Goal: Task Accomplishment & Management: Use online tool/utility

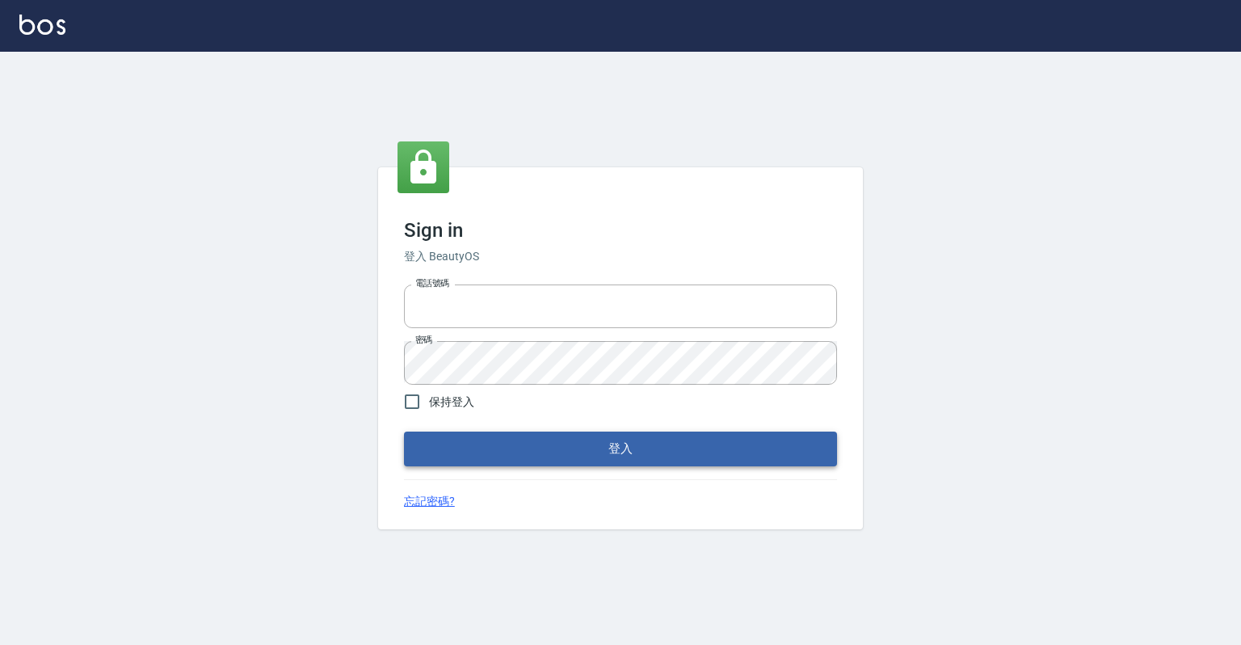
type input "0918176355"
click at [663, 454] on button "登入" at bounding box center [620, 449] width 433 height 34
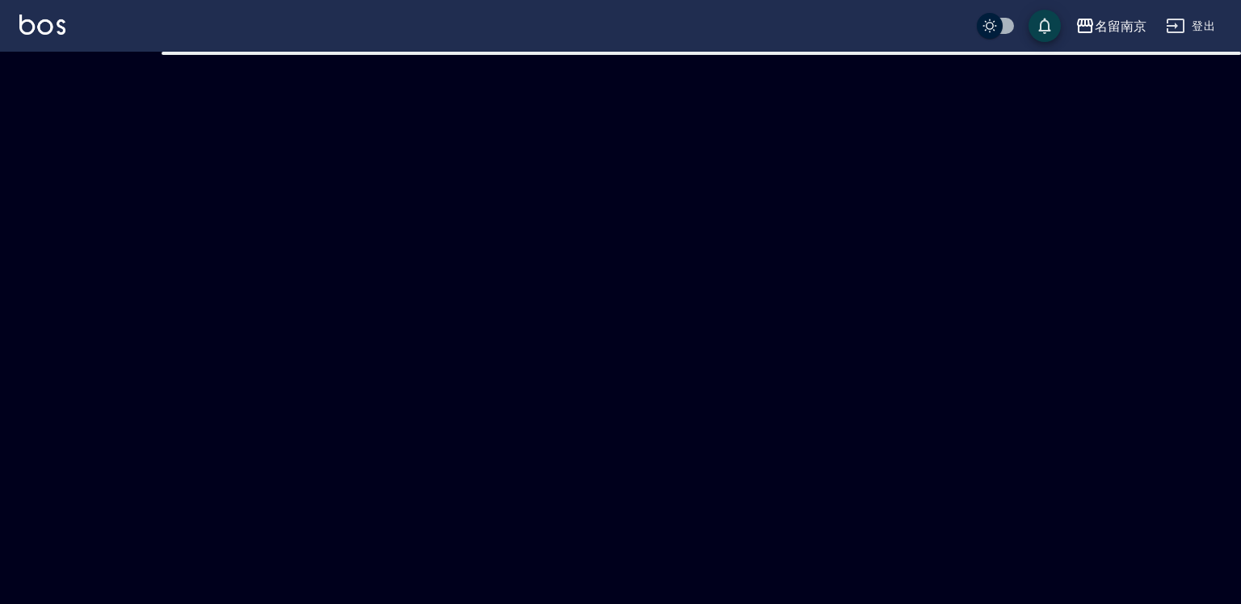
checkbox input "true"
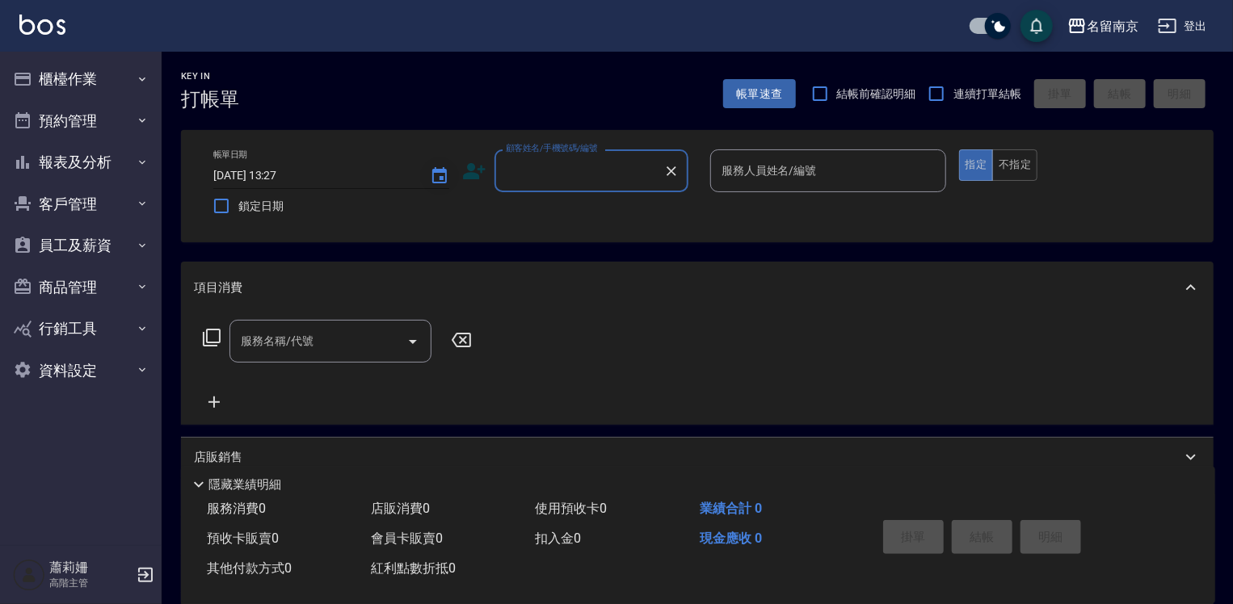
click at [434, 178] on icon "Choose date, selected date is 2025-10-09" at bounding box center [439, 175] width 19 height 19
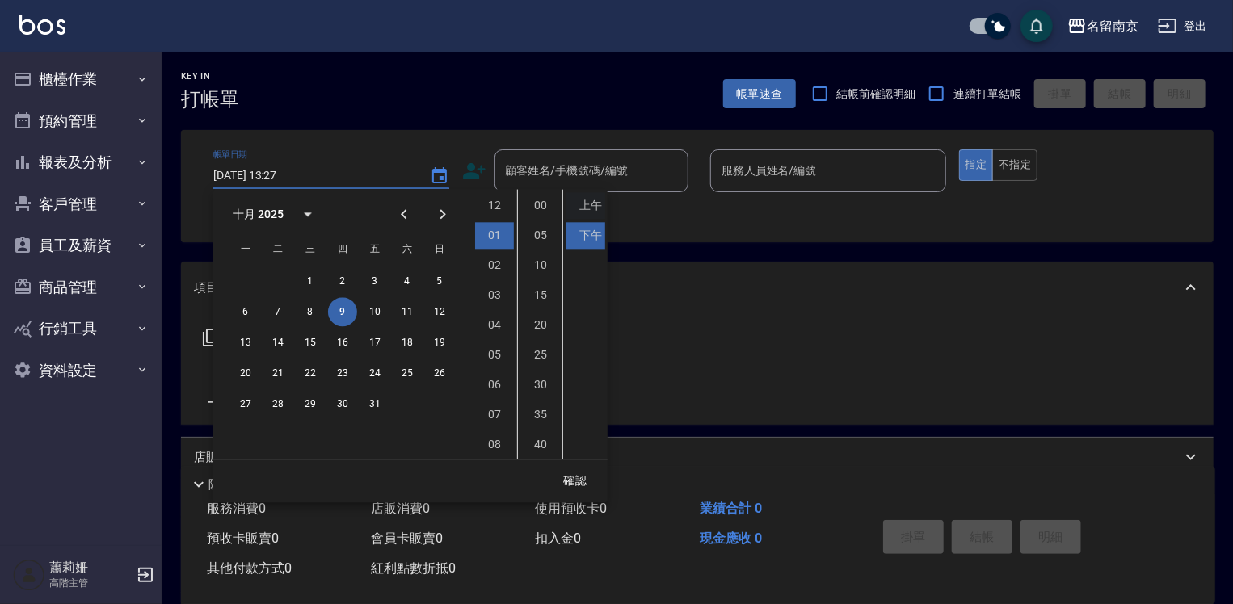
scroll to position [29, 0]
click at [312, 306] on button "8" at bounding box center [310, 311] width 29 height 29
type input "2025/10/08 13:27"
click at [411, 420] on div "1 2 3 4 5 6 7 8 9 10 11 12 13 14 15 16 17 18 19 20 21 22 23 24 25 26 27 28 29 3…" at bounding box center [342, 342] width 259 height 155
click at [667, 255] on div "Key In 打帳單 上一筆訂單:#6 帳單速查 結帳前確認明細 連續打單結帳 掛單 結帳 明細 帳單日期 2025/10/08 13:27 鎖定日期 顧客姓…" at bounding box center [698, 419] width 1072 height 734
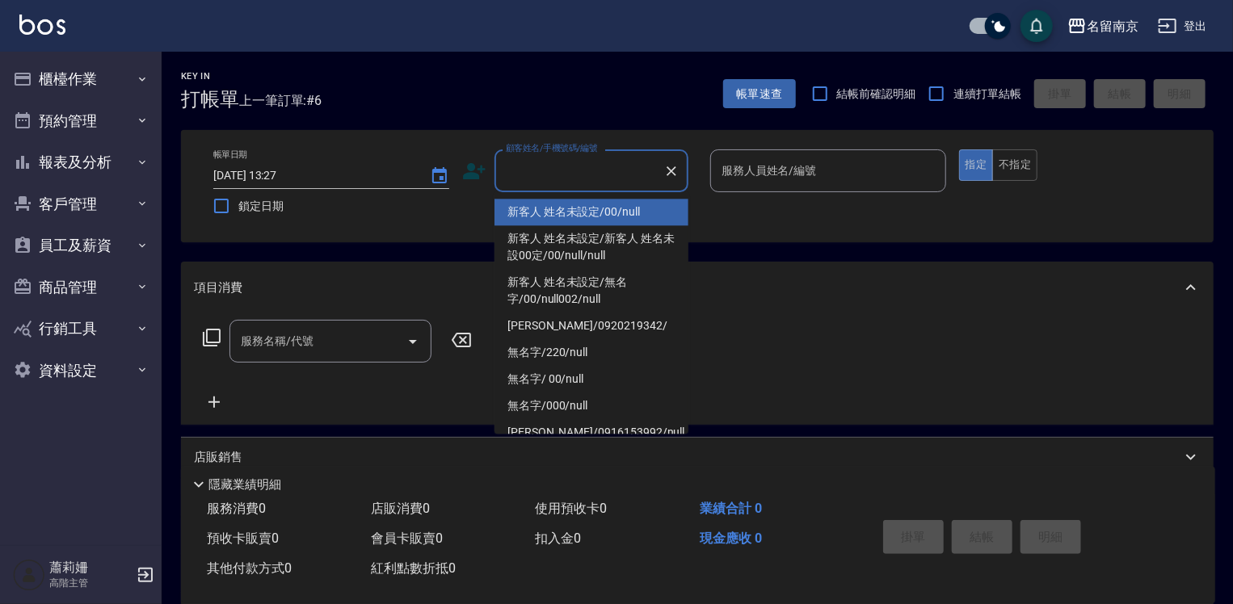
click at [614, 170] on input "顧客姓名/手機號碼/編號" at bounding box center [579, 171] width 155 height 28
type input "新客人 姓名未設定/00/null"
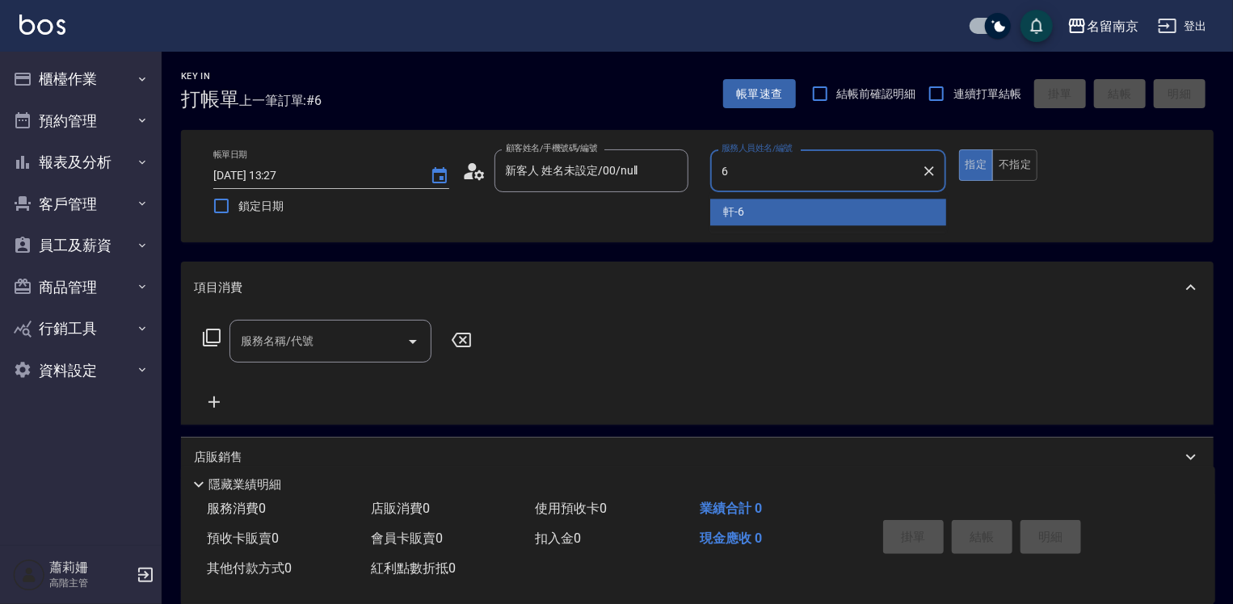
type input "軒-6"
type button "true"
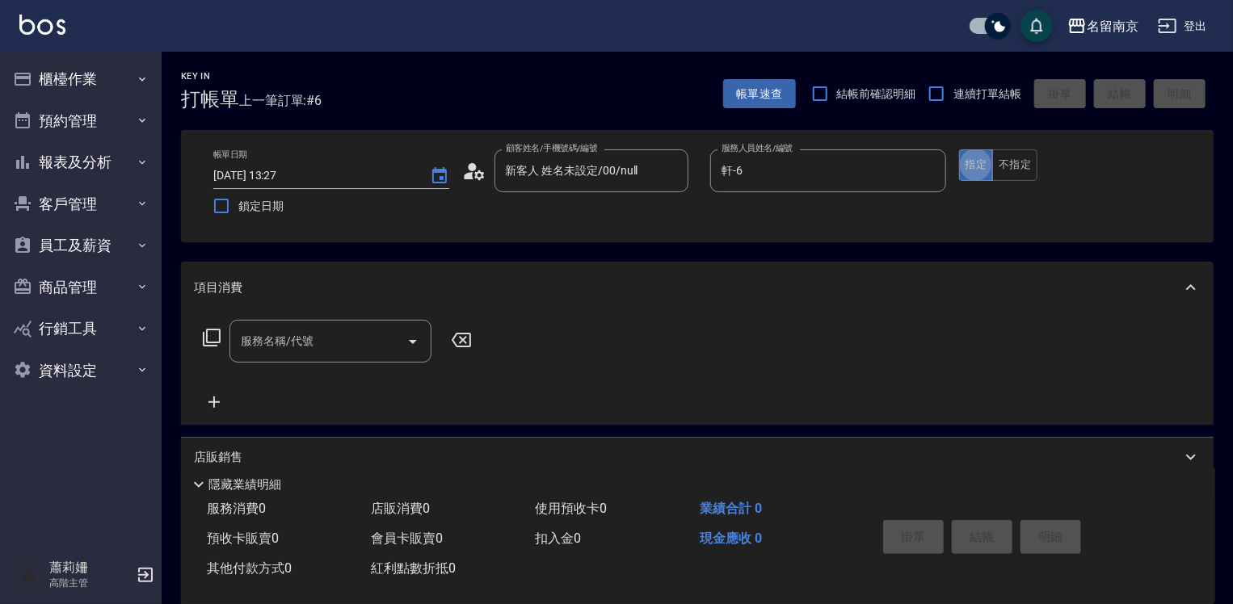
click at [254, 336] on input "服務名稱/代號" at bounding box center [318, 341] width 163 height 28
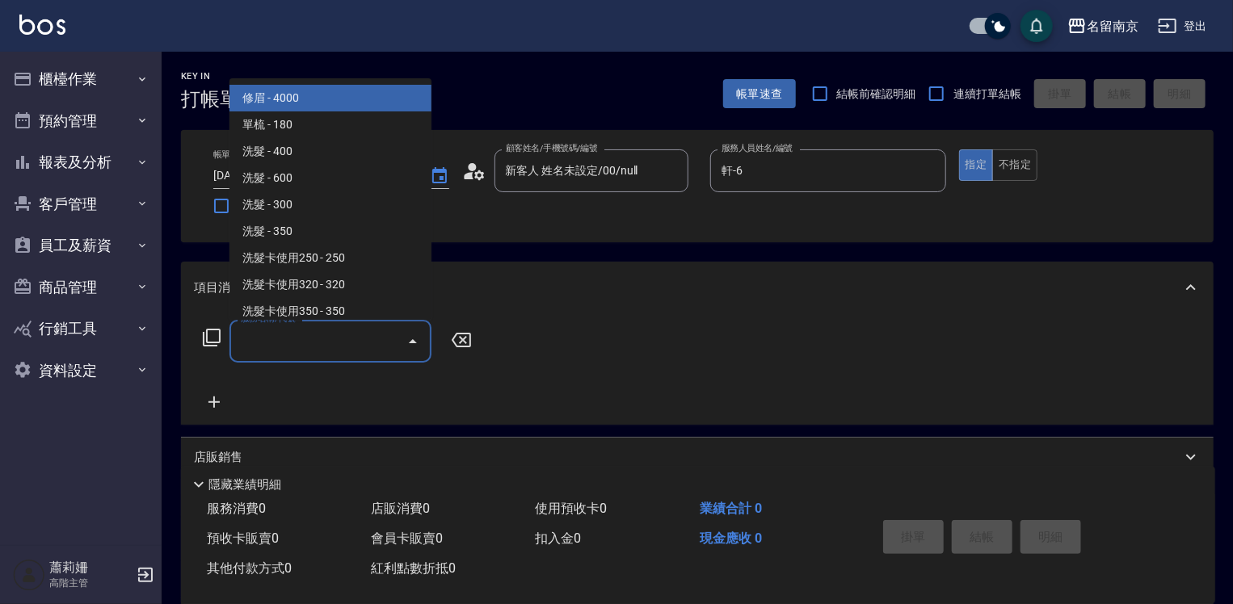
click at [213, 336] on icon at bounding box center [211, 337] width 19 height 19
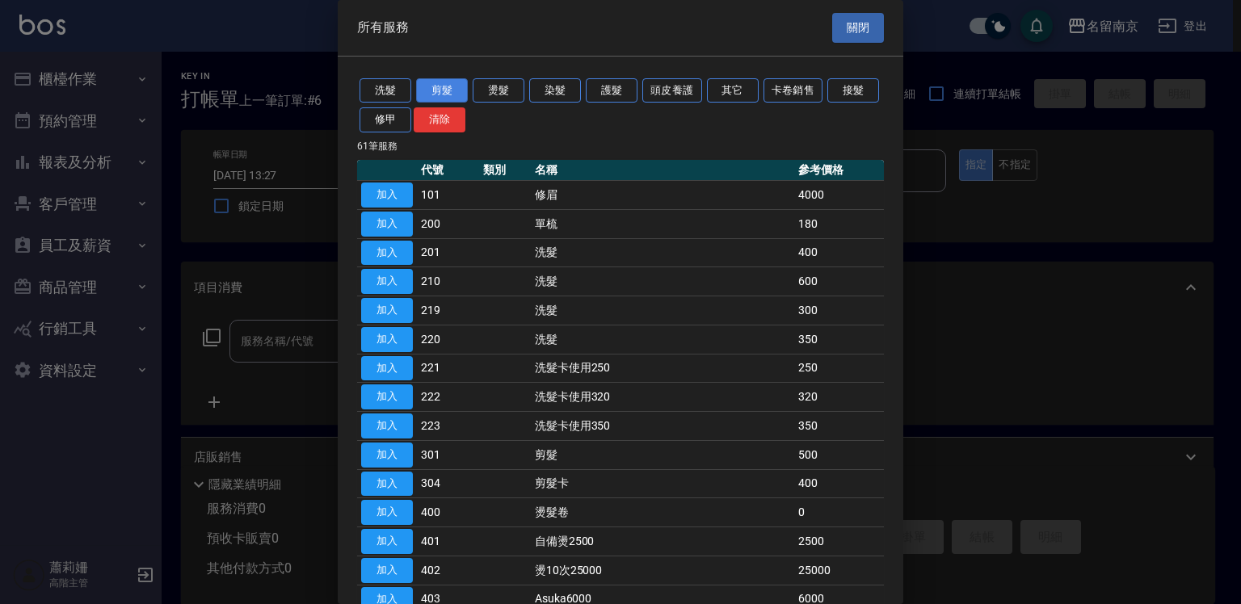
click at [446, 89] on button "剪髮" at bounding box center [442, 90] width 52 height 25
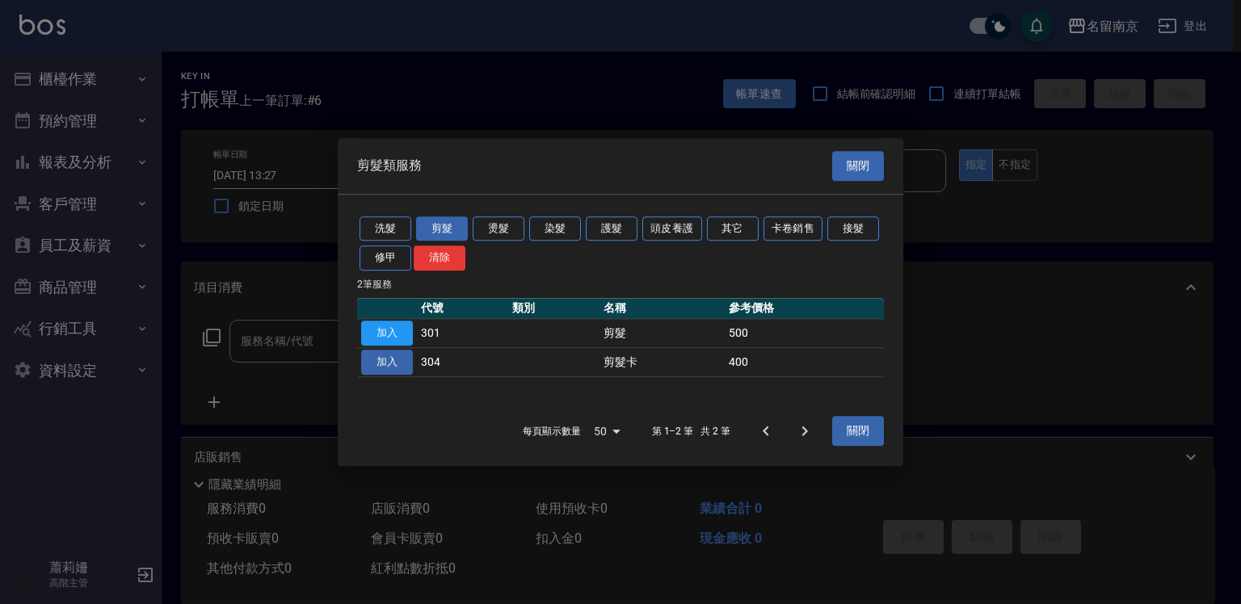
click at [394, 365] on button "加入" at bounding box center [387, 362] width 52 height 25
type input "剪髮卡(304)"
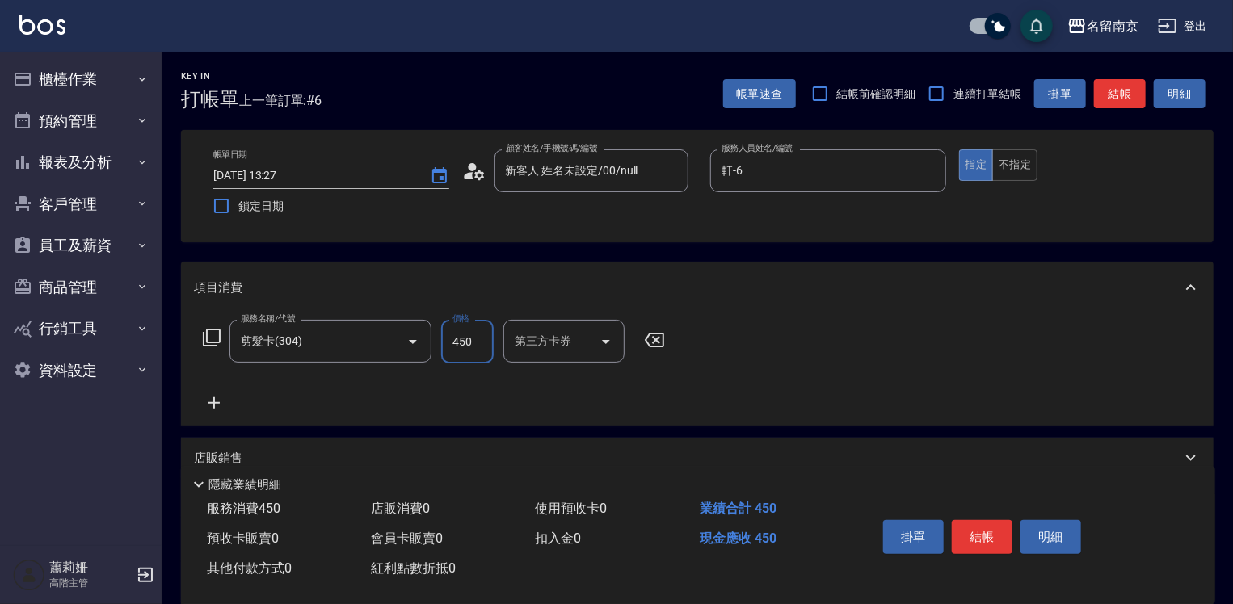
type input "450"
click at [541, 337] on input "第三方卡券" at bounding box center [552, 341] width 82 height 28
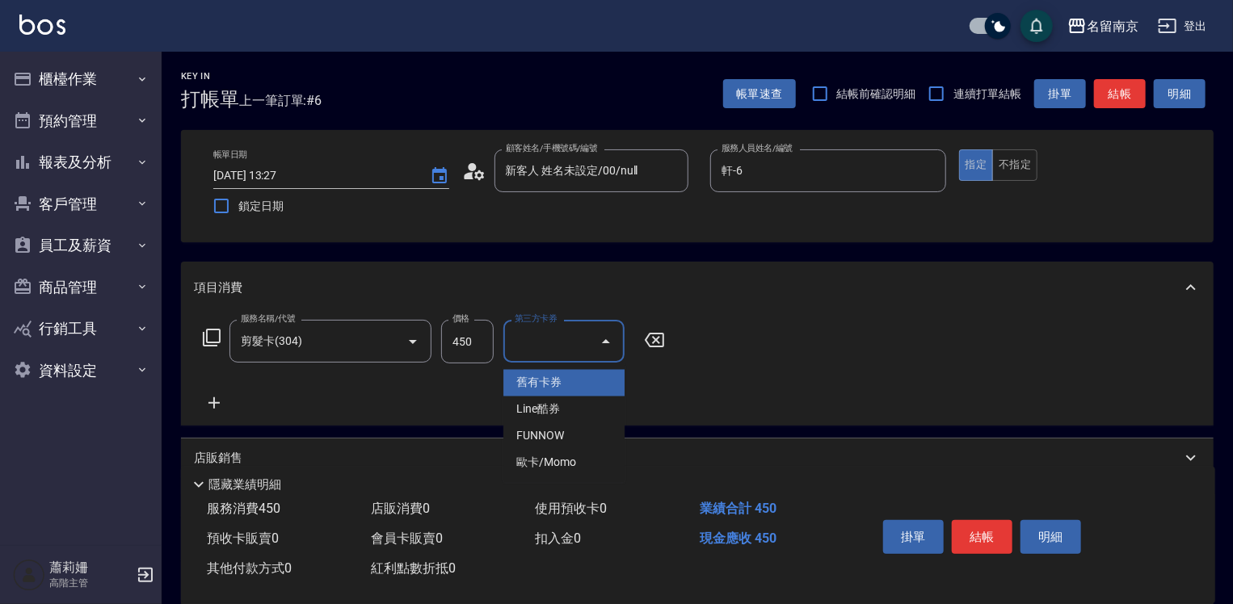
click at [547, 370] on span "舊有卡券" at bounding box center [563, 383] width 121 height 27
type input "舊有卡券"
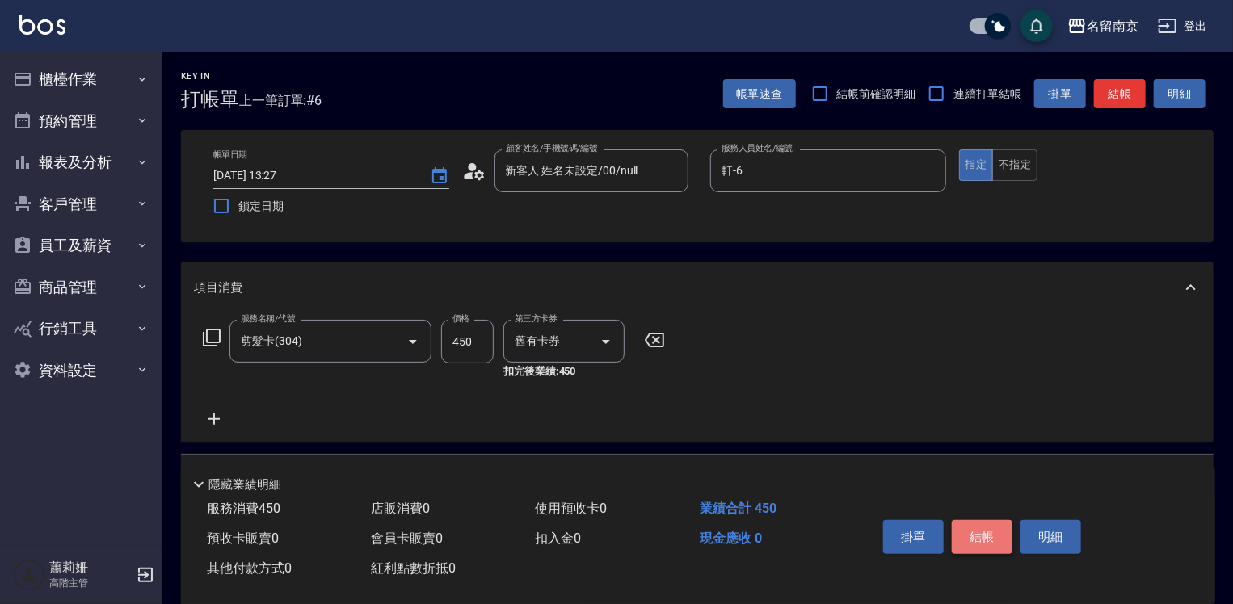
click at [994, 534] on button "結帳" at bounding box center [982, 537] width 61 height 34
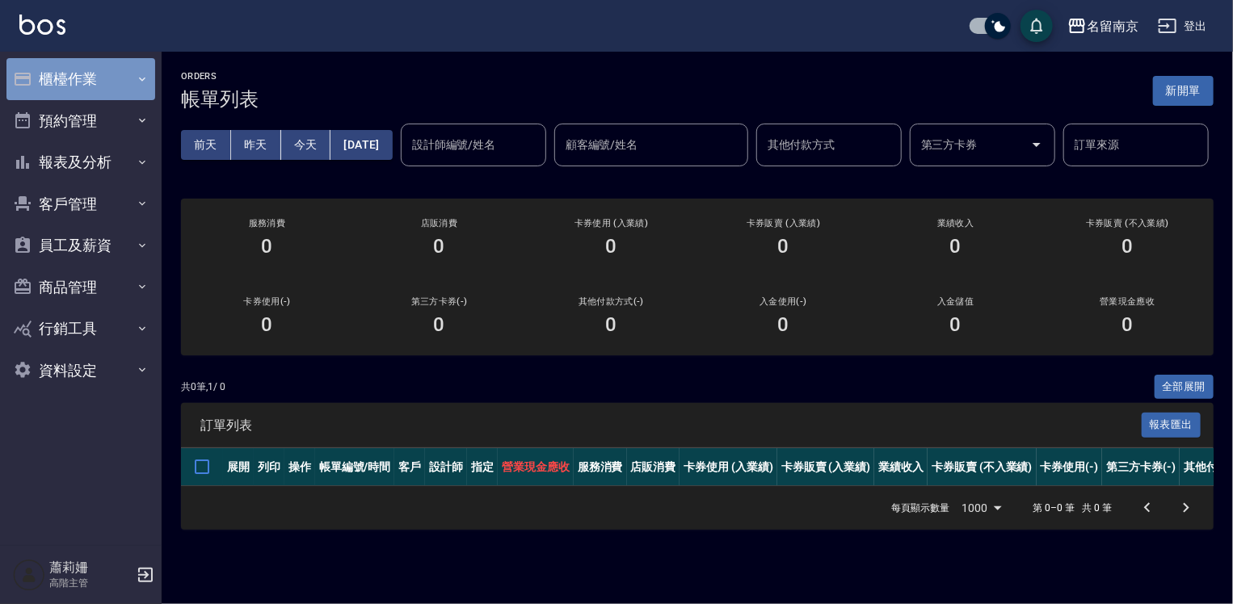
click at [88, 65] on button "櫃檯作業" at bounding box center [80, 79] width 149 height 42
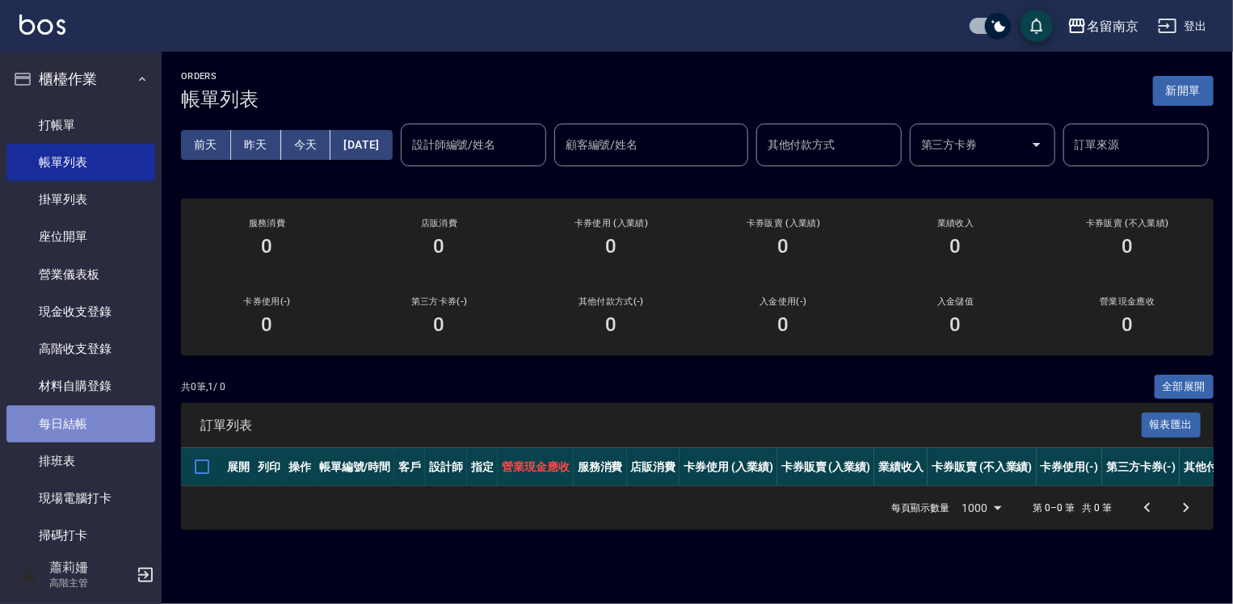
click at [83, 413] on link "每日結帳" at bounding box center [80, 424] width 149 height 37
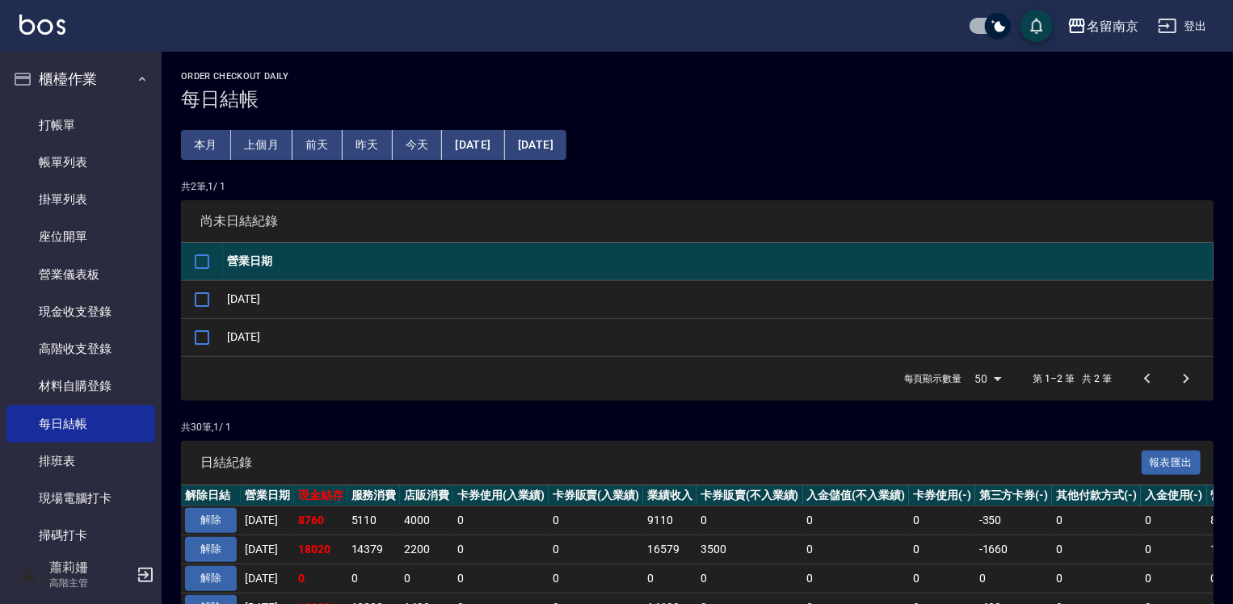
click at [220, 309] on td at bounding box center [202, 299] width 42 height 38
click at [198, 301] on input "checkbox" at bounding box center [202, 300] width 34 height 34
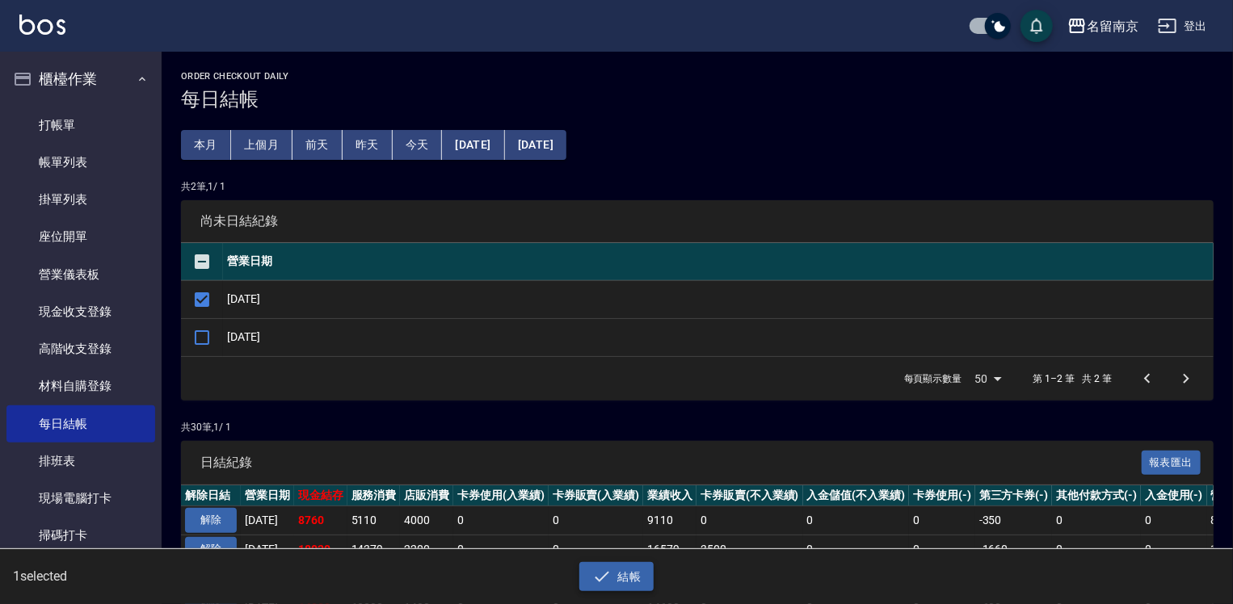
click at [607, 569] on icon "button" at bounding box center [601, 576] width 19 height 19
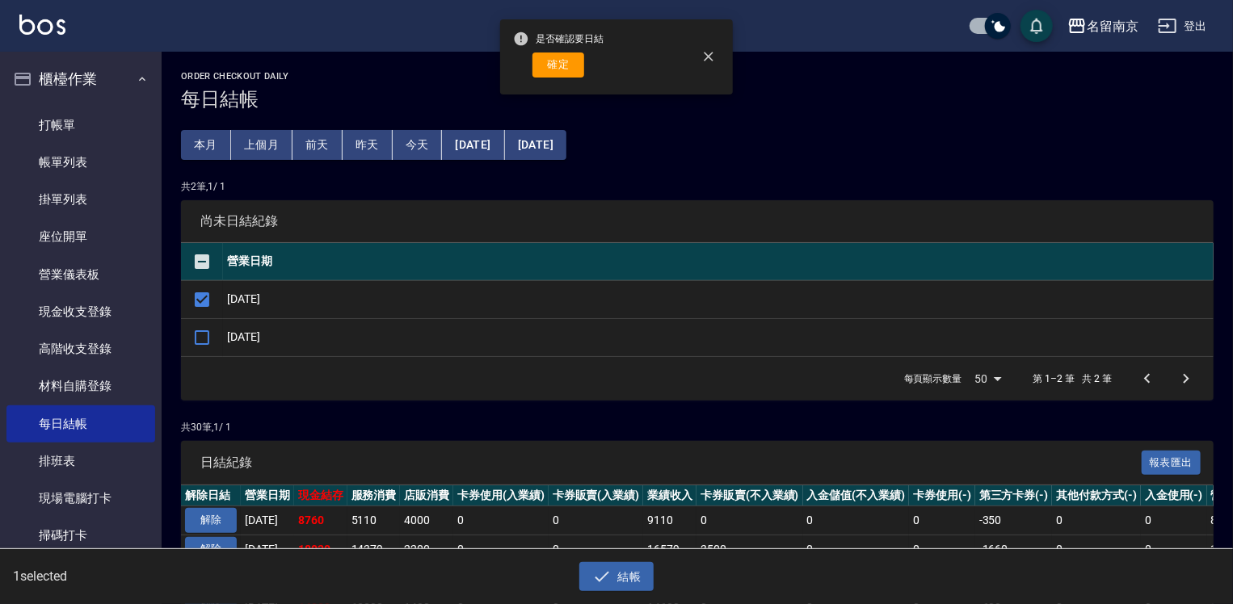
drag, startPoint x: 558, startPoint y: 78, endPoint x: 565, endPoint y: 71, distance: 9.1
click at [559, 78] on div "是否確認要日結 確定" at bounding box center [558, 56] width 91 height 65
click at [565, 71] on button "確定" at bounding box center [559, 65] width 52 height 25
checkbox input "false"
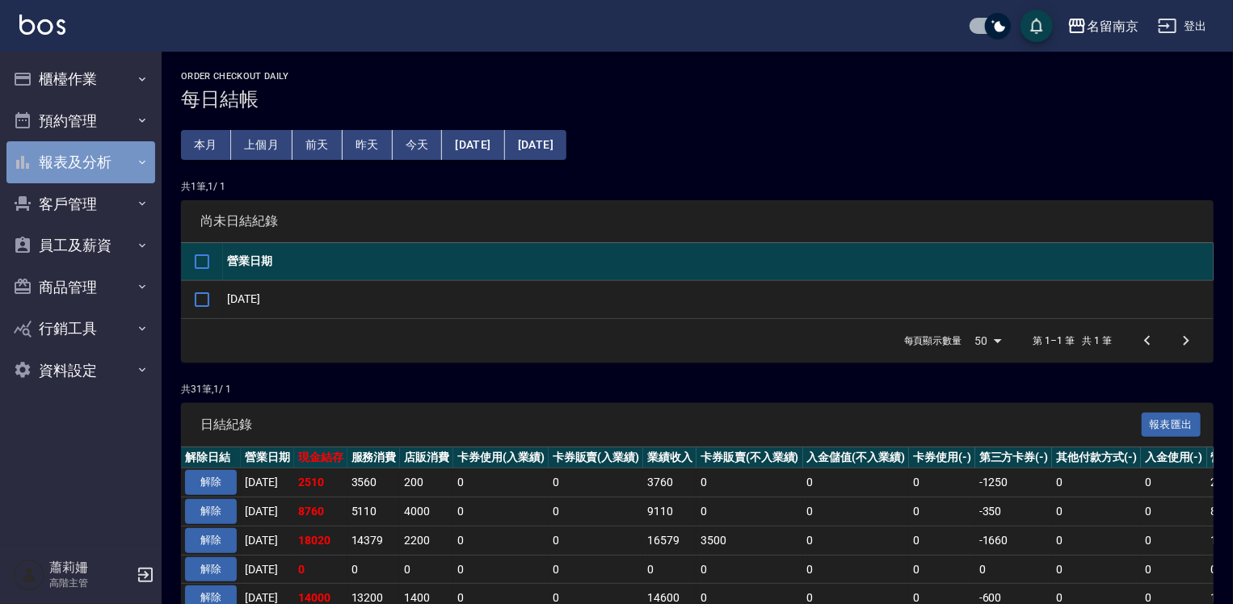
click at [51, 168] on button "報表及分析" at bounding box center [80, 162] width 149 height 42
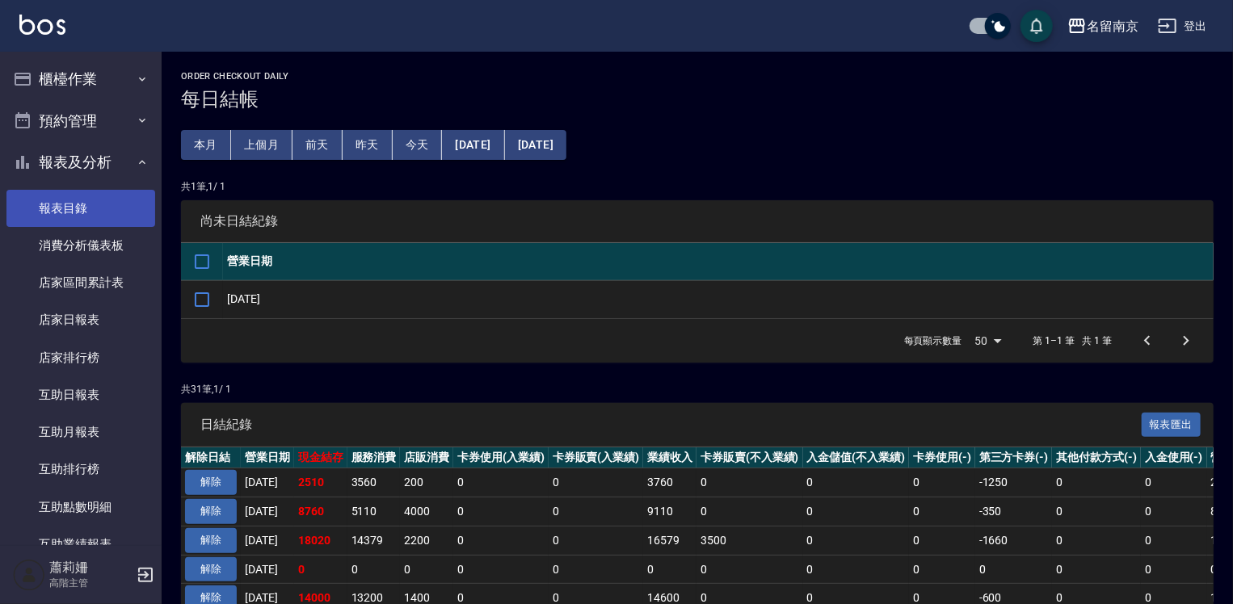
click at [100, 207] on link "報表目錄" at bounding box center [80, 208] width 149 height 37
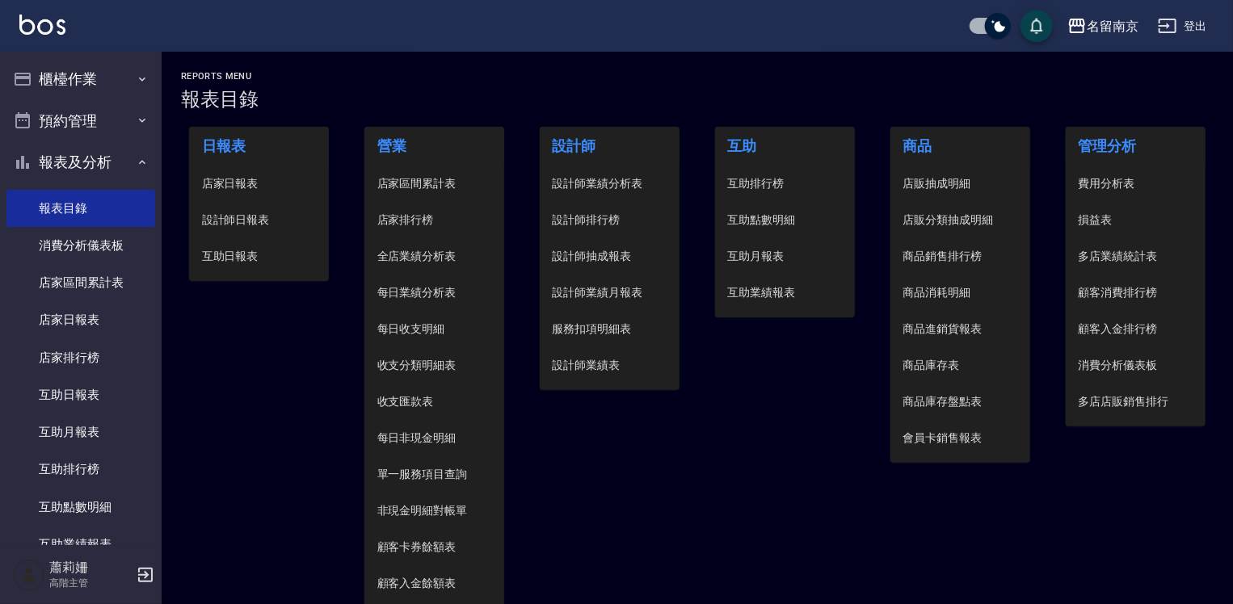
click at [235, 220] on span "設計師日報表" at bounding box center [259, 220] width 115 height 17
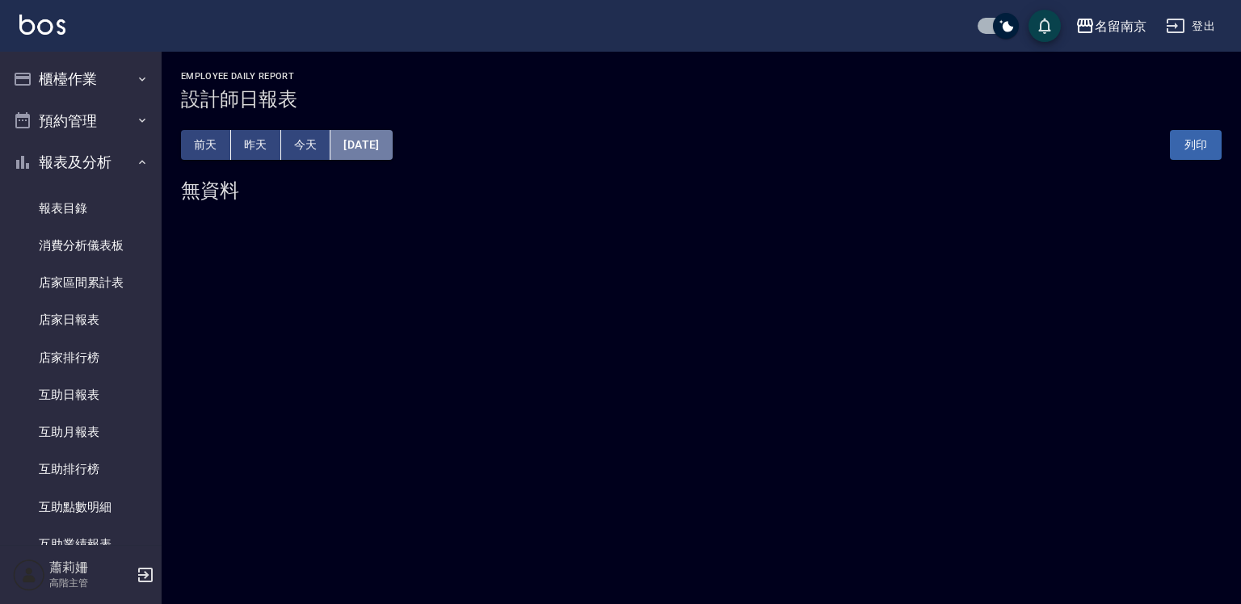
click at [376, 139] on button "[DATE]" at bounding box center [361, 145] width 61 height 30
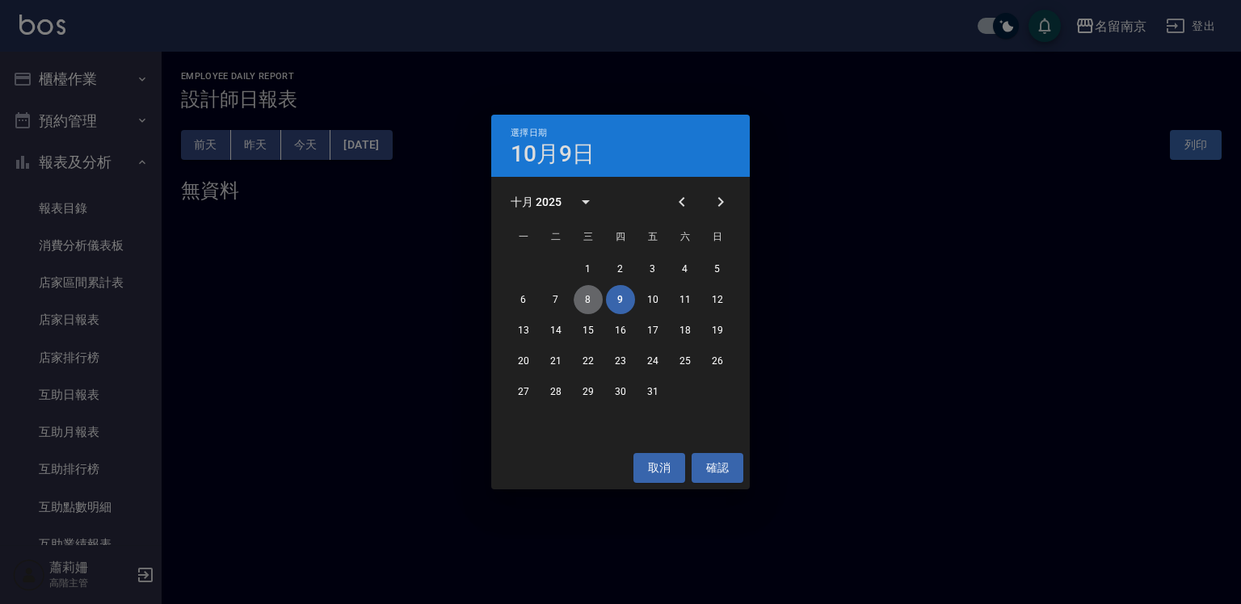
click at [588, 296] on button "8" at bounding box center [588, 299] width 29 height 29
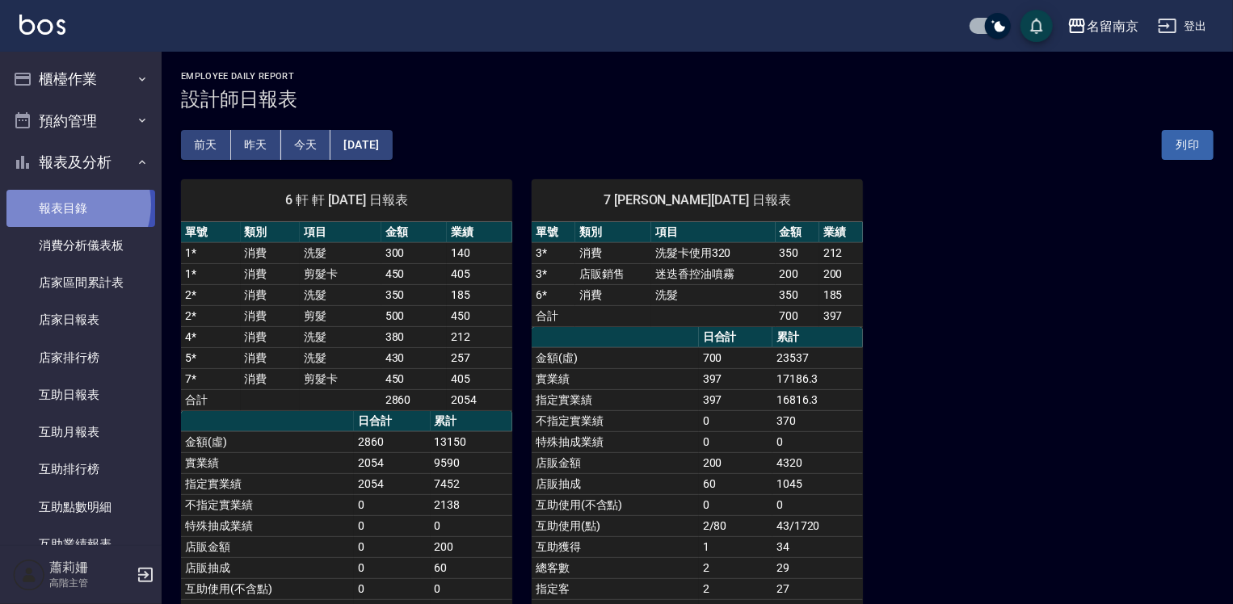
click at [69, 204] on link "報表目錄" at bounding box center [80, 208] width 149 height 37
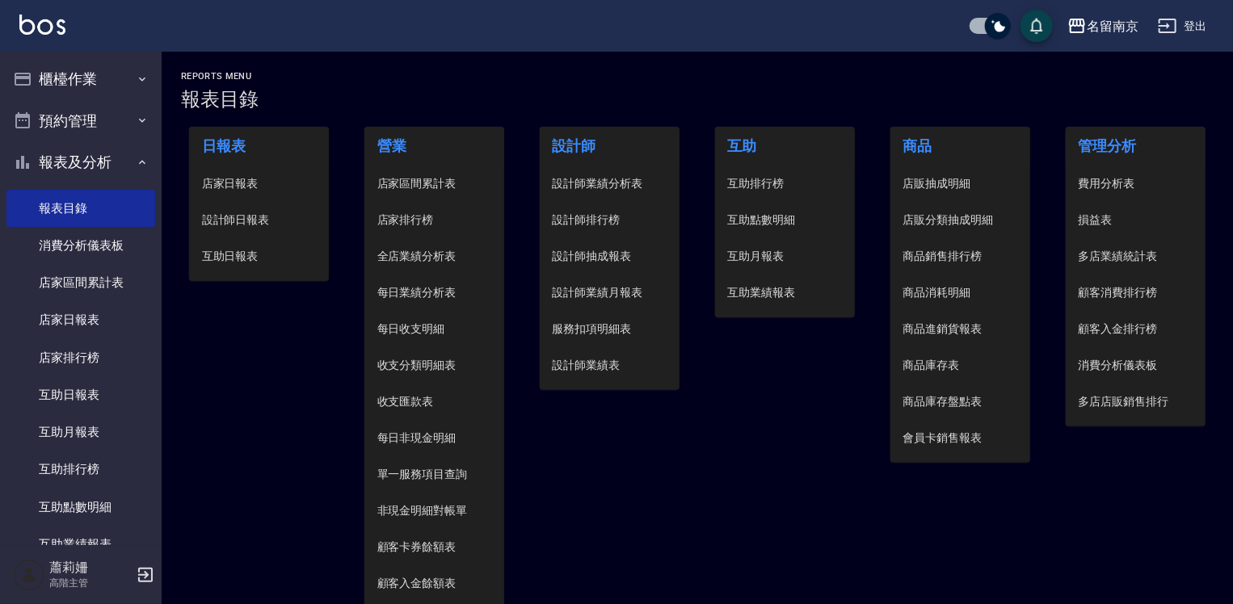
click at [250, 179] on span "店家日報表" at bounding box center [259, 183] width 115 height 17
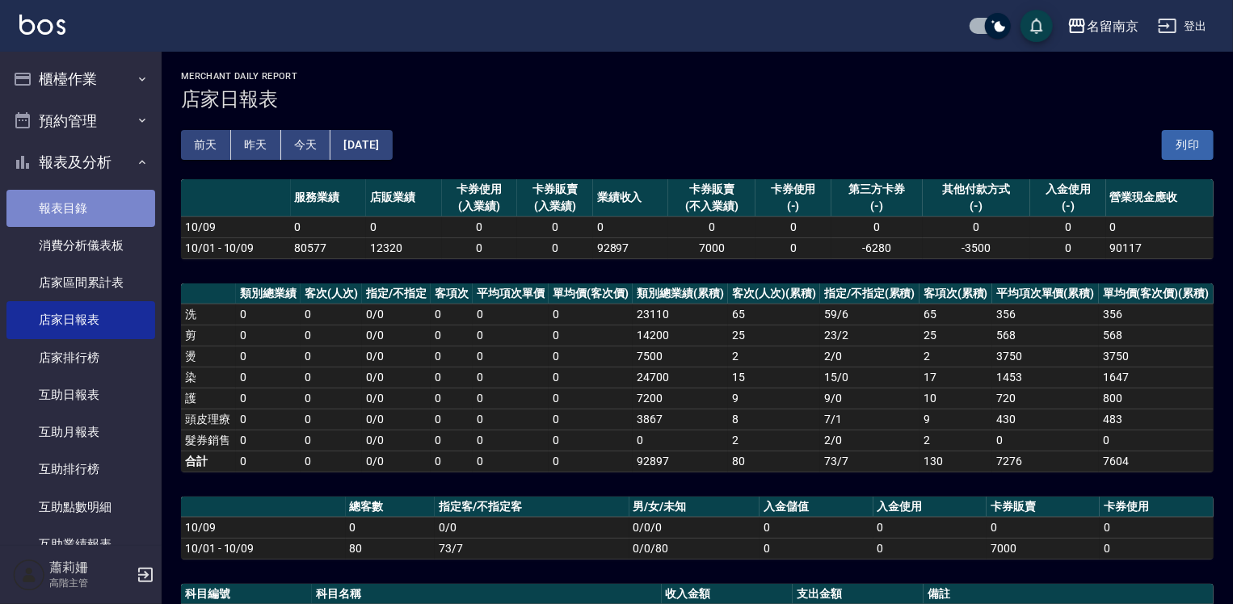
click at [81, 205] on link "報表目錄" at bounding box center [80, 208] width 149 height 37
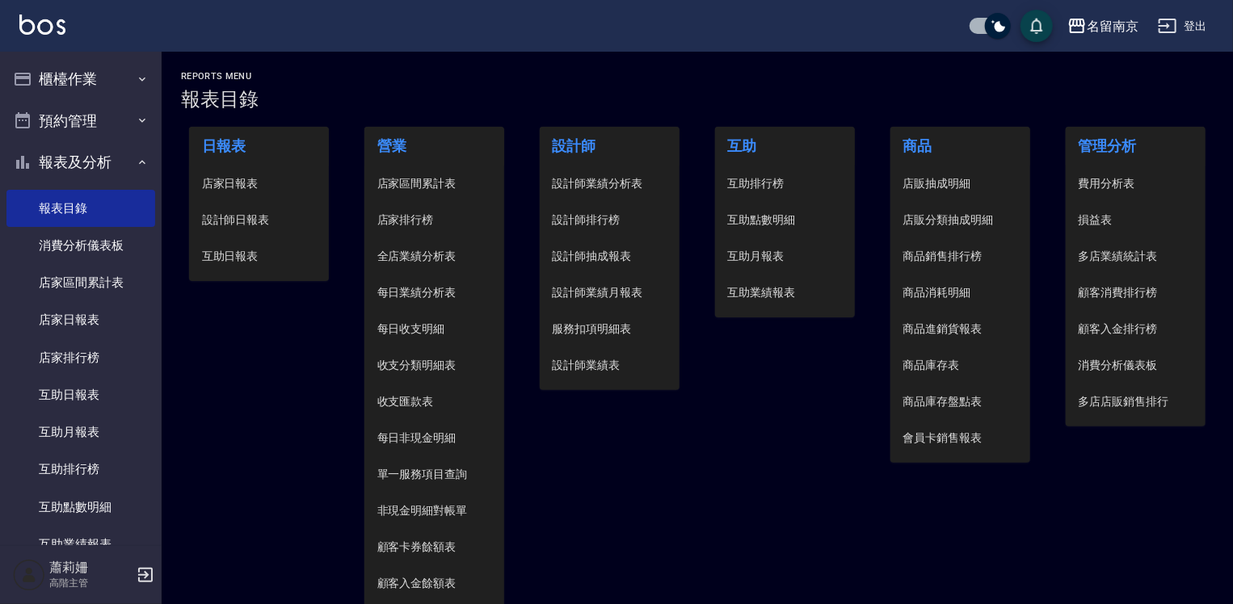
click at [262, 184] on span "店家日報表" at bounding box center [259, 183] width 115 height 17
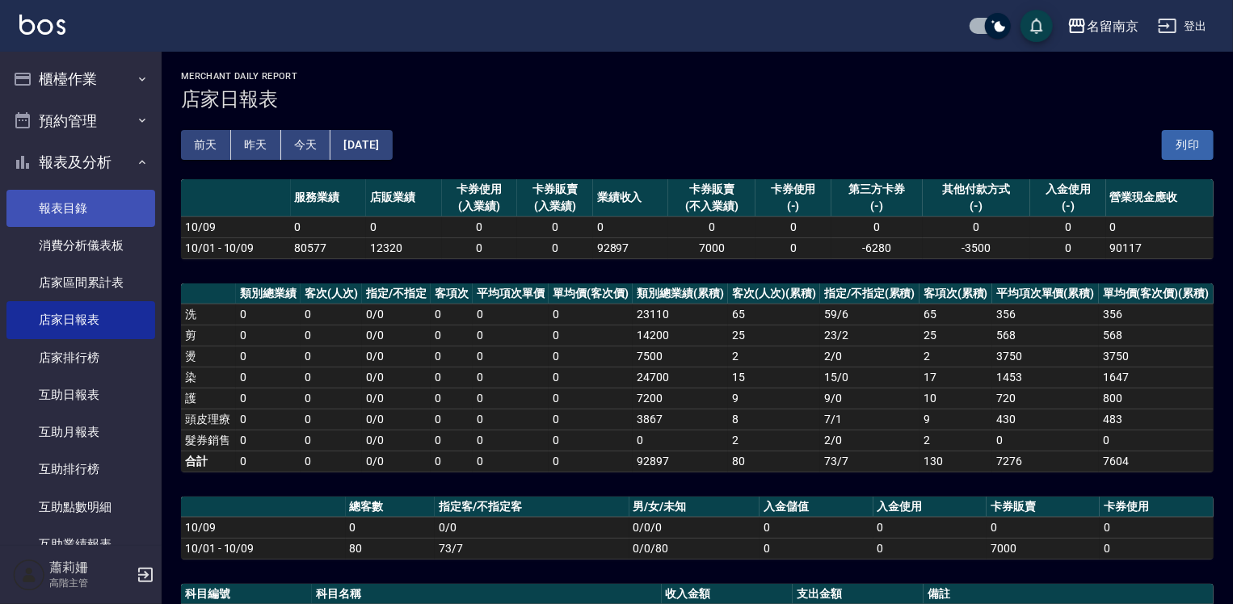
click at [76, 204] on link "報表目錄" at bounding box center [80, 208] width 149 height 37
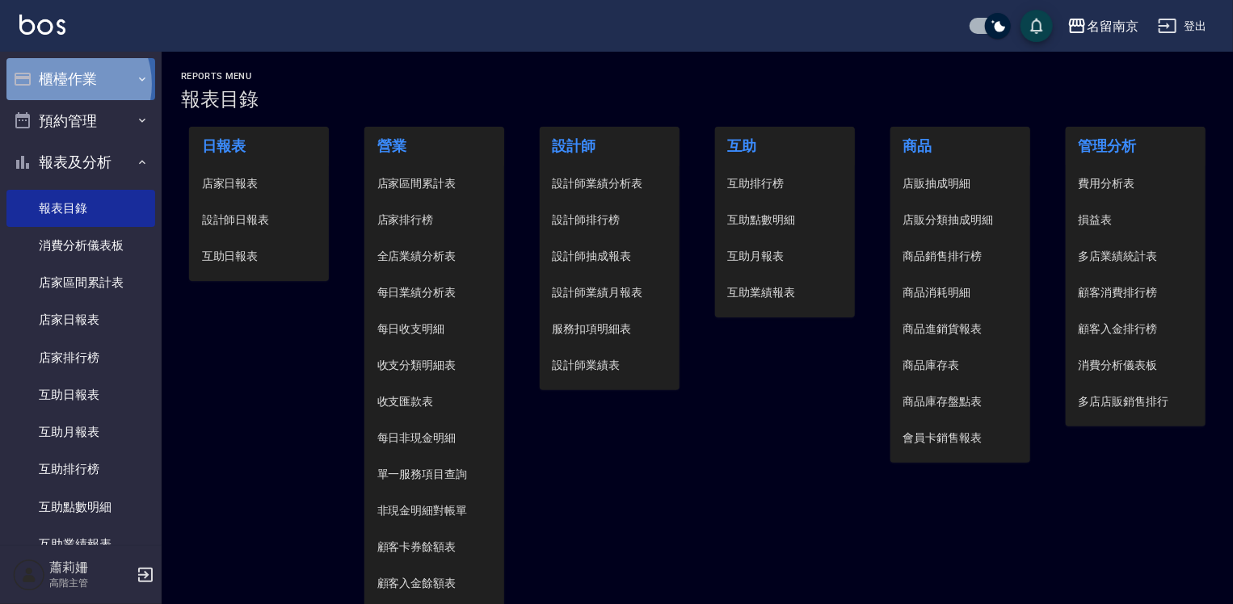
click at [64, 84] on button "櫃檯作業" at bounding box center [80, 79] width 149 height 42
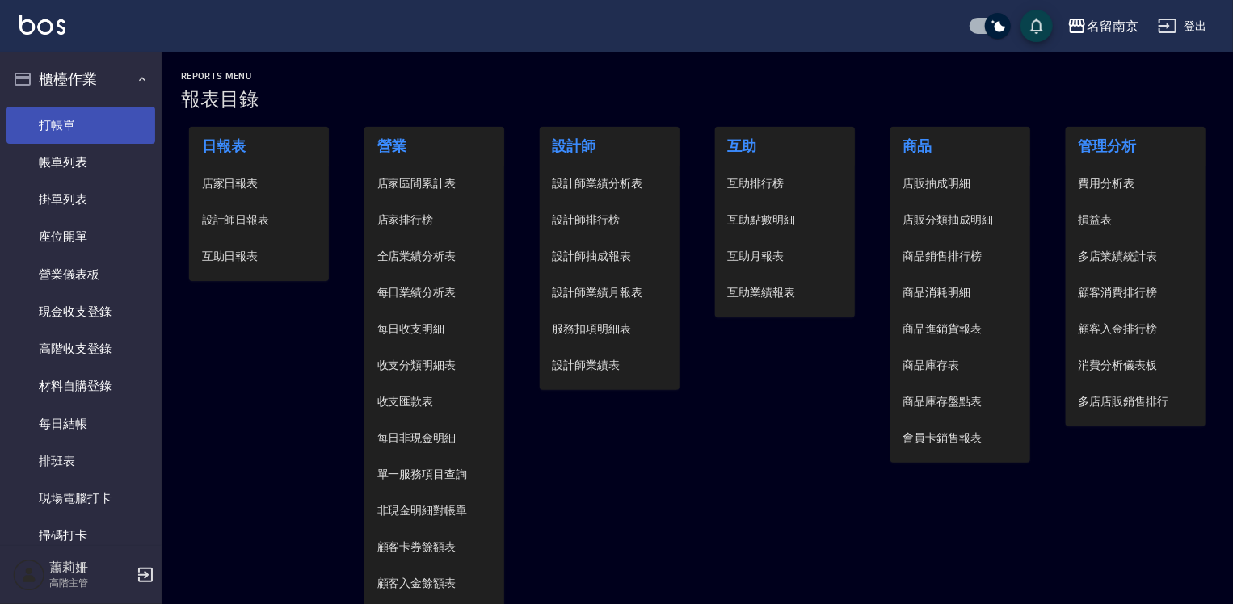
click at [69, 125] on link "打帳單" at bounding box center [80, 125] width 149 height 37
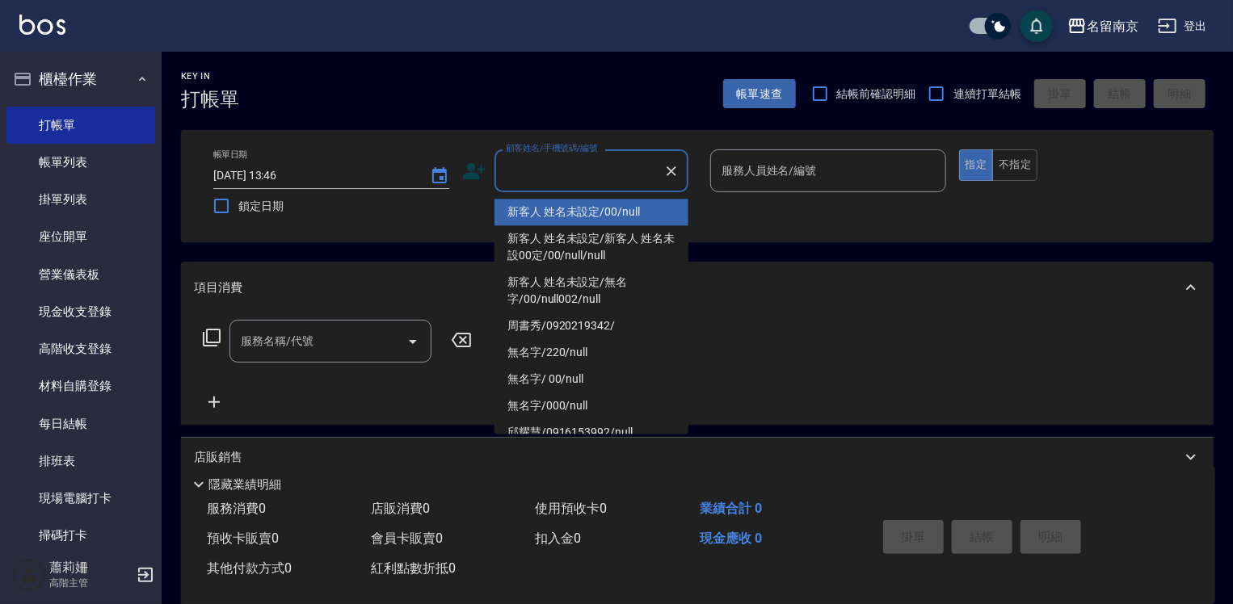
click at [531, 177] on input "顧客姓名/手機號碼/編號" at bounding box center [579, 171] width 155 height 28
click at [539, 216] on li "新客人 姓名未設定/00/null" at bounding box center [592, 212] width 194 height 27
type input "新客人 姓名未設定/00/null"
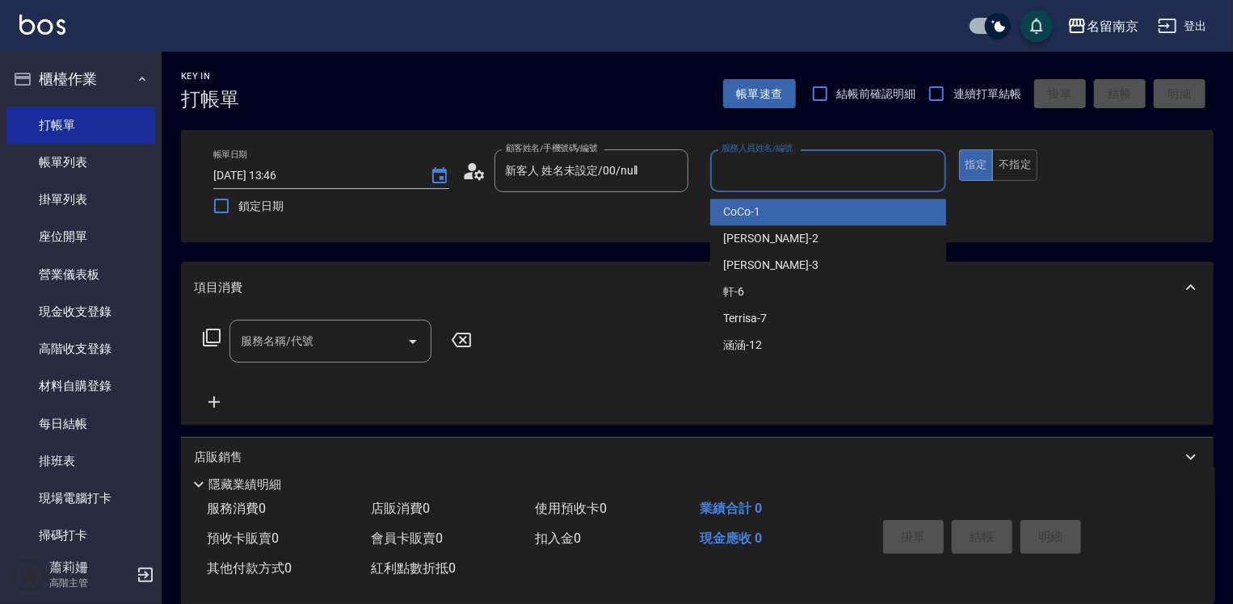
click at [792, 176] on input "服務人員姓名/編號" at bounding box center [828, 171] width 221 height 28
type input "Terrisa-7"
type button "true"
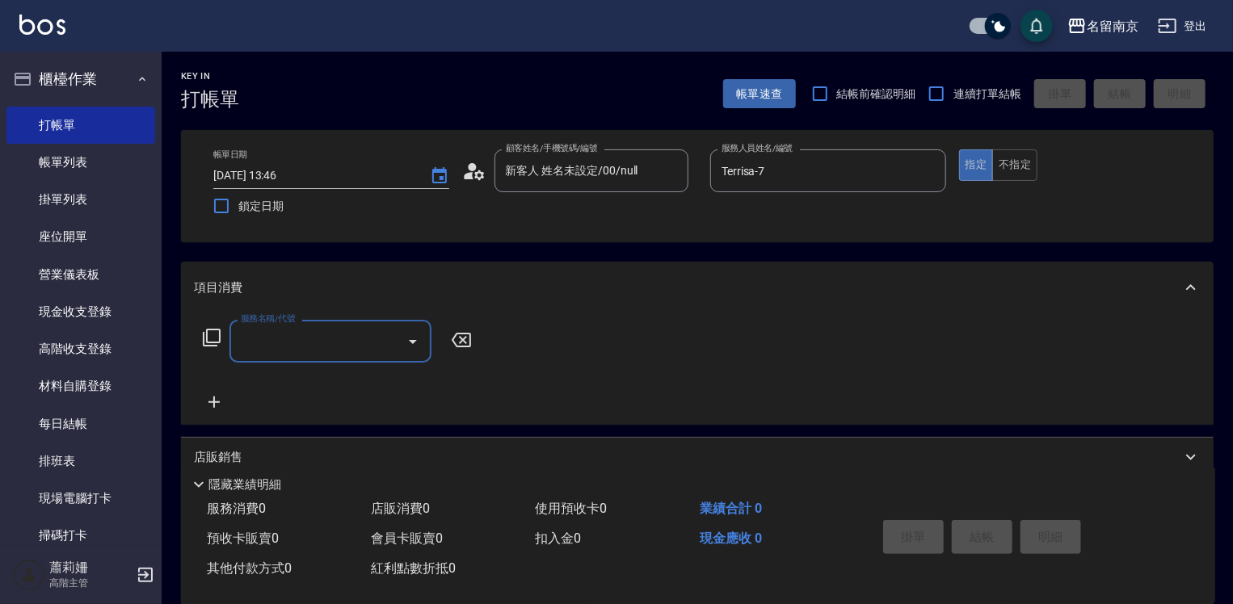
click at [312, 358] on div "服務名稱/代號" at bounding box center [330, 341] width 202 height 43
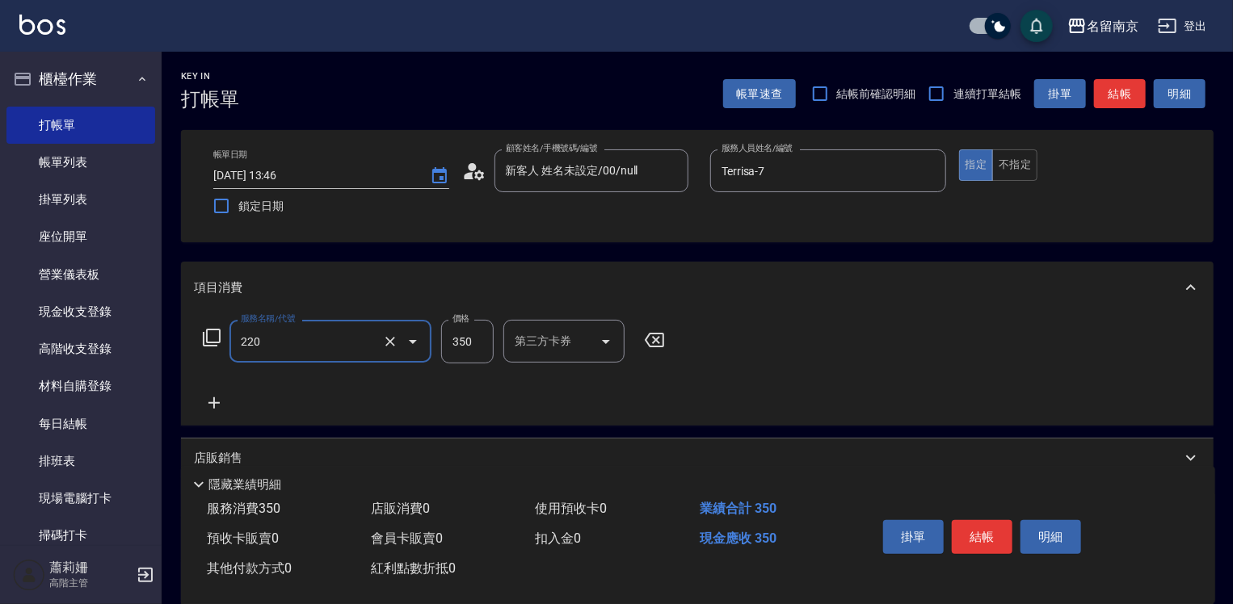
type input "洗髮(220)"
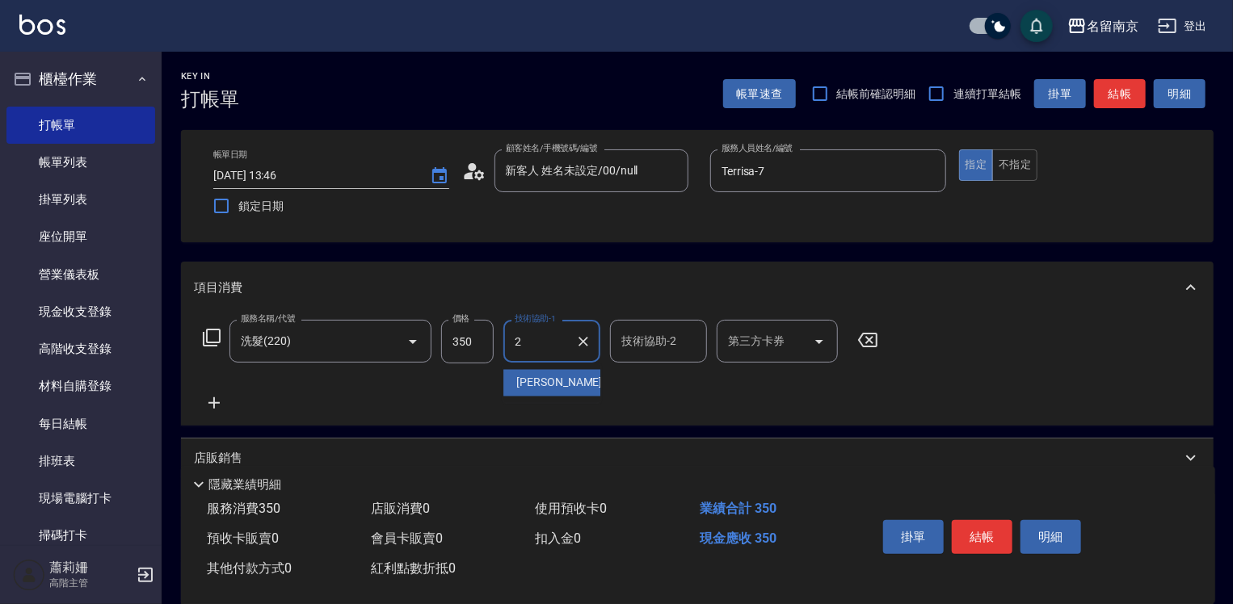
type input "[PERSON_NAME]-2"
click at [214, 404] on icon at bounding box center [213, 403] width 11 height 11
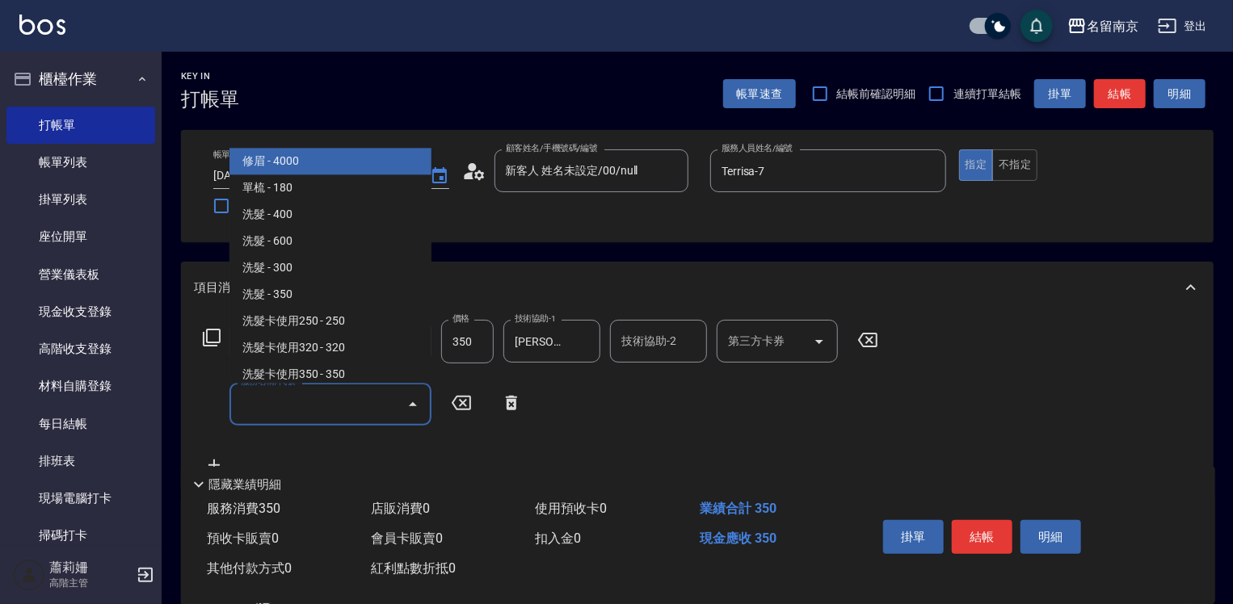
click at [246, 404] on input "服務名稱/代號" at bounding box center [318, 404] width 163 height 28
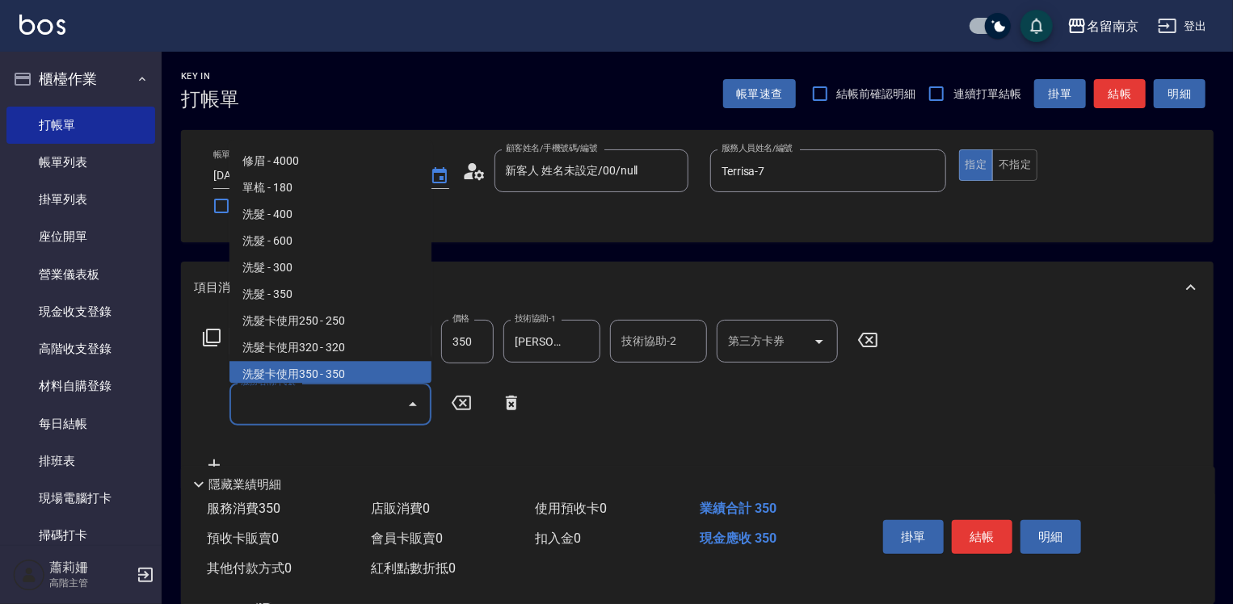
click at [482, 347] on input "350" at bounding box center [467, 342] width 53 height 44
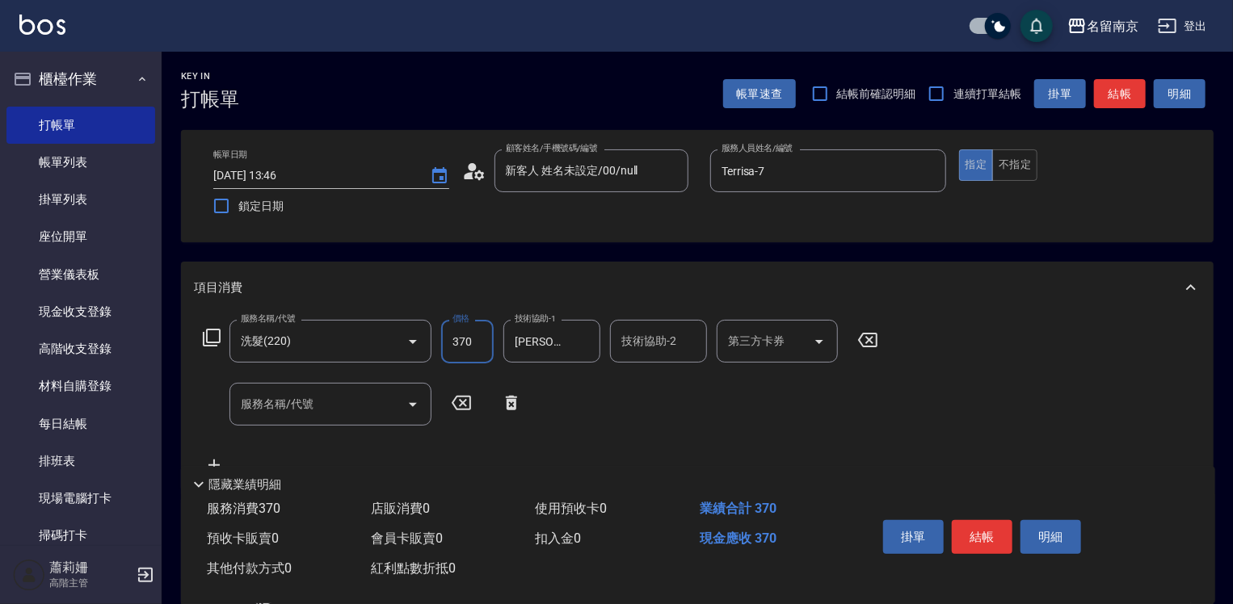
type input "370"
click at [979, 541] on button "結帳" at bounding box center [982, 537] width 61 height 34
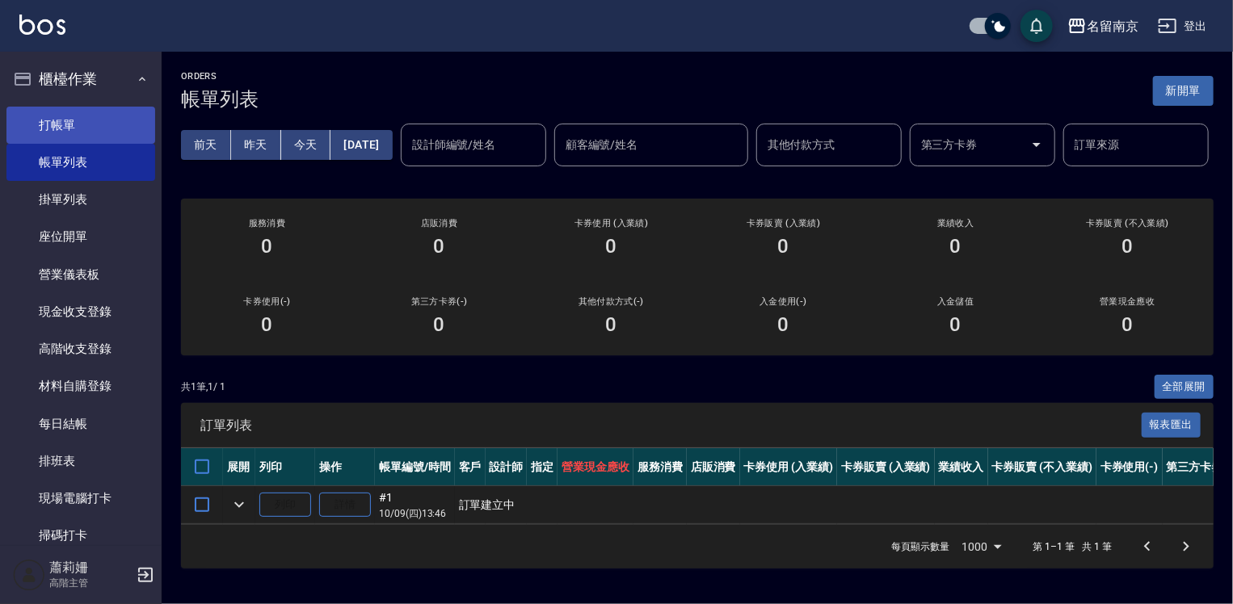
click at [99, 117] on link "打帳單" at bounding box center [80, 125] width 149 height 37
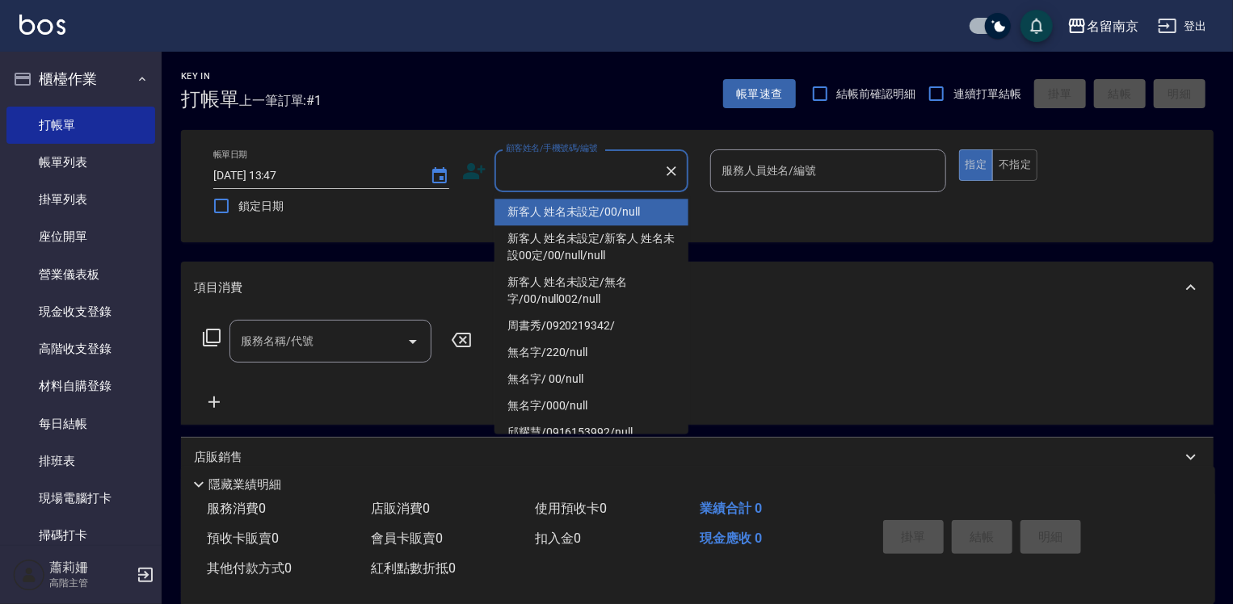
click at [556, 176] on input "顧客姓名/手機號碼/編號" at bounding box center [579, 171] width 155 height 28
type input "新客人 姓名未設定/00/null"
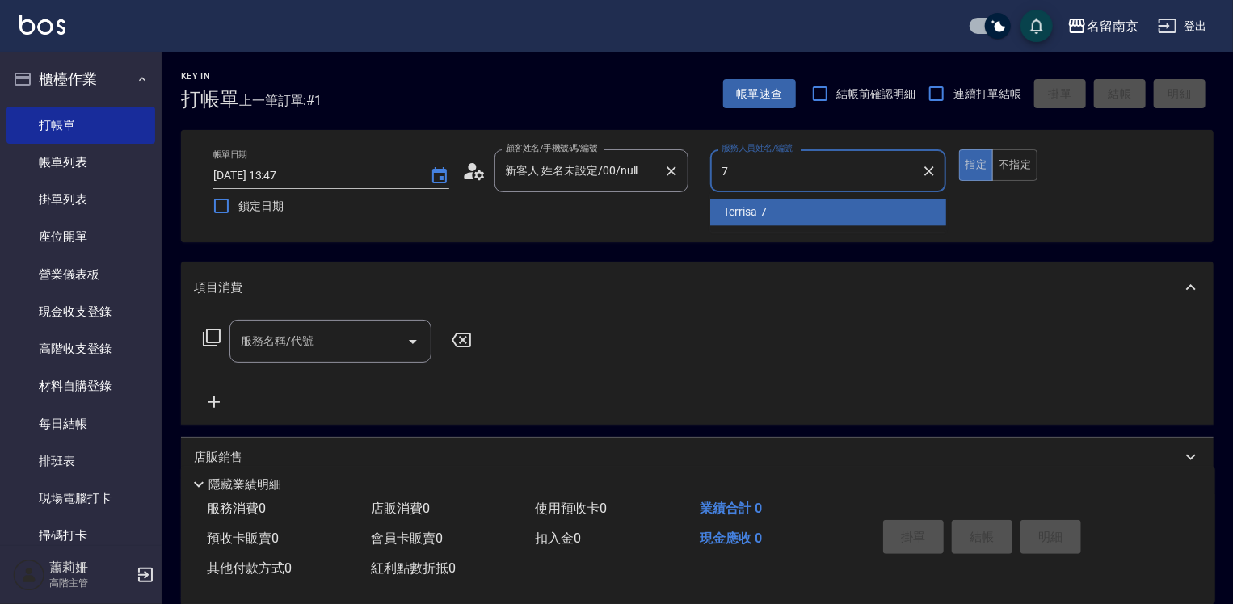
type input "Terrisa-7"
type button "true"
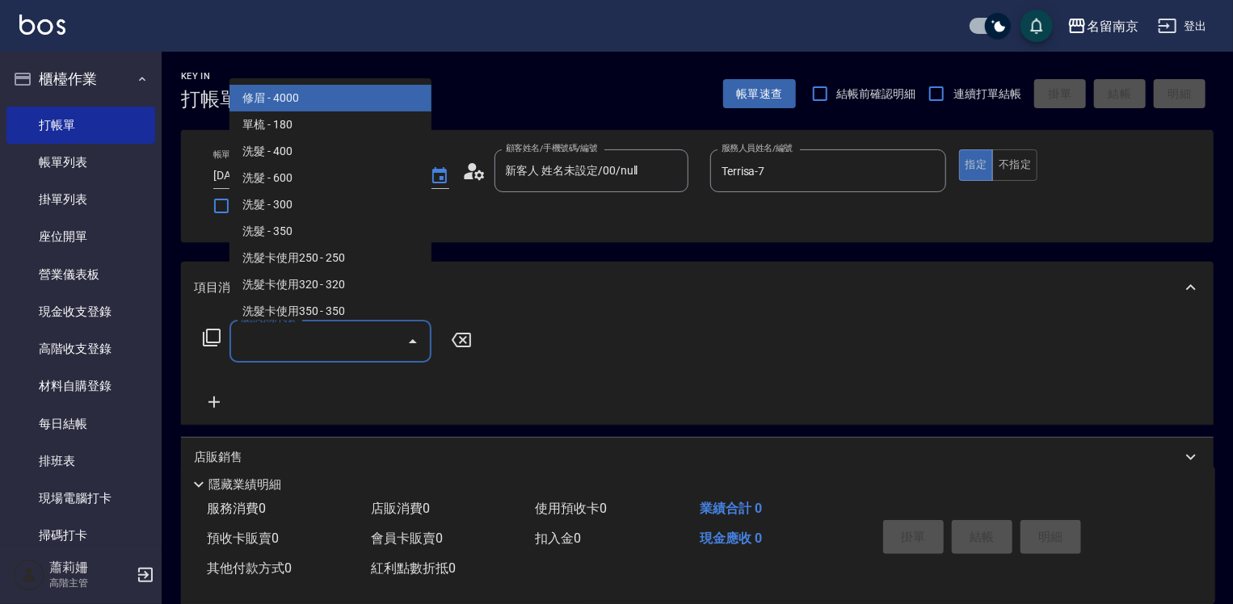
click at [347, 348] on input "服務名稱/代號" at bounding box center [318, 341] width 163 height 28
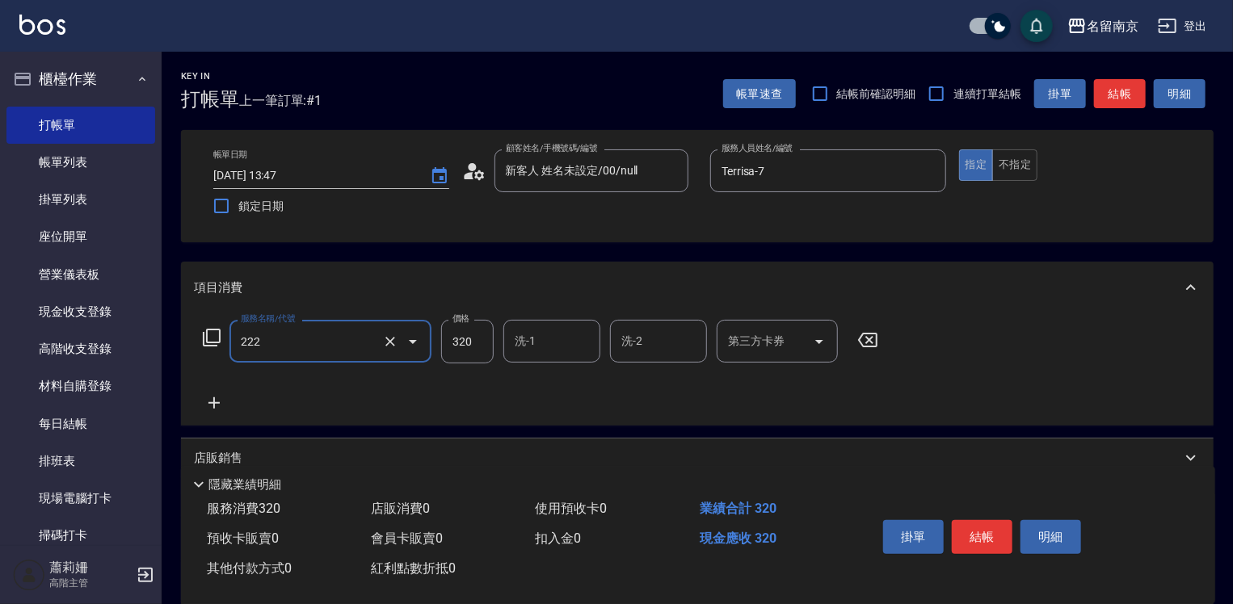
type input "洗髮卡使用320(222)"
click at [465, 347] on input "320" at bounding box center [467, 342] width 53 height 44
type input "350"
click at [328, 344] on input "洗髮卡使用320(222)" at bounding box center [308, 341] width 142 height 28
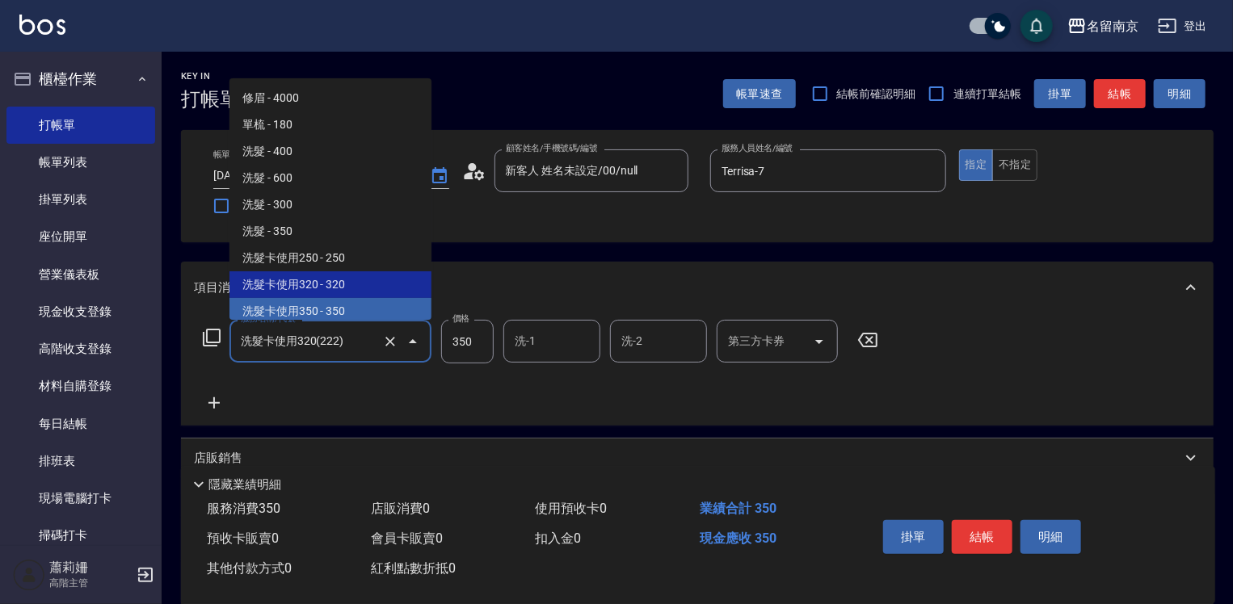
drag, startPoint x: 362, startPoint y: 320, endPoint x: 364, endPoint y: 304, distance: 16.2
click at [362, 312] on body "名留南京 登出 櫃檯作業 打帳單 帳單列表 掛單列表 座位開單 營業儀表板 現金收支登錄 高階收支登錄 材料自購登錄 每日結帳 排班表 現場電腦打卡 掃碼打卡…" at bounding box center [616, 395] width 1233 height 791
click at [364, 304] on span "洗髮卡使用350 - 350" at bounding box center [330, 311] width 202 height 27
type input "洗髮卡使用350(223)"
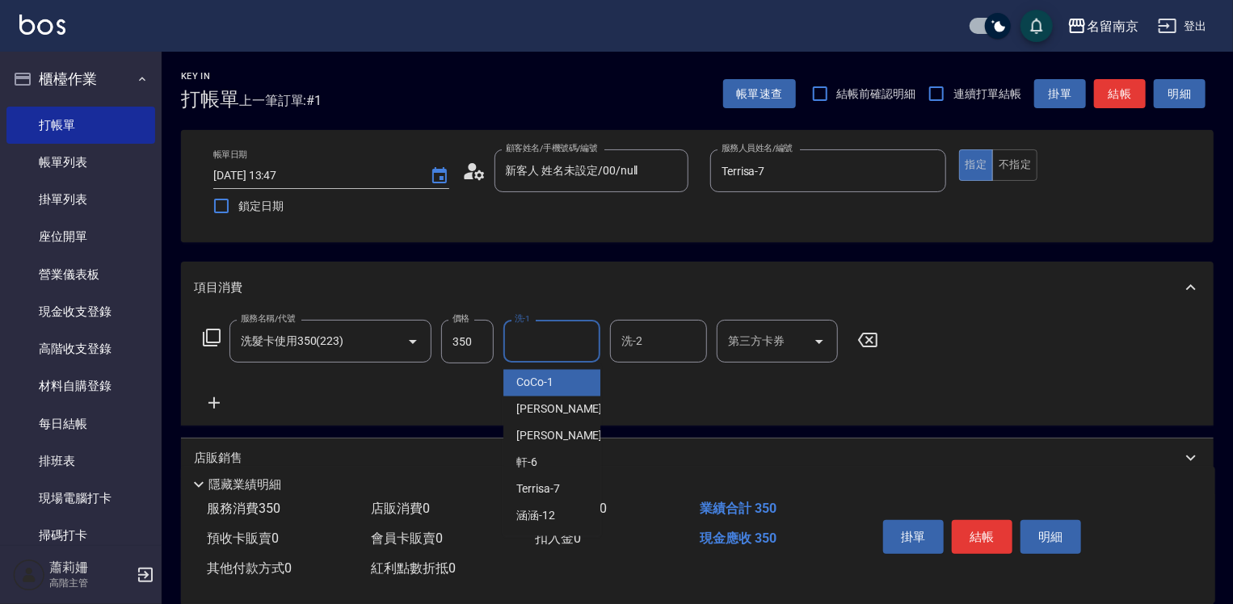
click at [547, 349] on input "洗-1" at bounding box center [552, 341] width 82 height 28
type input "Terrisa-7"
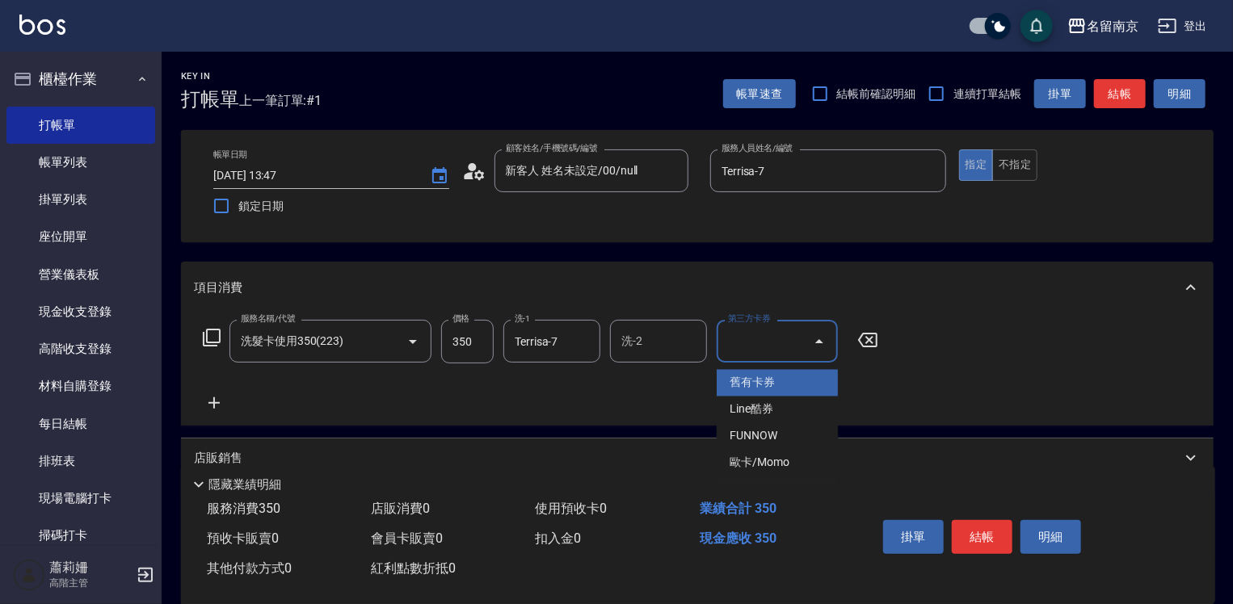
click at [770, 343] on input "第三方卡券" at bounding box center [765, 341] width 82 height 28
drag, startPoint x: 773, startPoint y: 391, endPoint x: 775, endPoint y: 381, distance: 10.8
click at [773, 389] on span "舊有卡券" at bounding box center [777, 383] width 121 height 27
type input "舊有卡券"
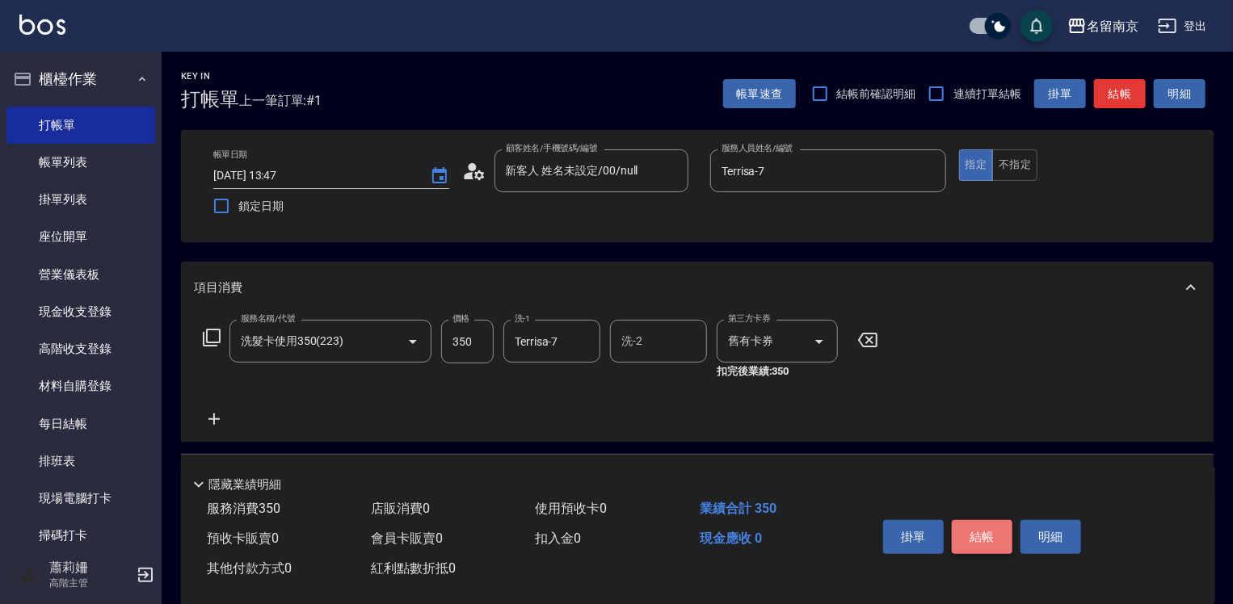
click at [984, 537] on button "結帳" at bounding box center [982, 537] width 61 height 34
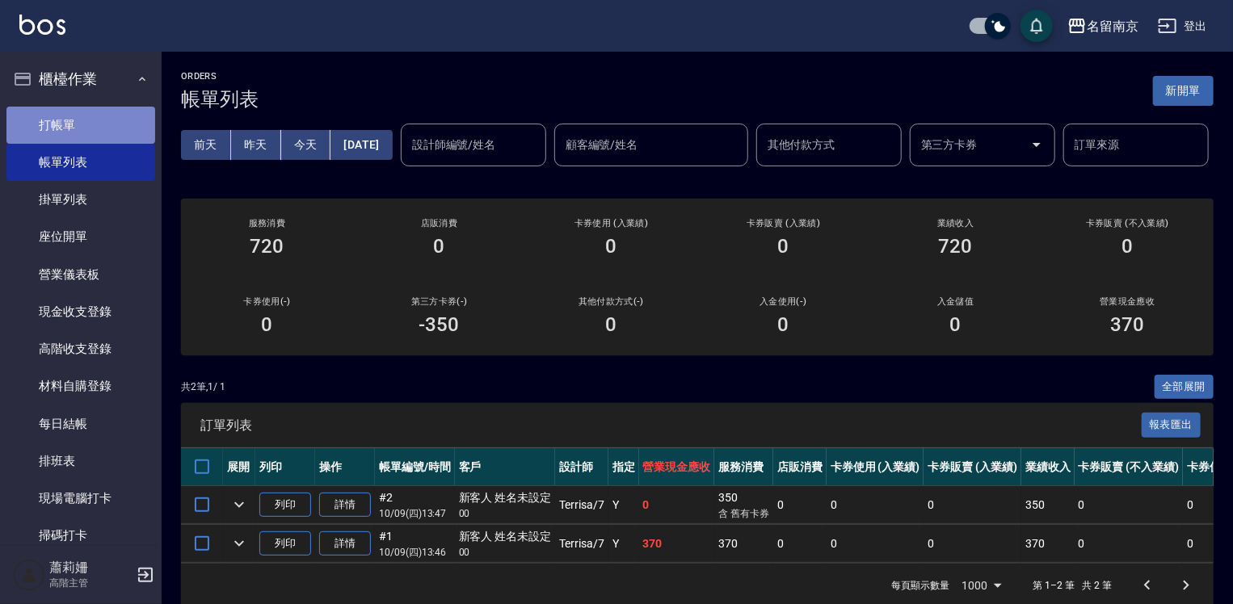
drag, startPoint x: 89, startPoint y: 107, endPoint x: 116, endPoint y: 116, distance: 28.9
click at [89, 108] on link "打帳單" at bounding box center [80, 125] width 149 height 37
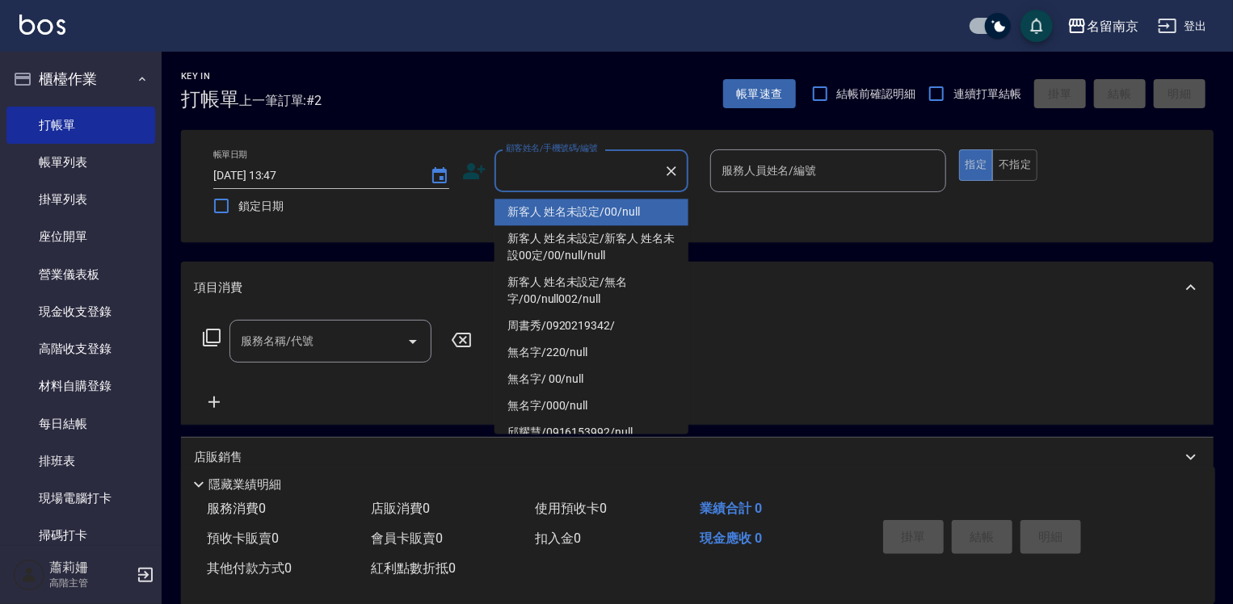
click at [575, 181] on input "顧客姓名/手機號碼/編號" at bounding box center [579, 171] width 155 height 28
type input "新客人 姓名未設定/00/null"
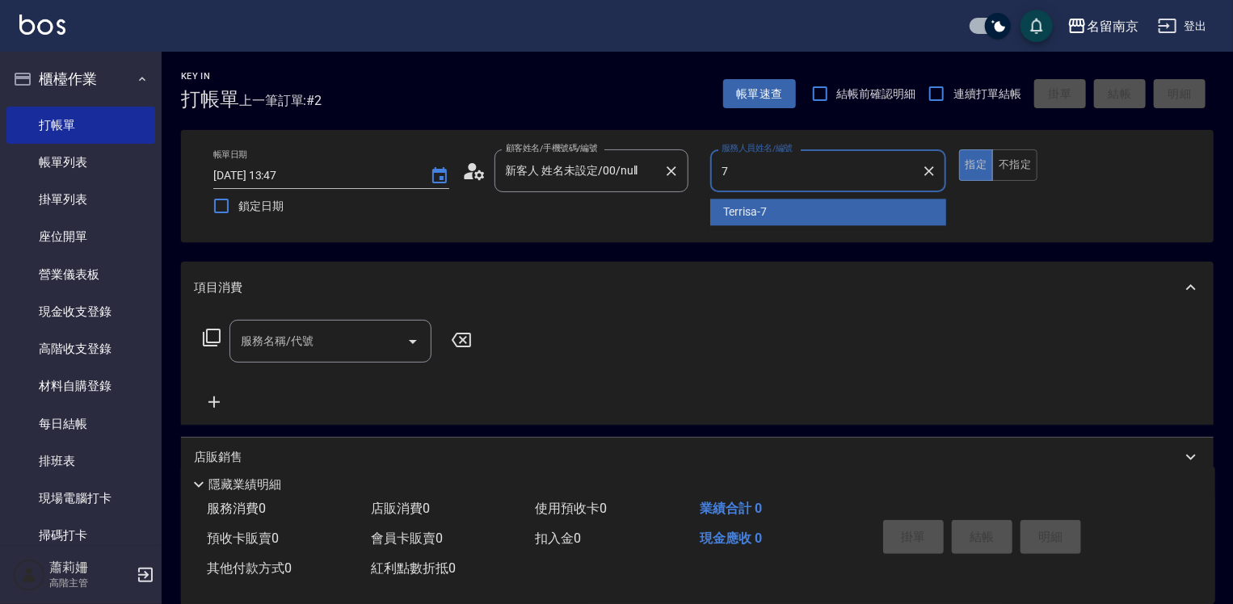
type input "Terrisa-7"
type button "true"
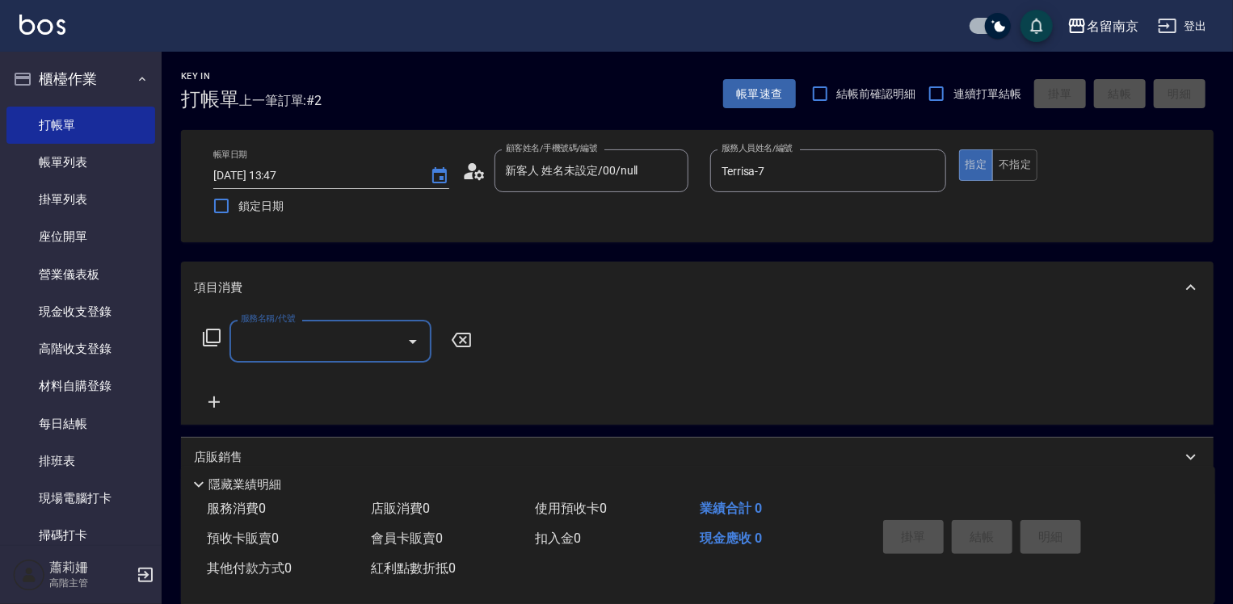
click at [339, 339] on input "服務名稱/代號" at bounding box center [318, 341] width 163 height 28
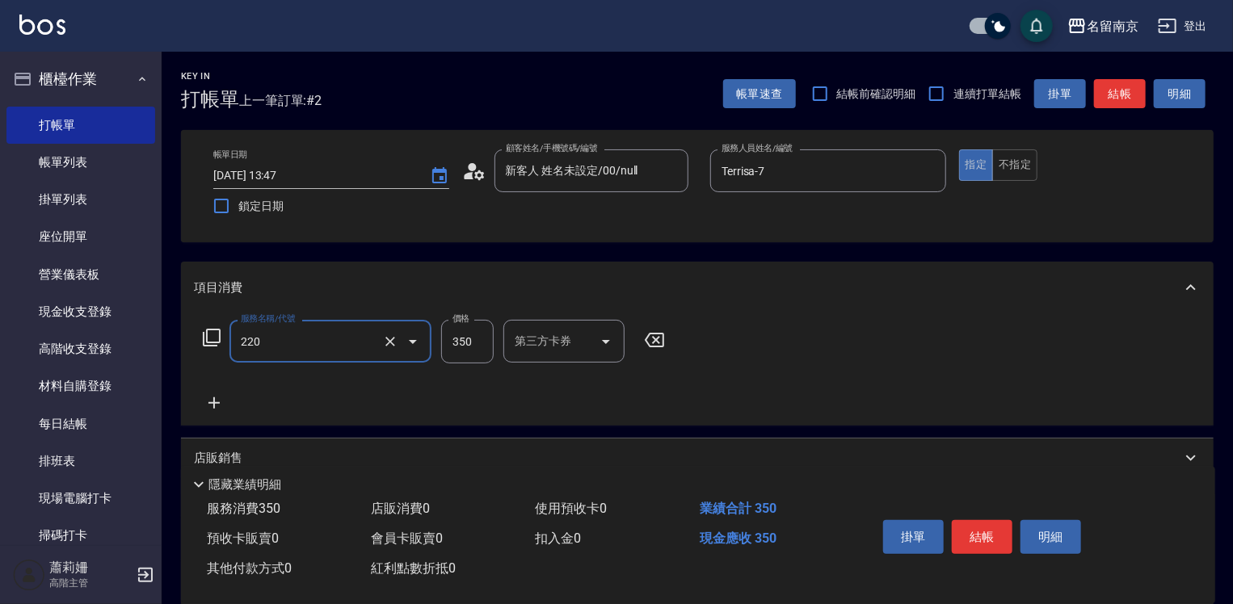
type input "洗髮(220)"
type input "Terrisa-7"
click at [1021, 160] on button "不指定" at bounding box center [1014, 165] width 45 height 32
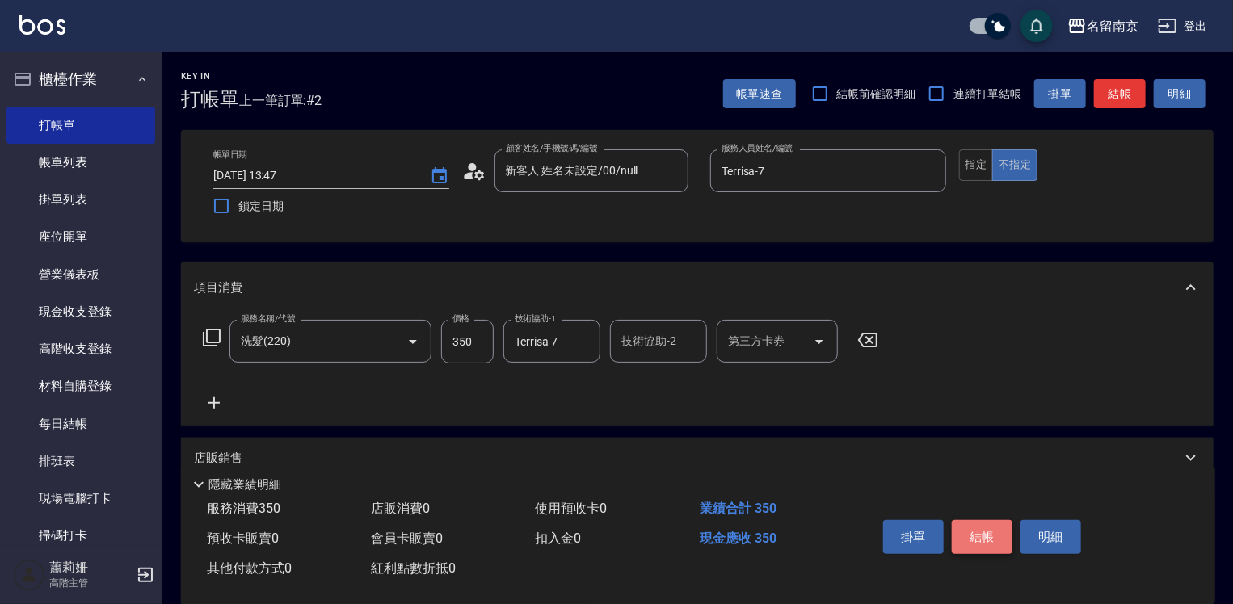
click at [999, 529] on button "結帳" at bounding box center [982, 537] width 61 height 34
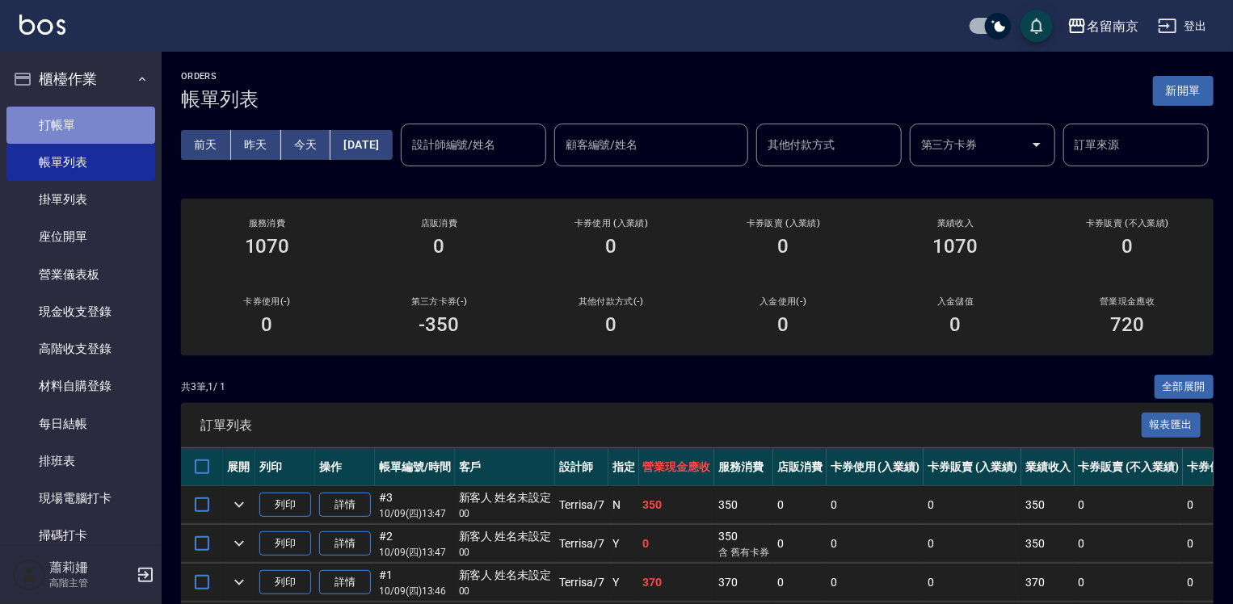
click at [91, 119] on link "打帳單" at bounding box center [80, 125] width 149 height 37
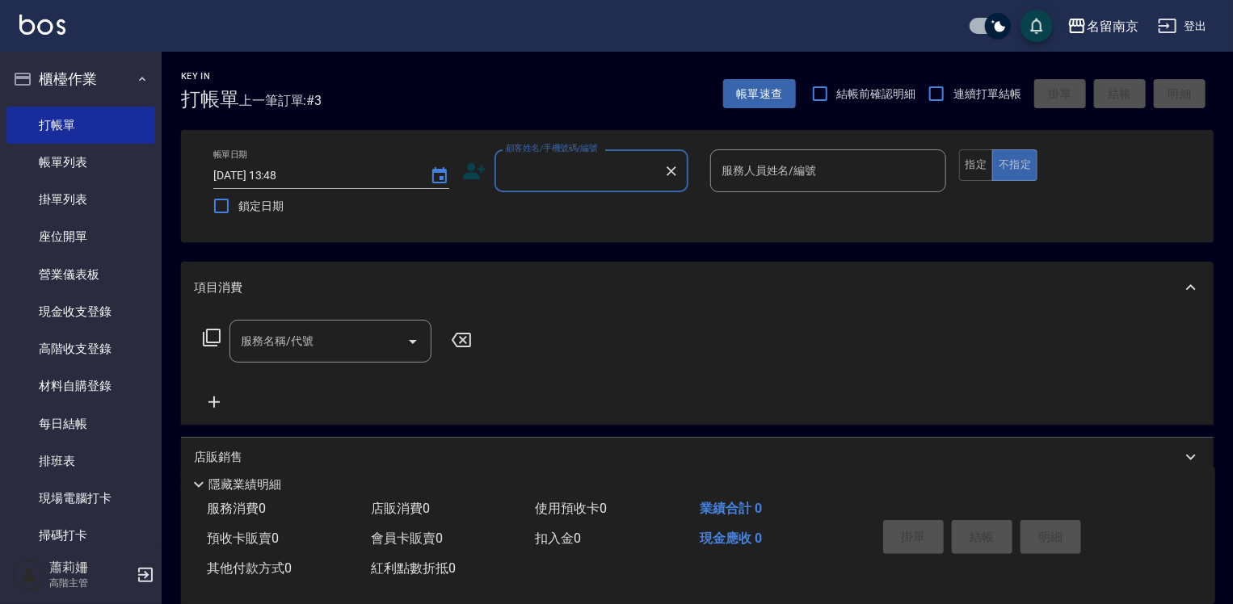
click at [601, 172] on input "顧客姓名/手機號碼/編號" at bounding box center [579, 171] width 155 height 28
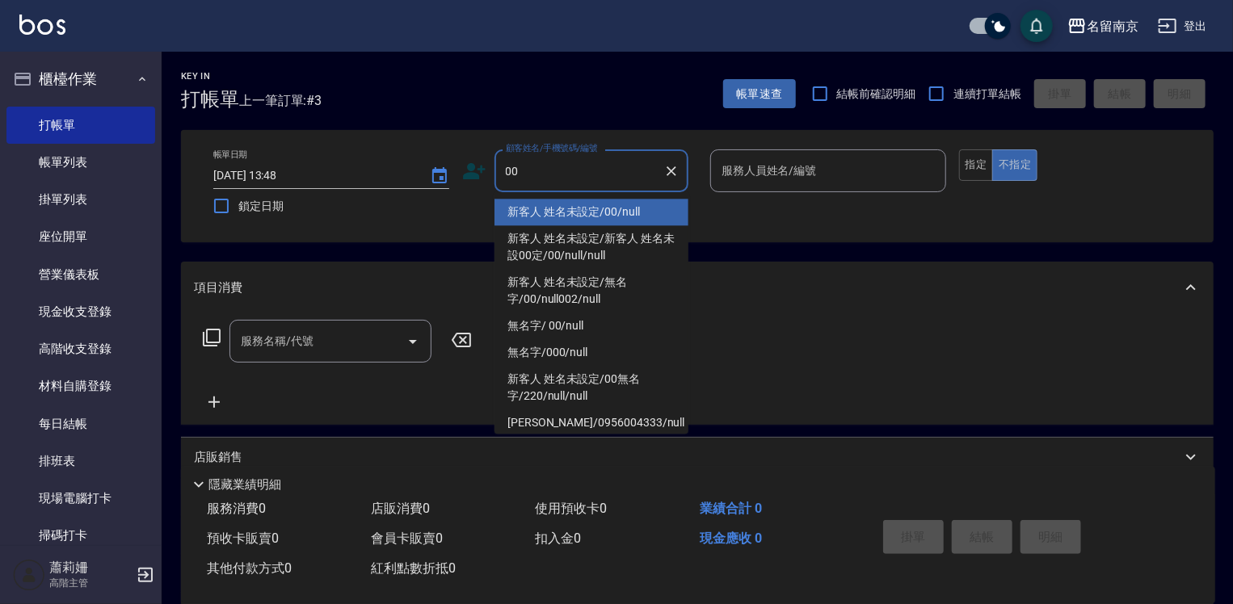
type input "新客人 姓名未設定/00/null"
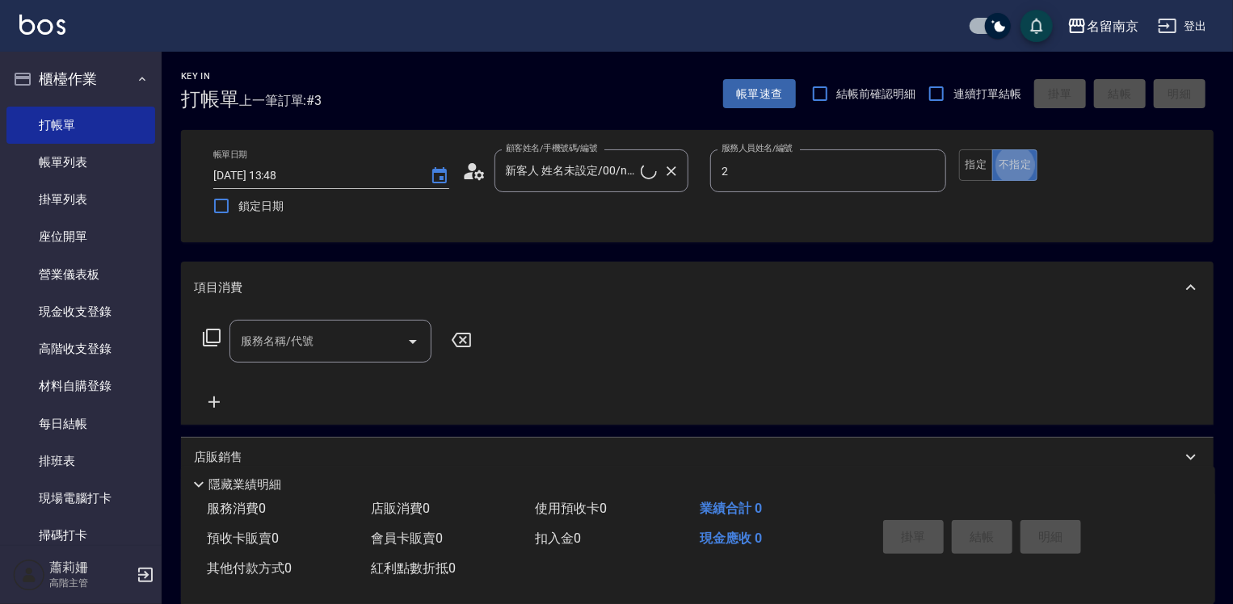
type input "[PERSON_NAME]-2"
type button "false"
click at [974, 154] on button "指定" at bounding box center [976, 165] width 35 height 32
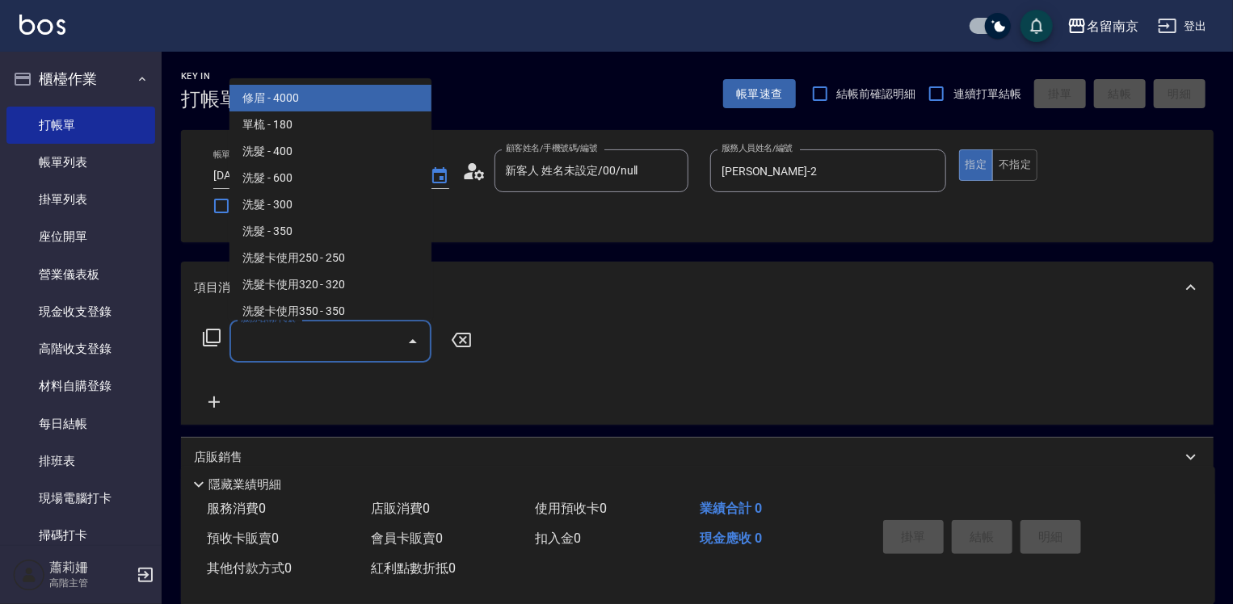
click at [320, 344] on input "服務名稱/代號" at bounding box center [318, 341] width 163 height 28
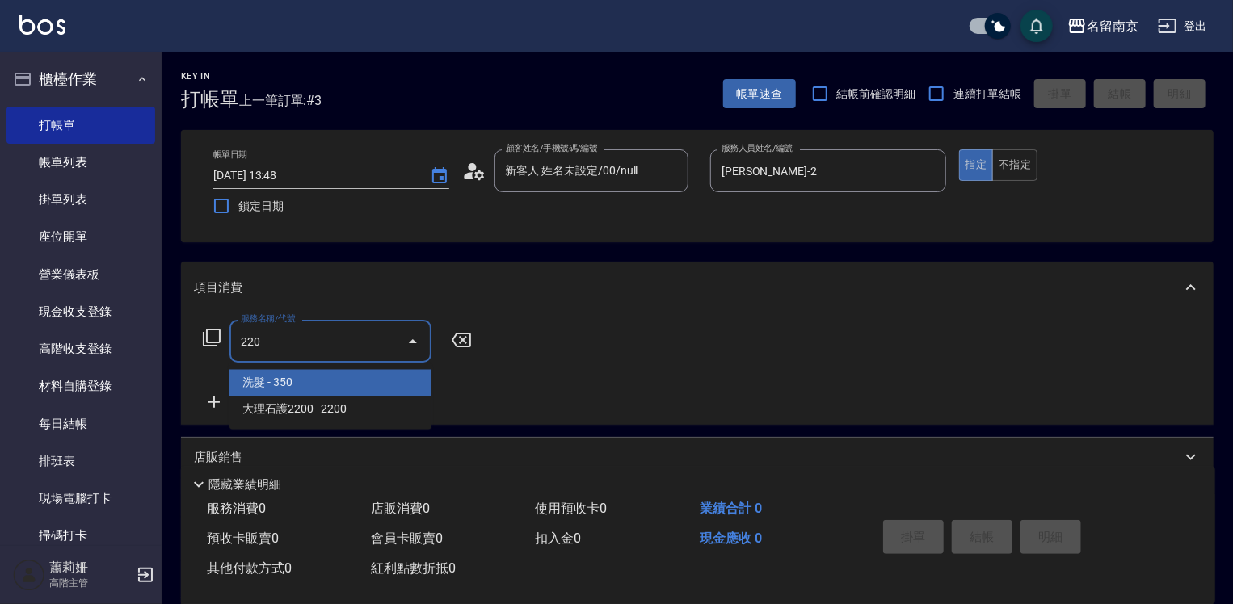
type input "洗髮(220)"
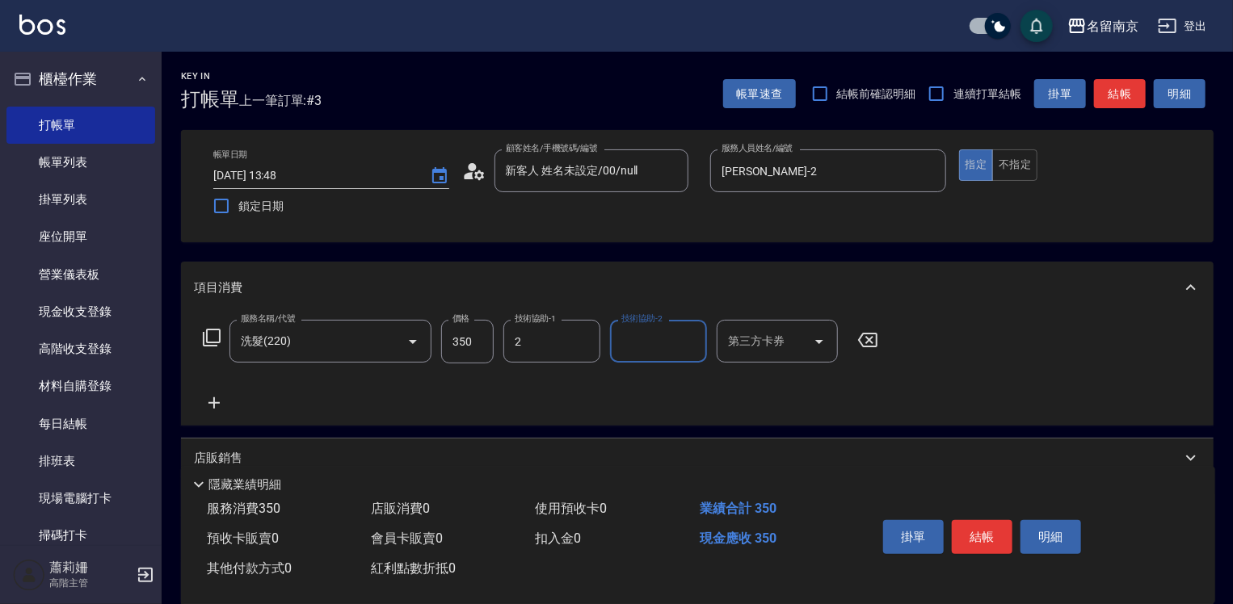
type input "[PERSON_NAME]-2"
click at [982, 532] on button "結帳" at bounding box center [982, 537] width 61 height 34
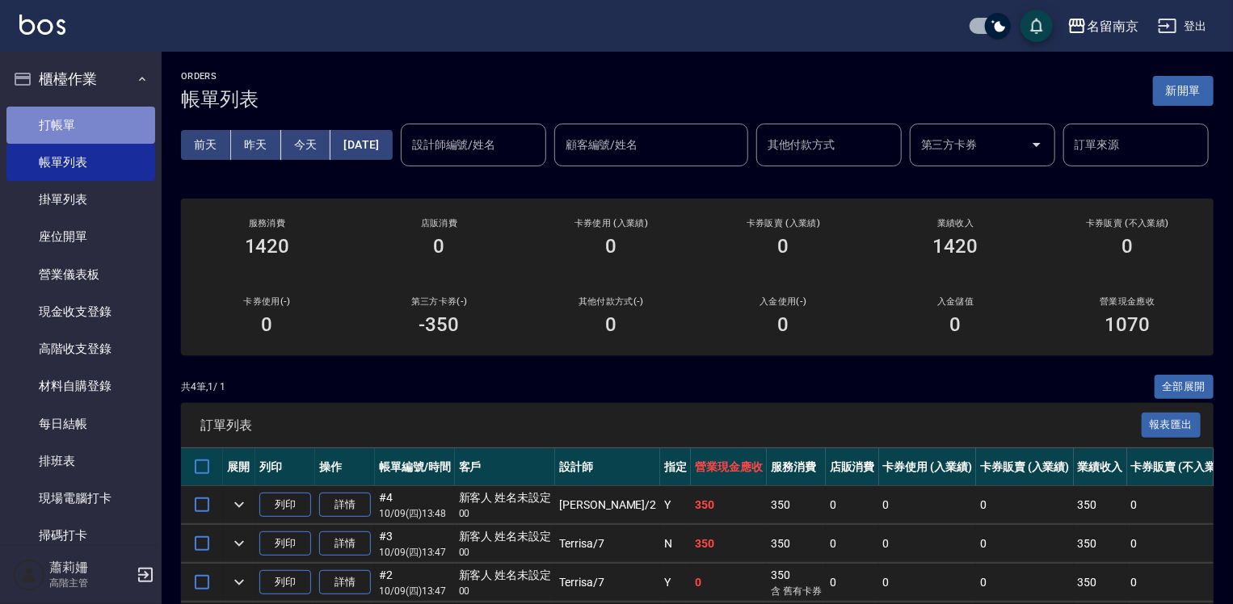
click at [106, 126] on link "打帳單" at bounding box center [80, 125] width 149 height 37
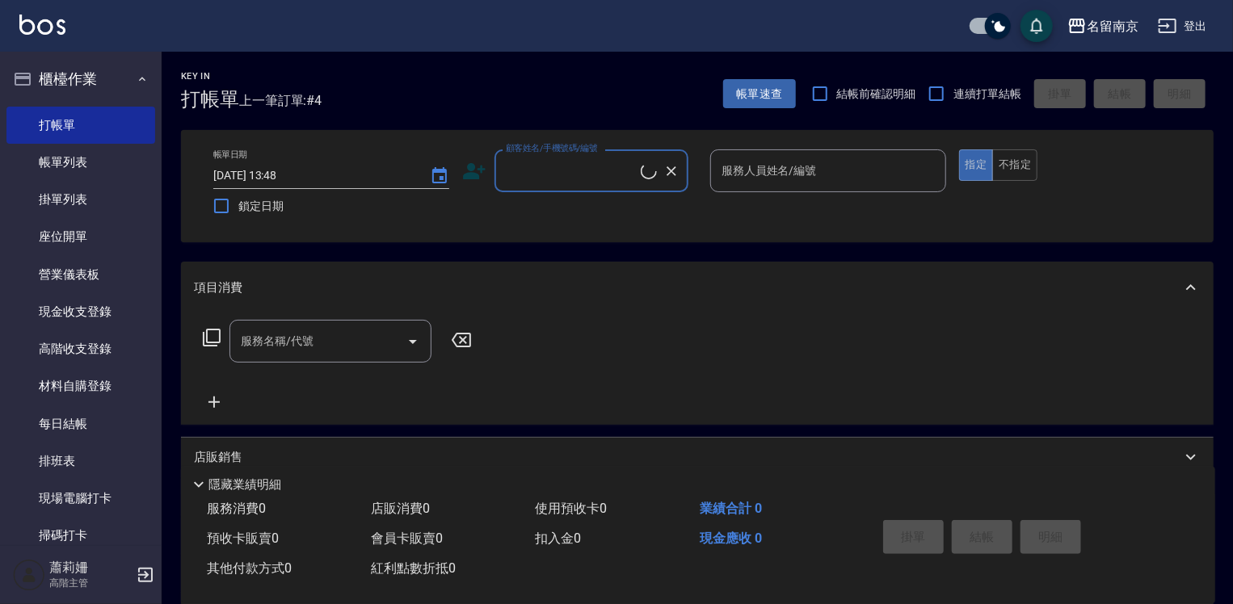
drag, startPoint x: 595, startPoint y: 149, endPoint x: 607, endPoint y: 158, distance: 15.5
click at [607, 158] on div "顧客姓名/手機號碼/編號 顧客姓名/手機號碼/編號" at bounding box center [592, 170] width 194 height 43
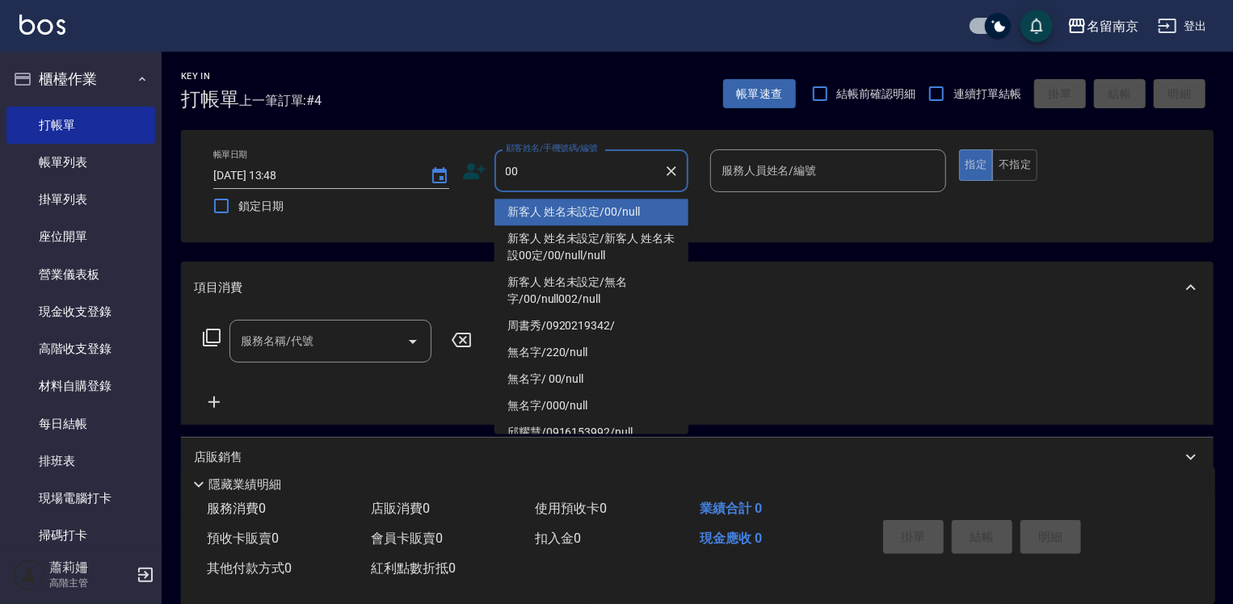
type input "新客人 姓名未設定/00/null"
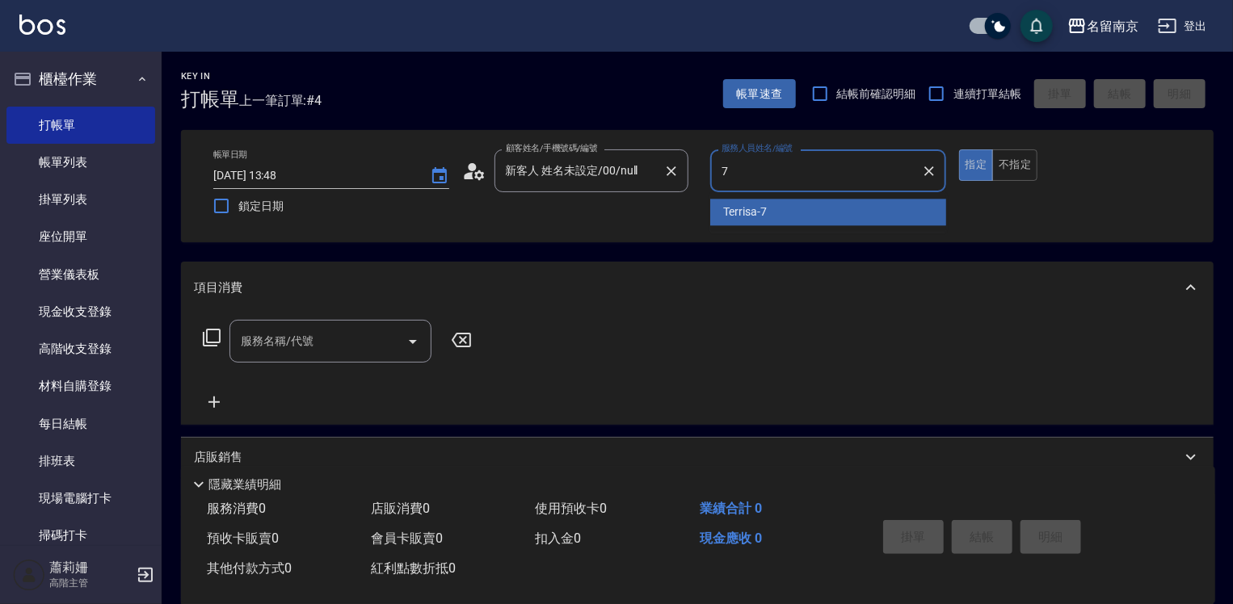
type input "Terrisa-7"
type button "true"
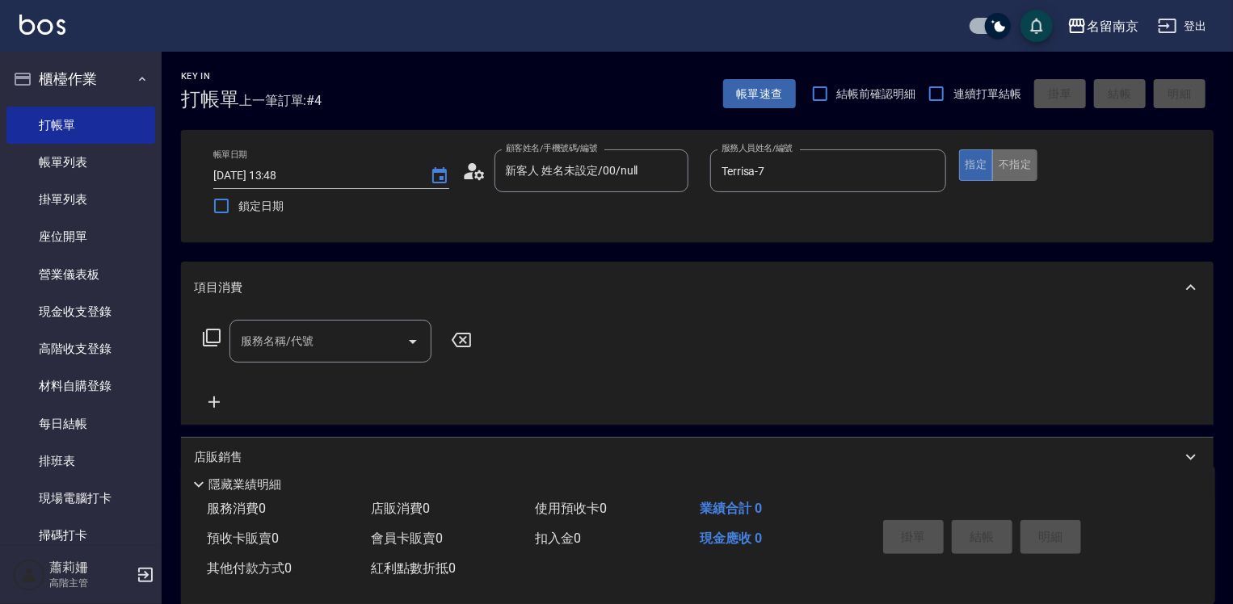
click at [1013, 162] on button "不指定" at bounding box center [1014, 165] width 45 height 32
drag, startPoint x: 339, startPoint y: 336, endPoint x: 793, endPoint y: 394, distance: 457.8
click at [446, 332] on div "服務名稱/代號 服務名稱/代號" at bounding box center [338, 341] width 288 height 43
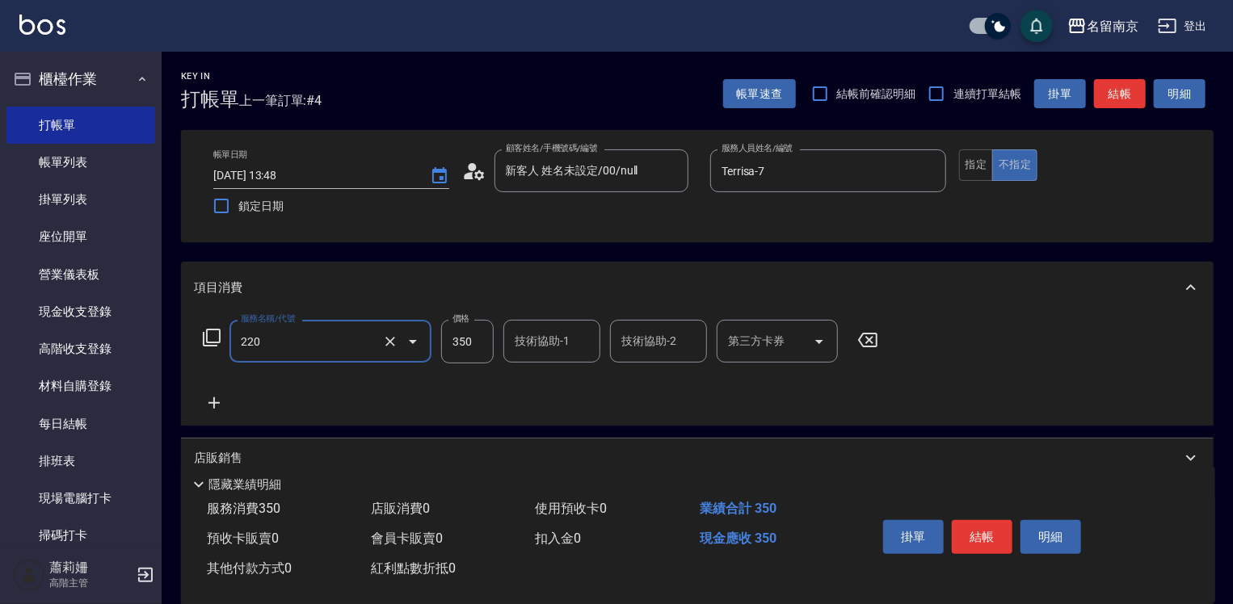
click at [337, 340] on input "220" at bounding box center [308, 341] width 142 height 28
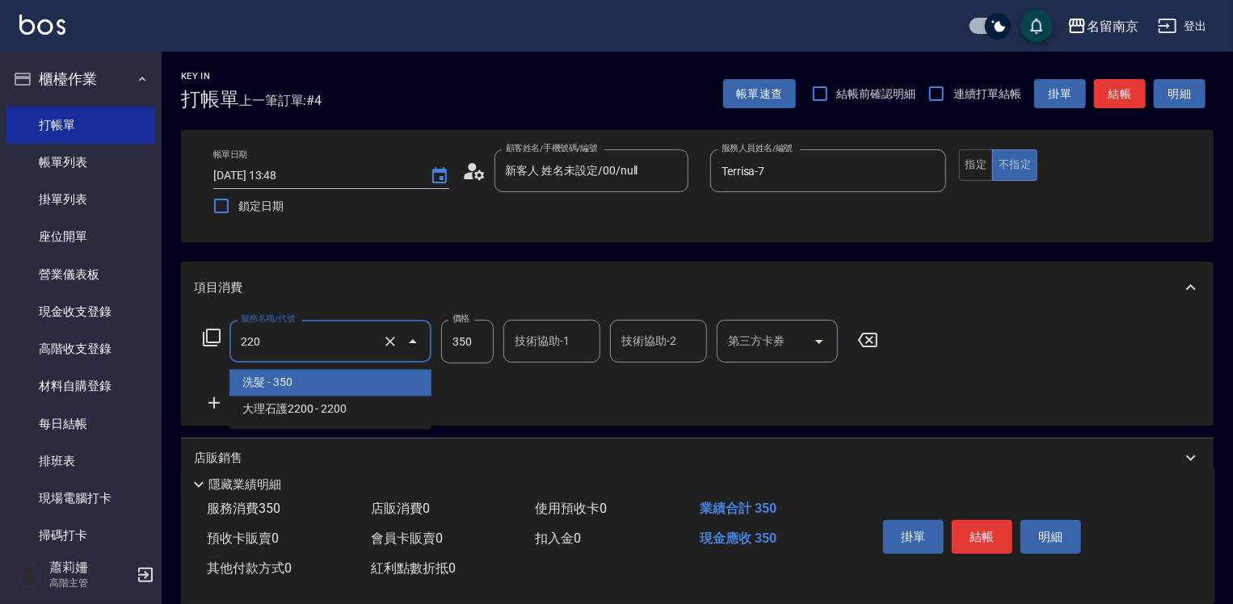
click at [335, 377] on span "洗髮 - 350" at bounding box center [330, 383] width 202 height 27
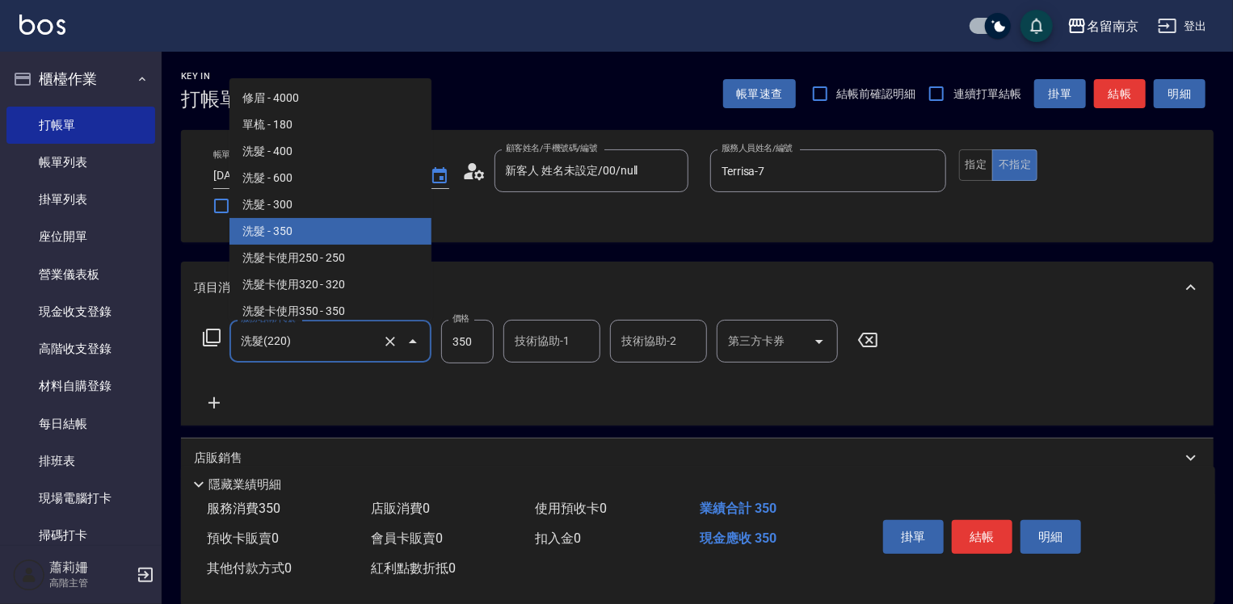
click at [324, 349] on input "洗髮(220)" at bounding box center [308, 341] width 142 height 28
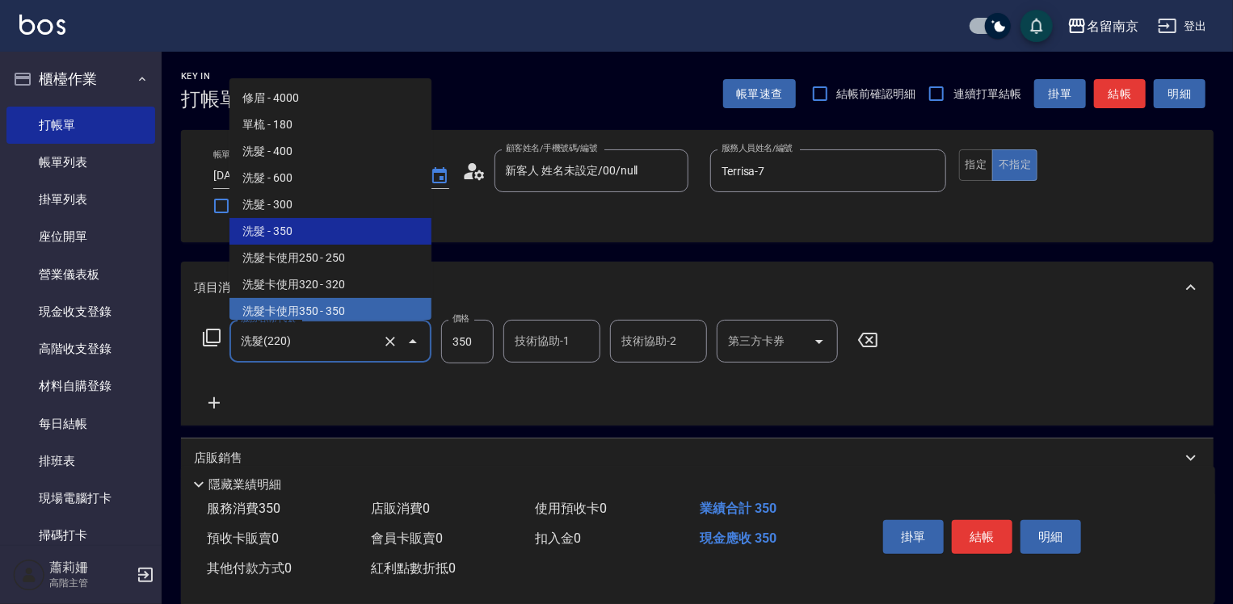
click at [352, 301] on span "洗髮卡使用350 - 350" at bounding box center [330, 311] width 202 height 27
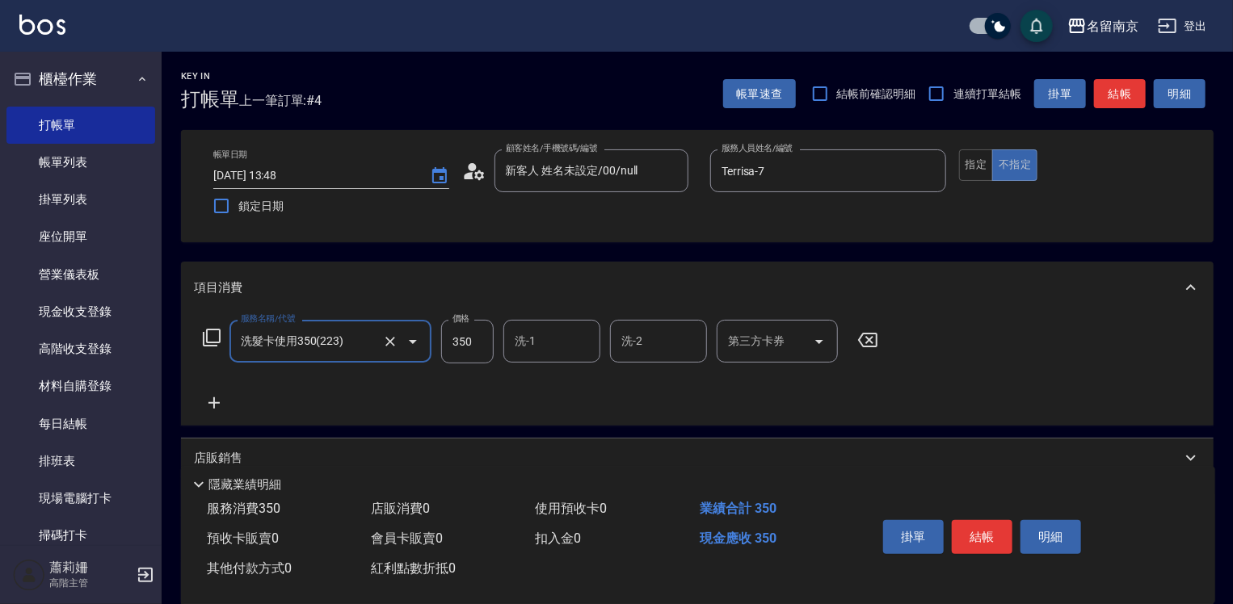
type input "洗髮卡使用350(223)"
click at [481, 352] on input "350" at bounding box center [467, 342] width 53 height 44
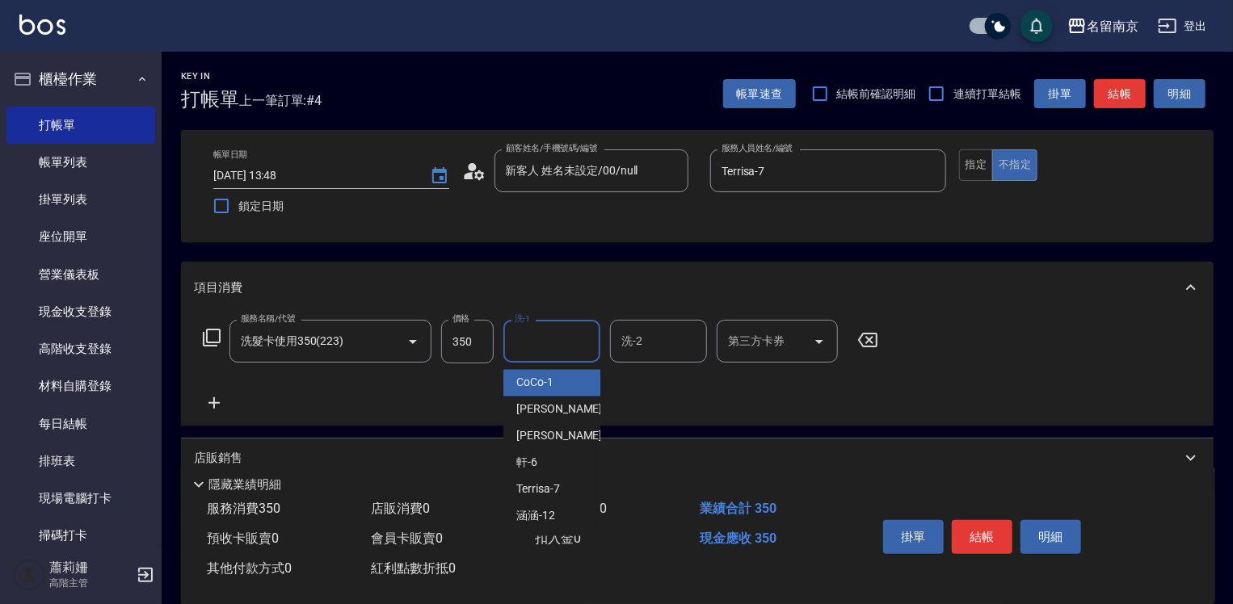
click at [552, 343] on input "洗-1" at bounding box center [552, 341] width 82 height 28
type input "Terrisa-7"
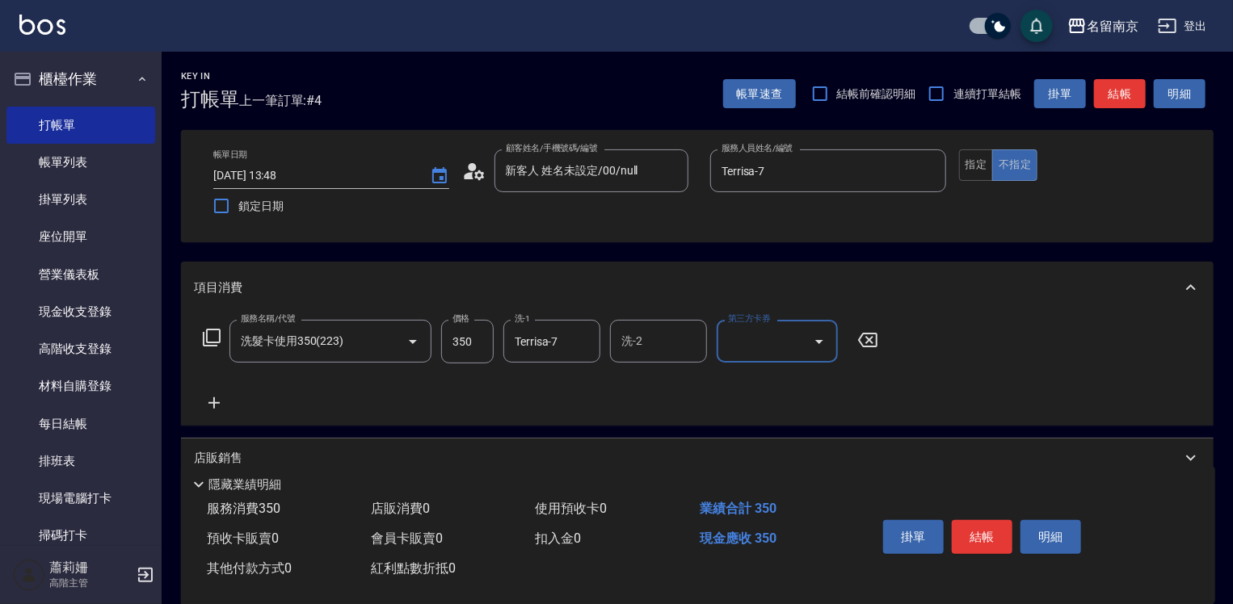
click at [775, 340] on input "第三方卡券" at bounding box center [765, 341] width 82 height 28
click at [778, 383] on span "舊有卡券" at bounding box center [777, 383] width 121 height 27
type input "舊有卡券"
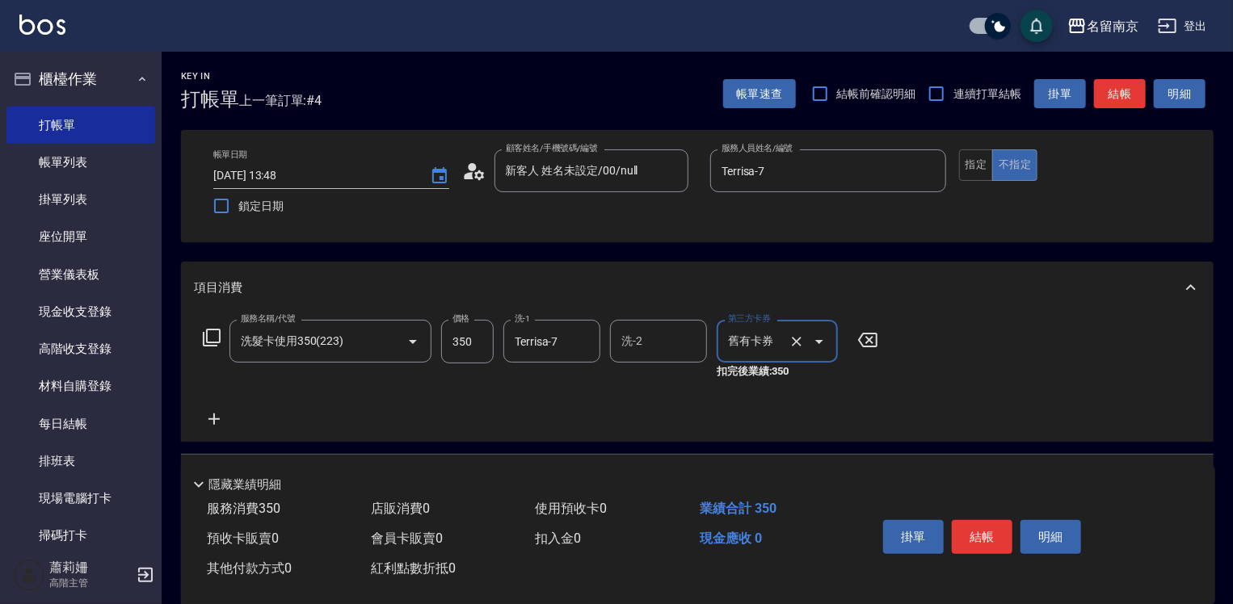
drag, startPoint x: 960, startPoint y: 536, endPoint x: 971, endPoint y: 539, distance: 11.0
click at [970, 539] on button "結帳" at bounding box center [982, 537] width 61 height 34
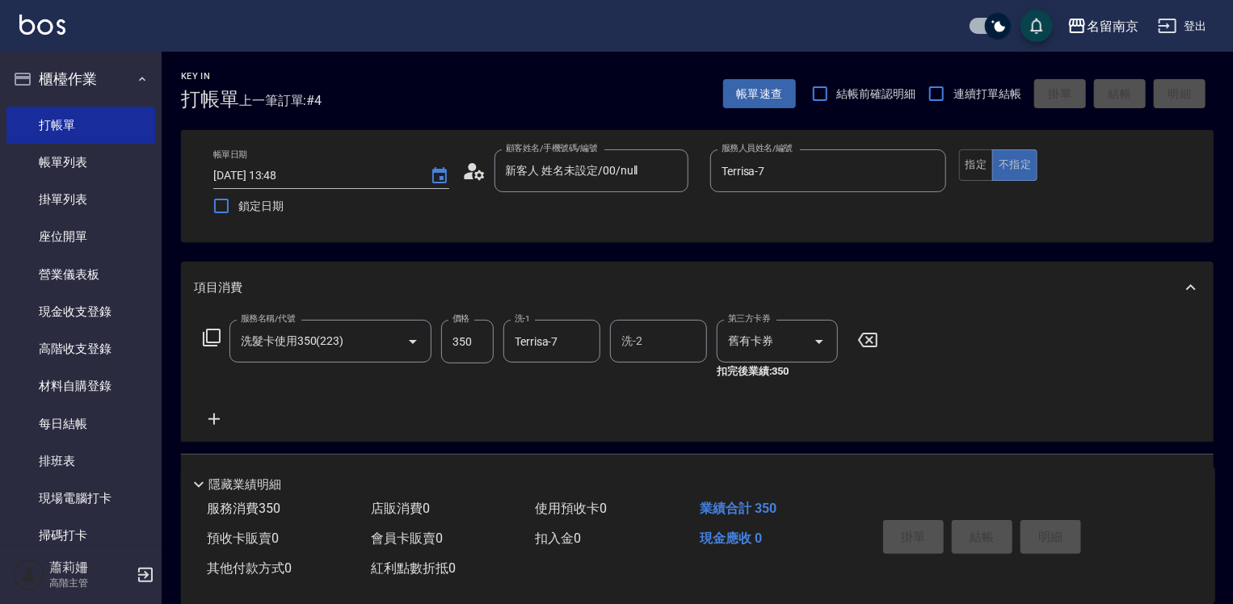
click at [971, 539] on div "Key In 打帳單 上一筆訂單:#4 帳單速查 結帳前確認明細 連續打單結帳 掛單 結帳 明細 帳單日期 [DATE] 13:48 鎖定日期 顧客姓名/手機…" at bounding box center [616, 403] width 1233 height 807
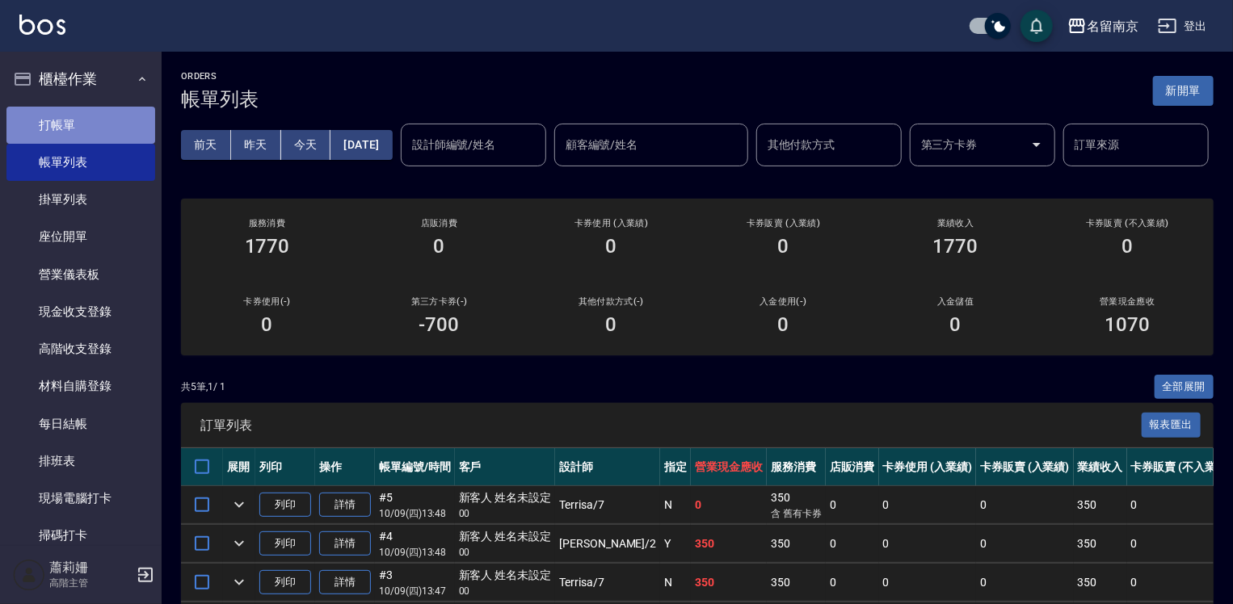
click at [95, 113] on link "打帳單" at bounding box center [80, 125] width 149 height 37
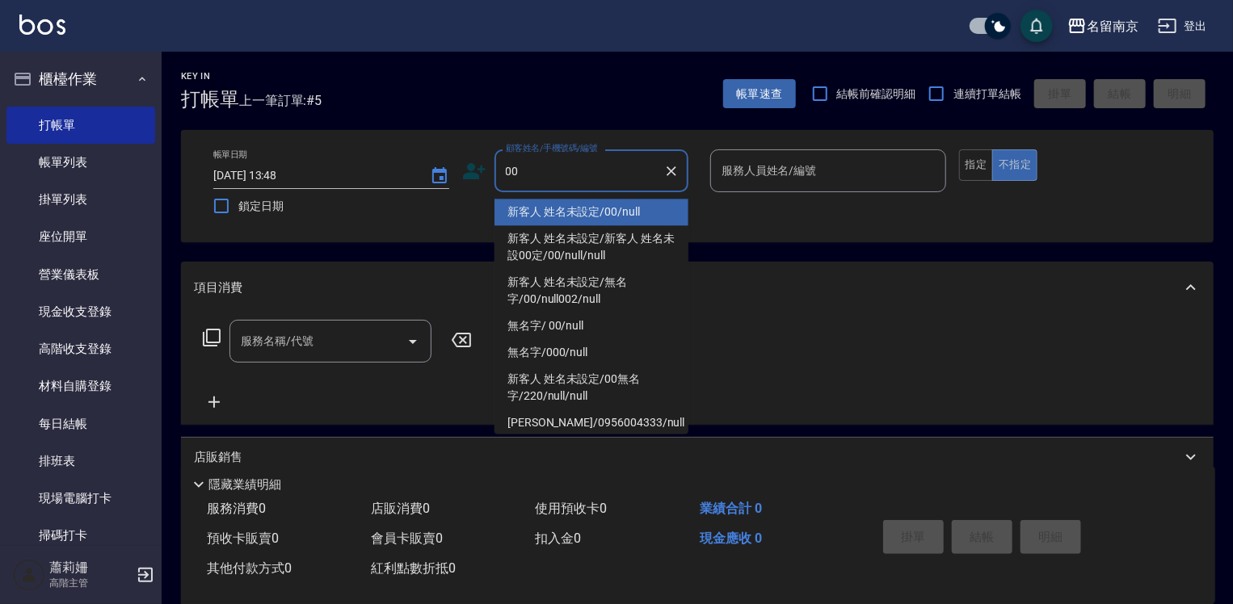
type input "新客人 姓名未設定/00/null"
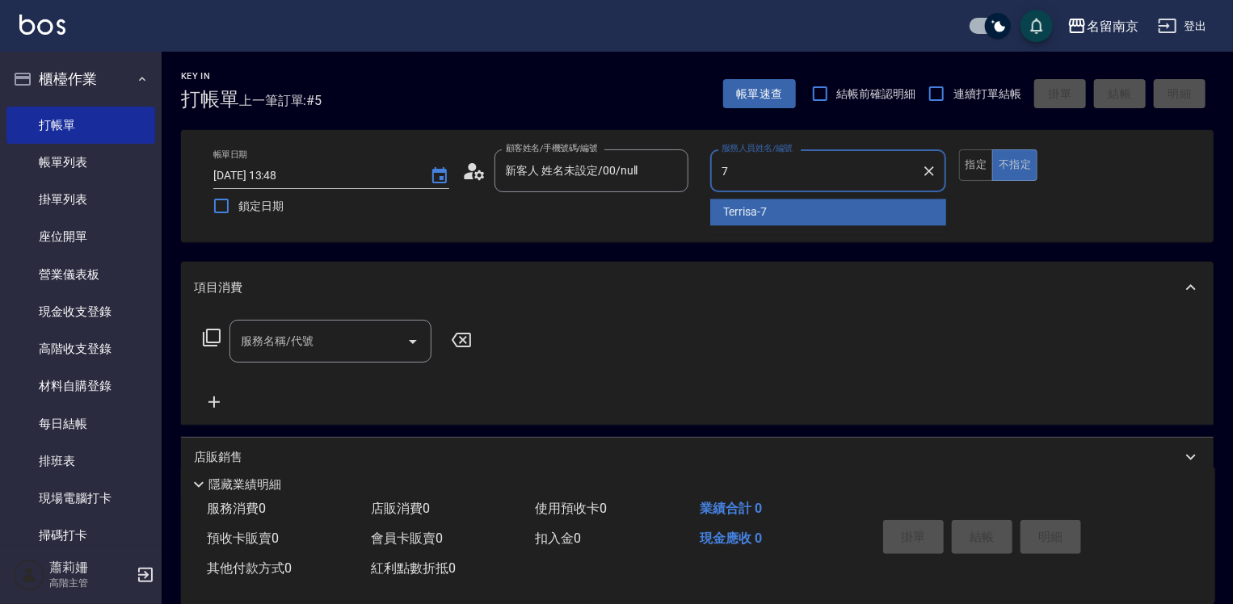
type input "Terrisa-7"
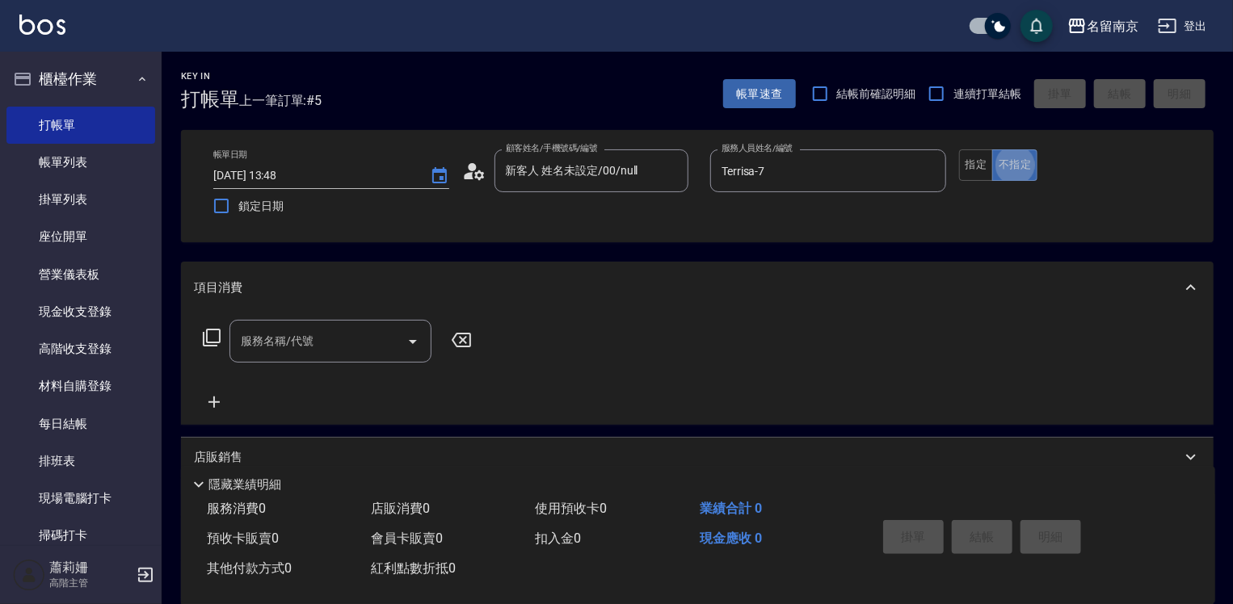
type button "false"
click at [968, 163] on button "指定" at bounding box center [976, 165] width 35 height 32
drag, startPoint x: 327, startPoint y: 339, endPoint x: 425, endPoint y: 362, distance: 100.4
click at [425, 362] on div "服務名稱/代號" at bounding box center [330, 341] width 202 height 43
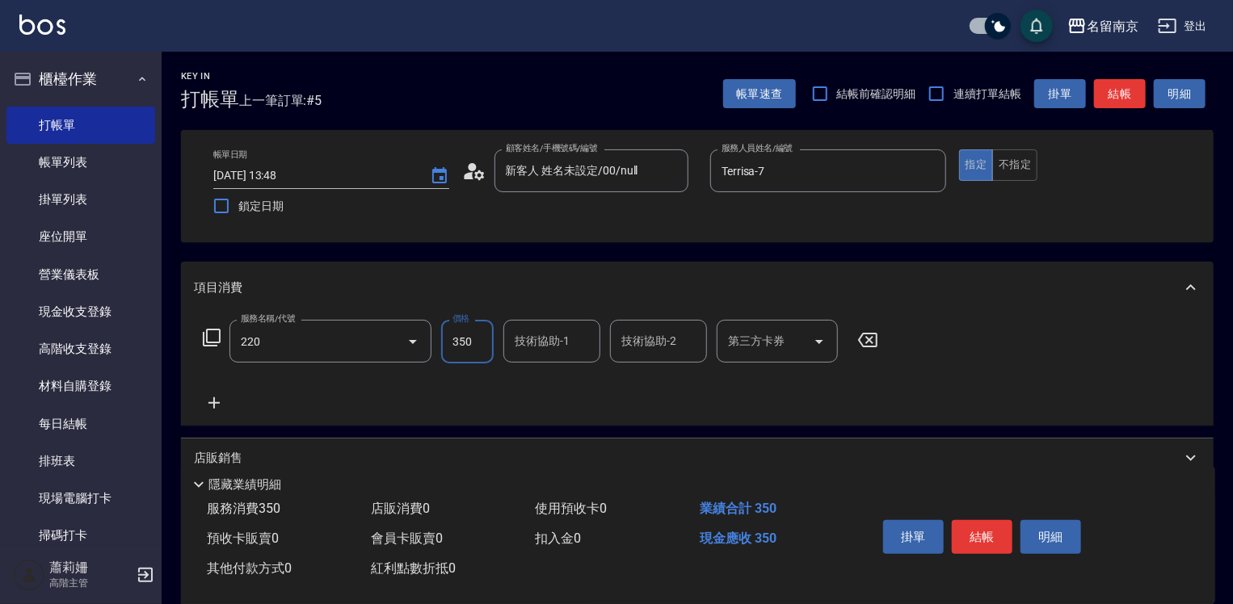
type input "洗髮(220)"
type input "Terrisa-7"
click at [996, 537] on button "結帳" at bounding box center [982, 537] width 61 height 34
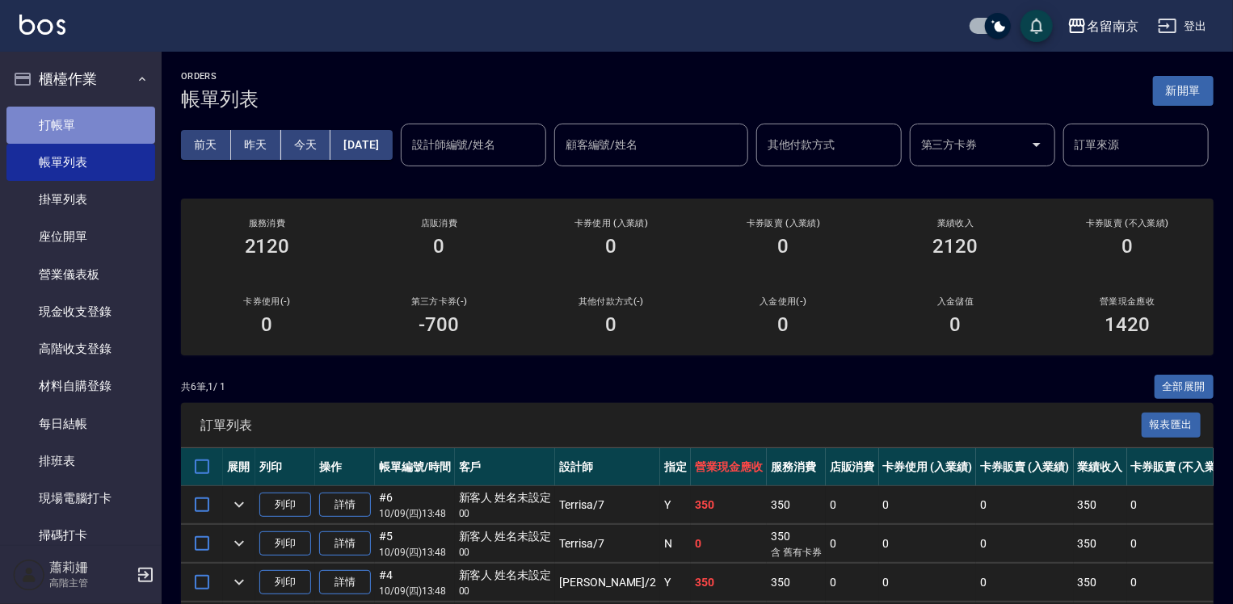
click at [87, 116] on link "打帳單" at bounding box center [80, 125] width 149 height 37
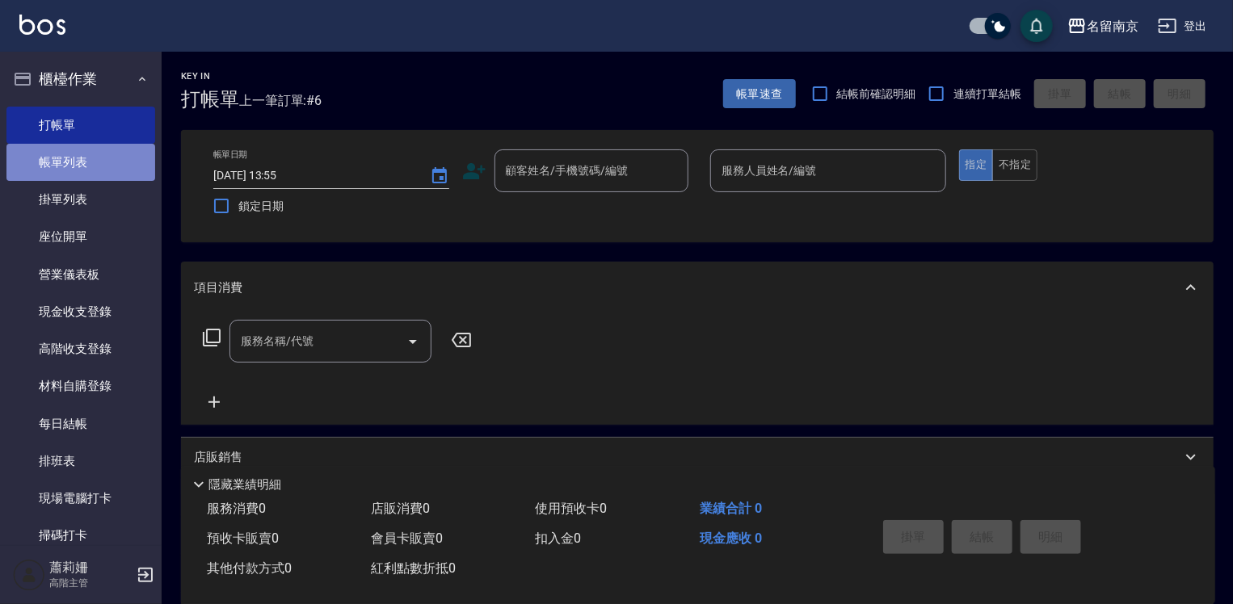
click at [95, 164] on link "帳單列表" at bounding box center [80, 162] width 149 height 37
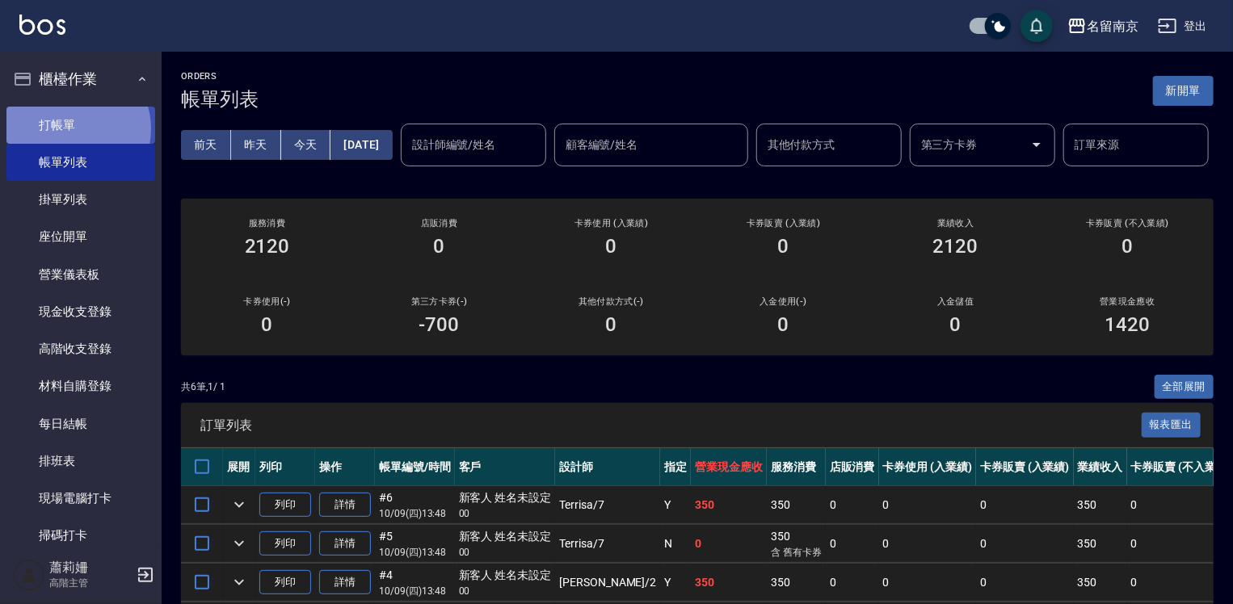
click at [74, 128] on link "打帳單" at bounding box center [80, 125] width 149 height 37
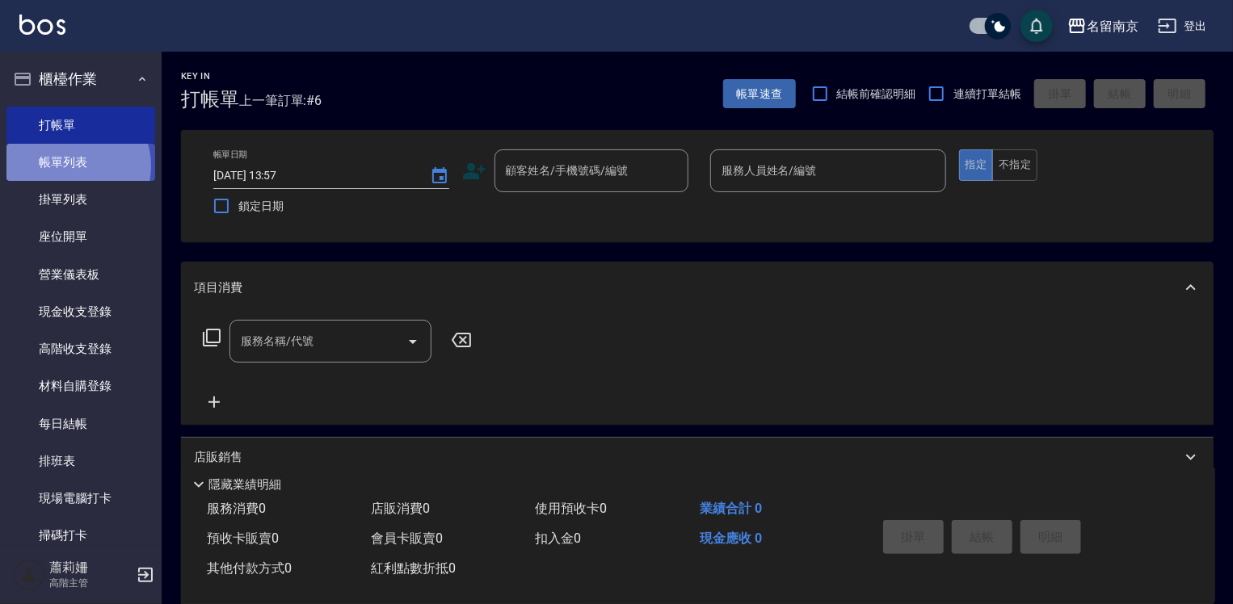
click at [74, 166] on link "帳單列表" at bounding box center [80, 162] width 149 height 37
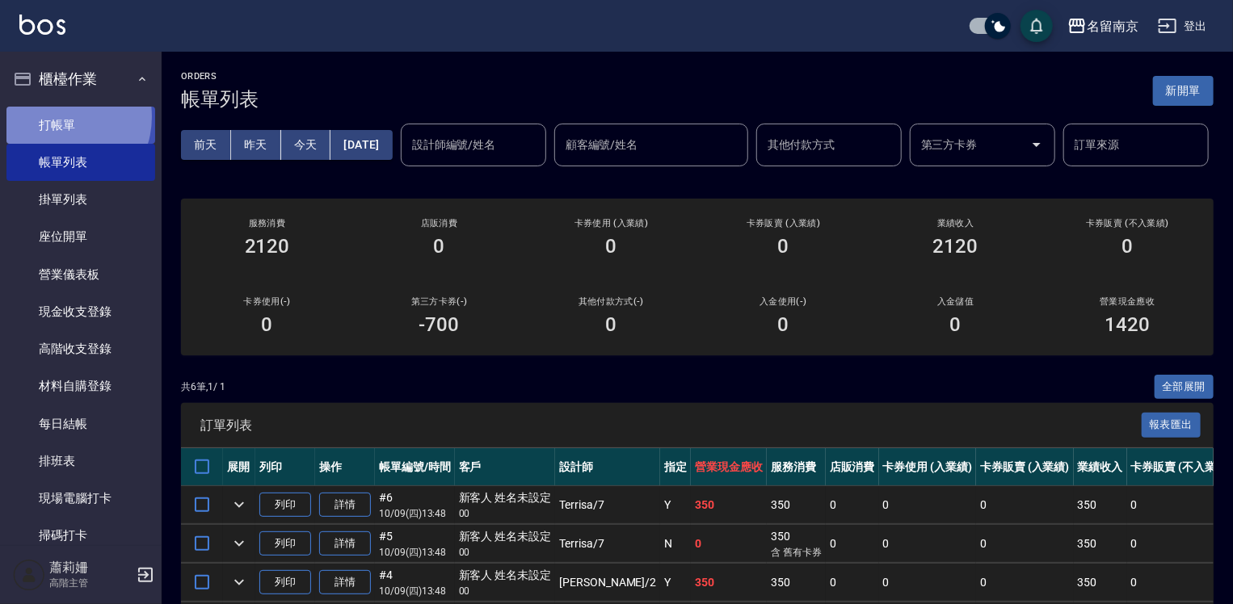
click at [59, 116] on link "打帳單" at bounding box center [80, 125] width 149 height 37
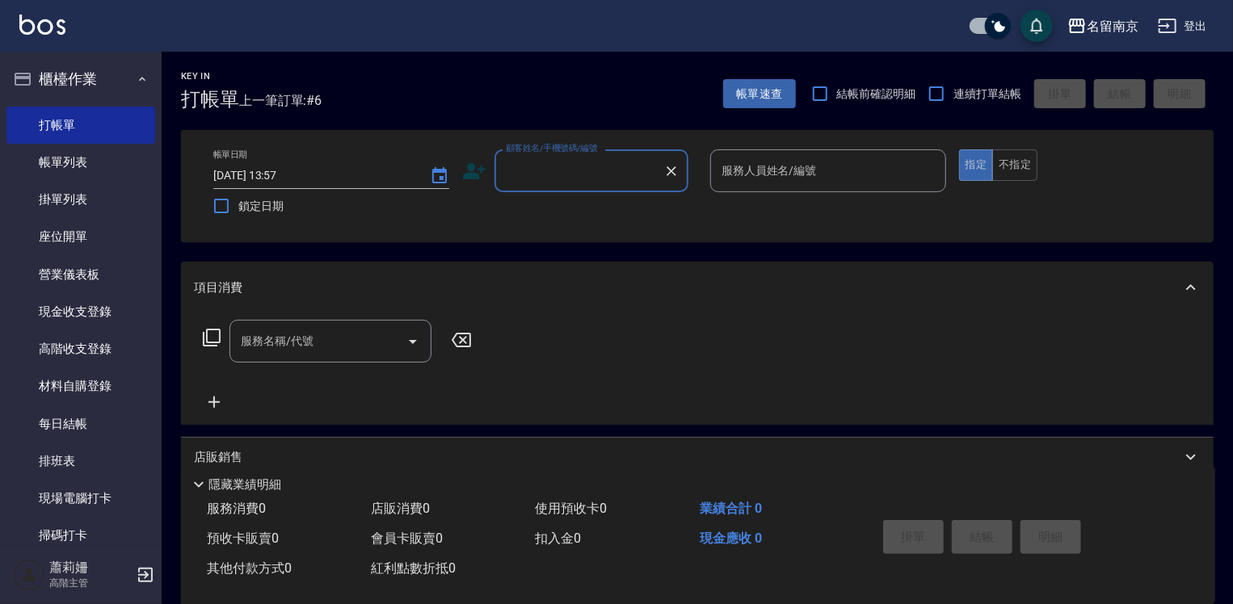
click at [549, 178] on input "顧客姓名/手機號碼/編號" at bounding box center [579, 171] width 155 height 28
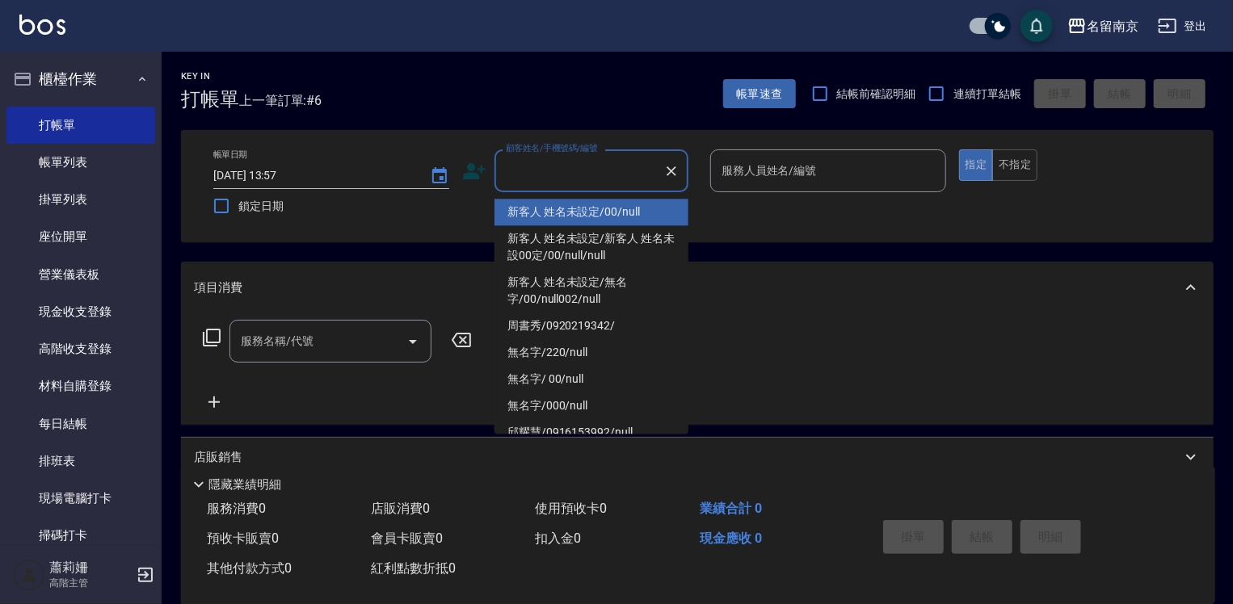
click at [583, 206] on li "新客人 姓名未設定/00/null" at bounding box center [592, 212] width 194 height 27
type input "新客人 姓名未設定/00/null"
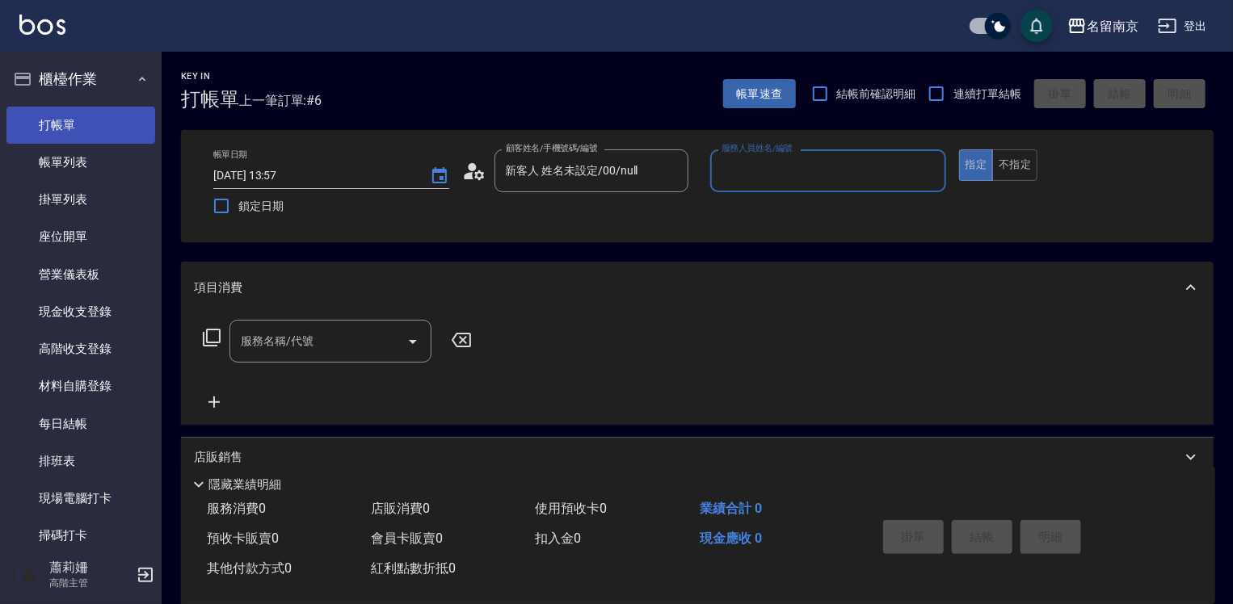
click at [92, 142] on link "打帳單" at bounding box center [80, 125] width 149 height 37
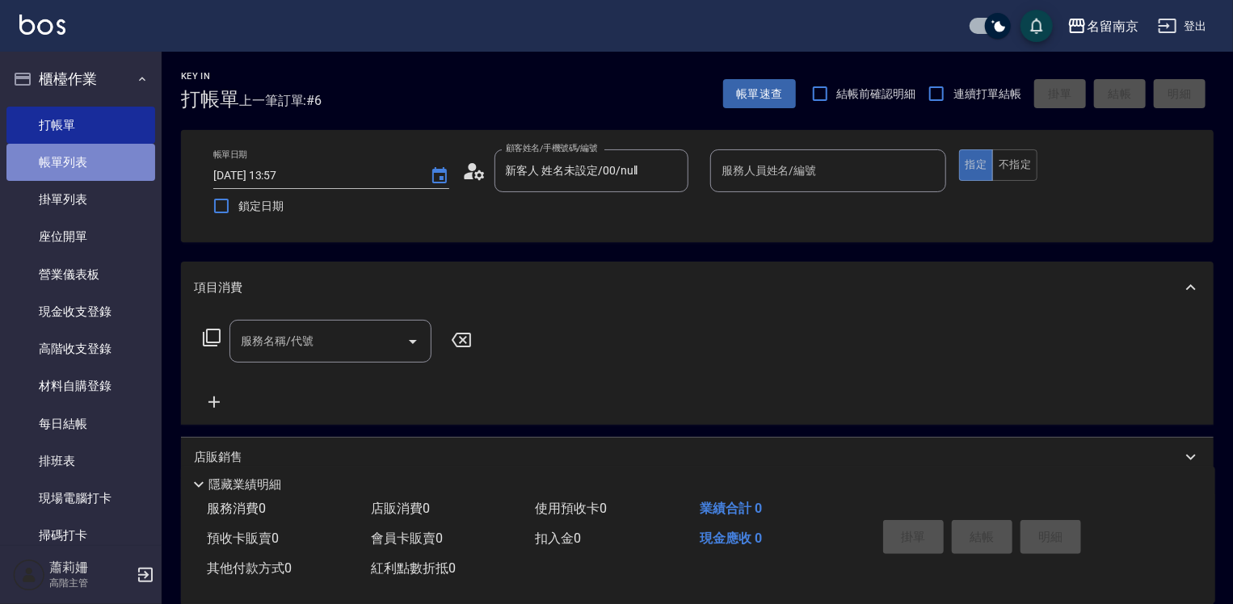
click at [84, 162] on link "帳單列表" at bounding box center [80, 162] width 149 height 37
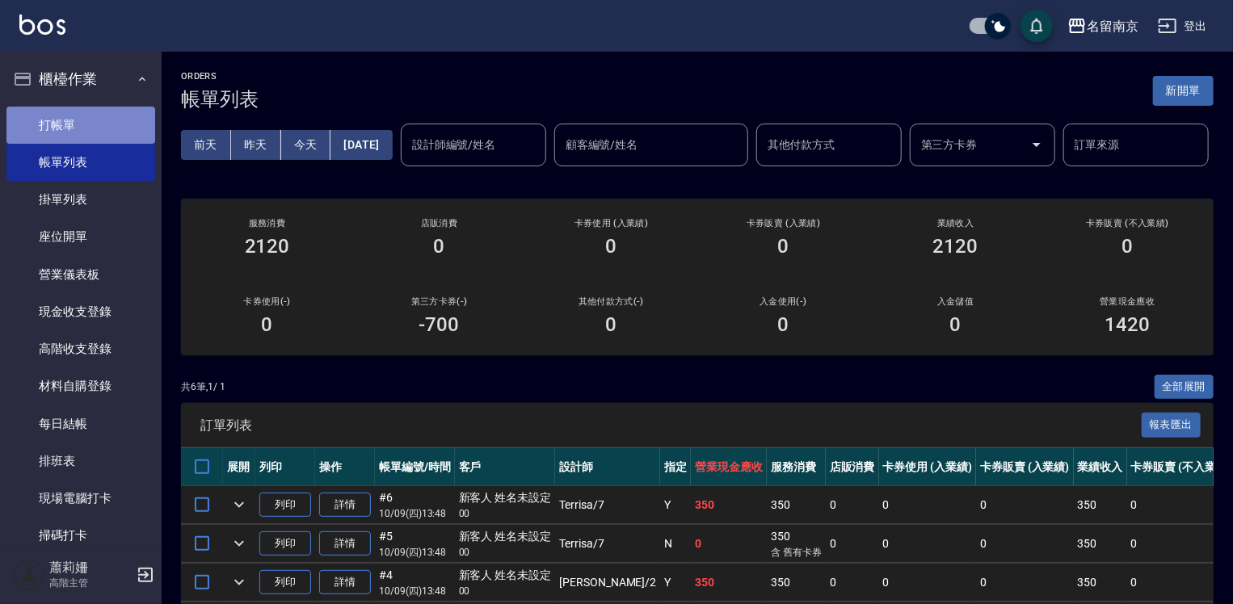
click at [86, 115] on link "打帳單" at bounding box center [80, 125] width 149 height 37
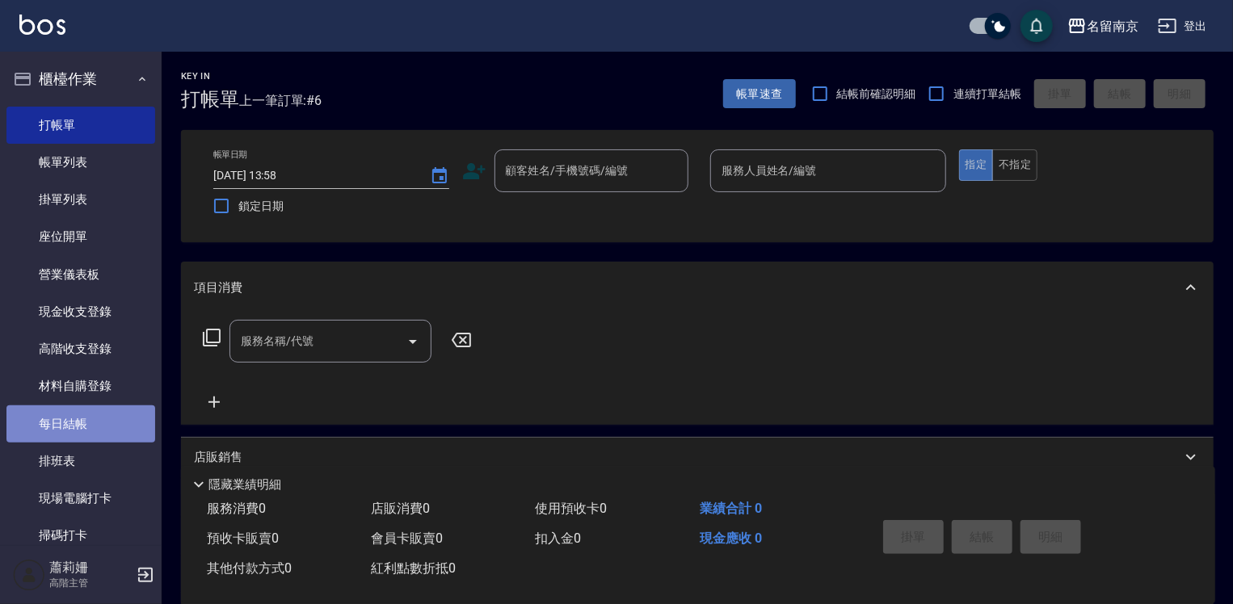
click at [124, 421] on link "每日結帳" at bounding box center [80, 424] width 149 height 37
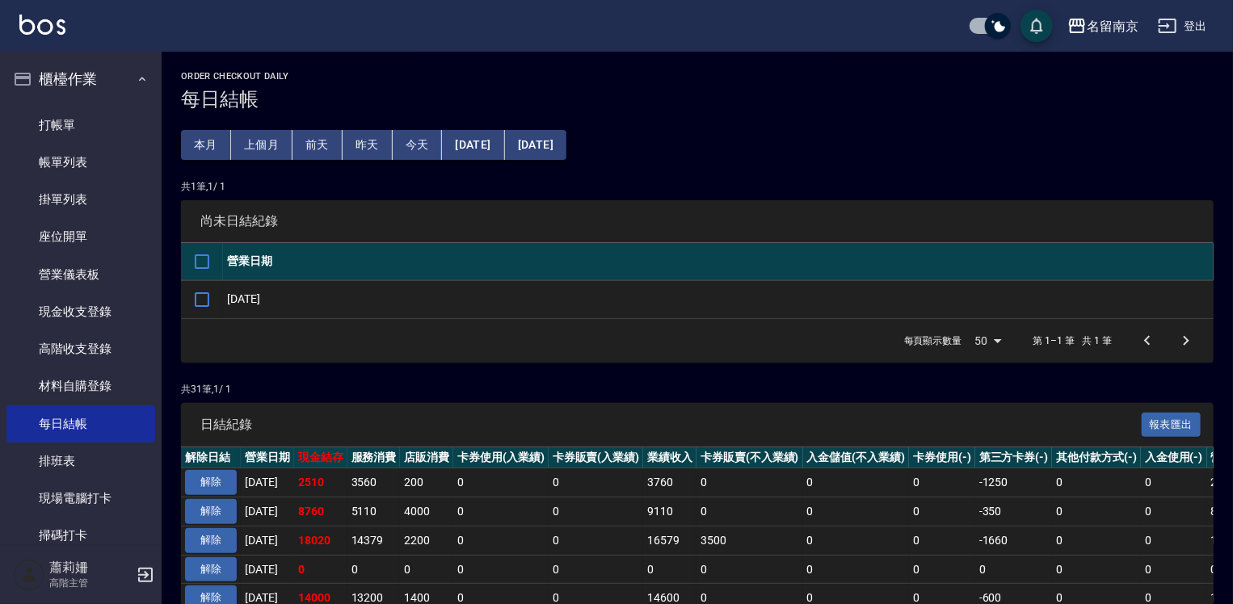
scroll to position [81, 0]
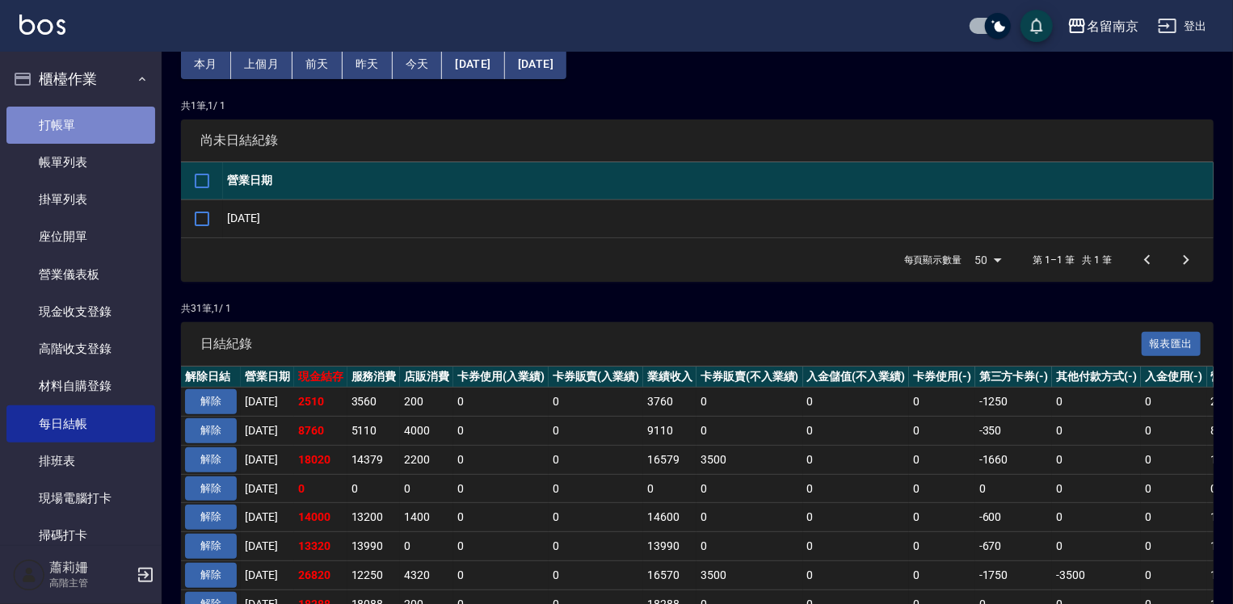
click at [86, 121] on link "打帳單" at bounding box center [80, 125] width 149 height 37
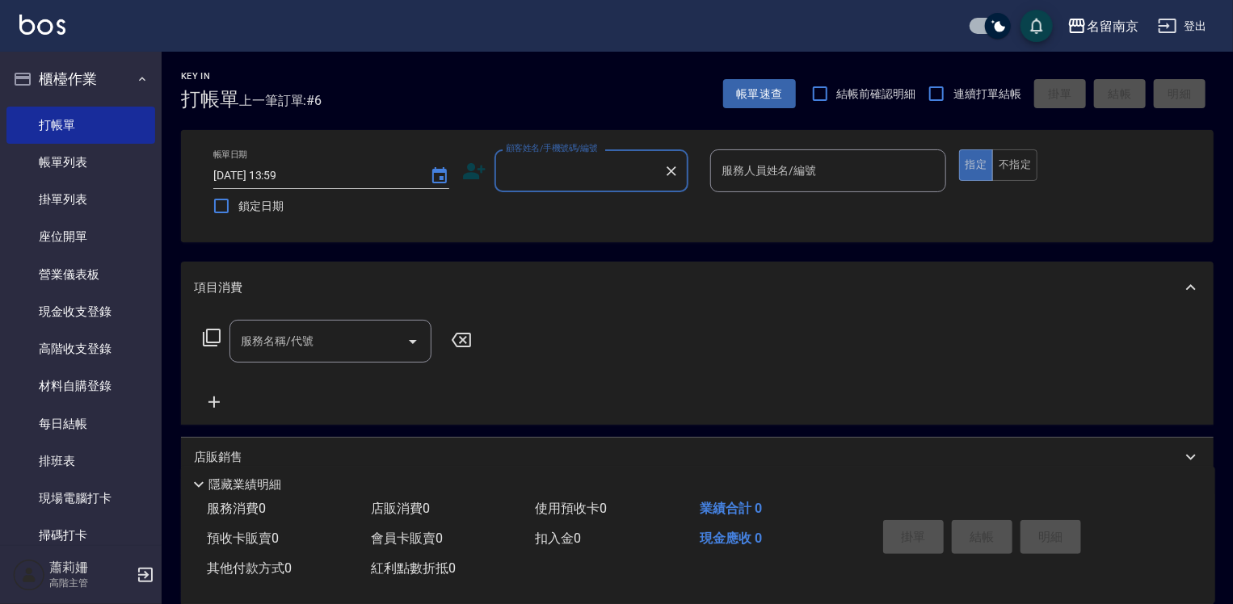
scroll to position [162, 0]
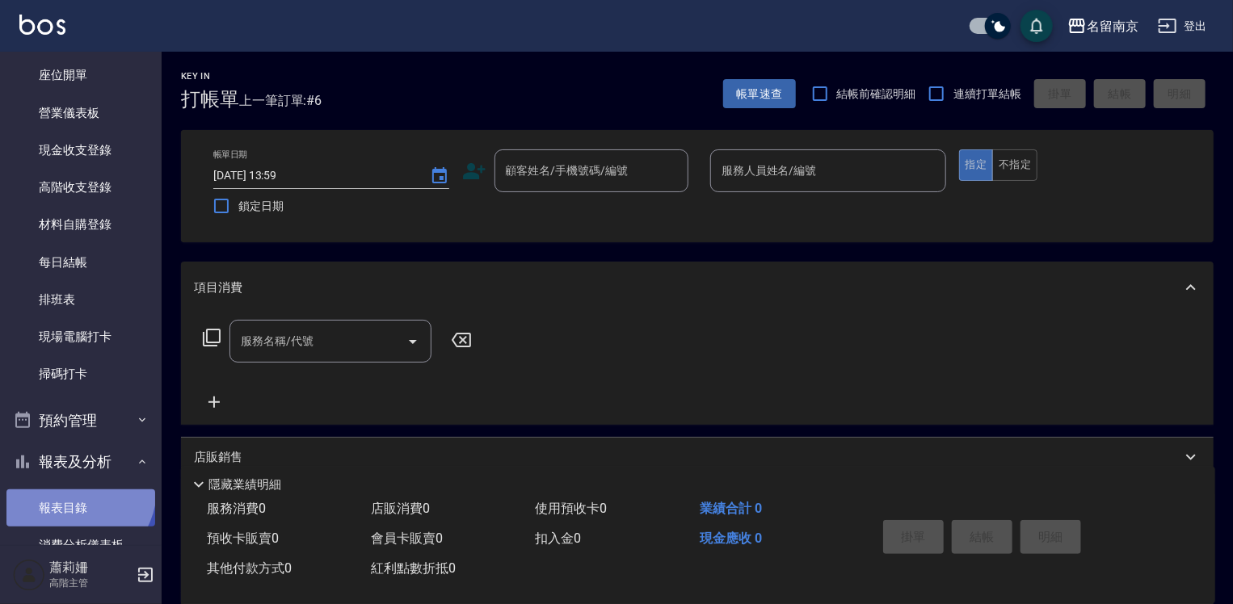
click at [71, 490] on link "報表目錄" at bounding box center [80, 508] width 149 height 37
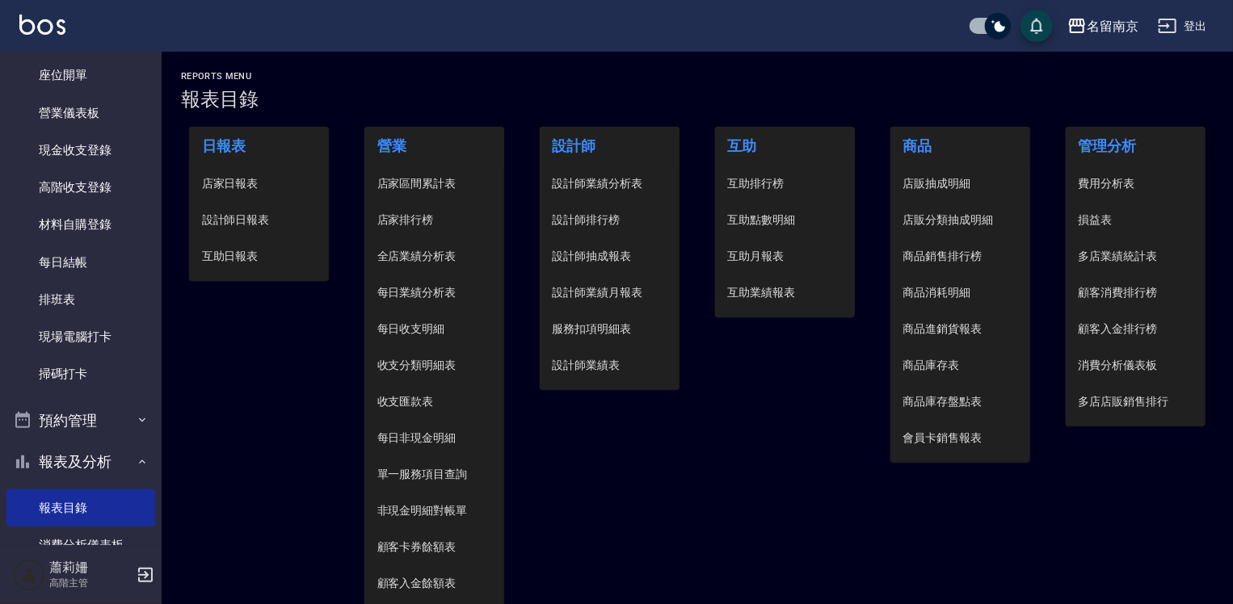
click at [249, 222] on span "設計師日報表" at bounding box center [259, 220] width 115 height 17
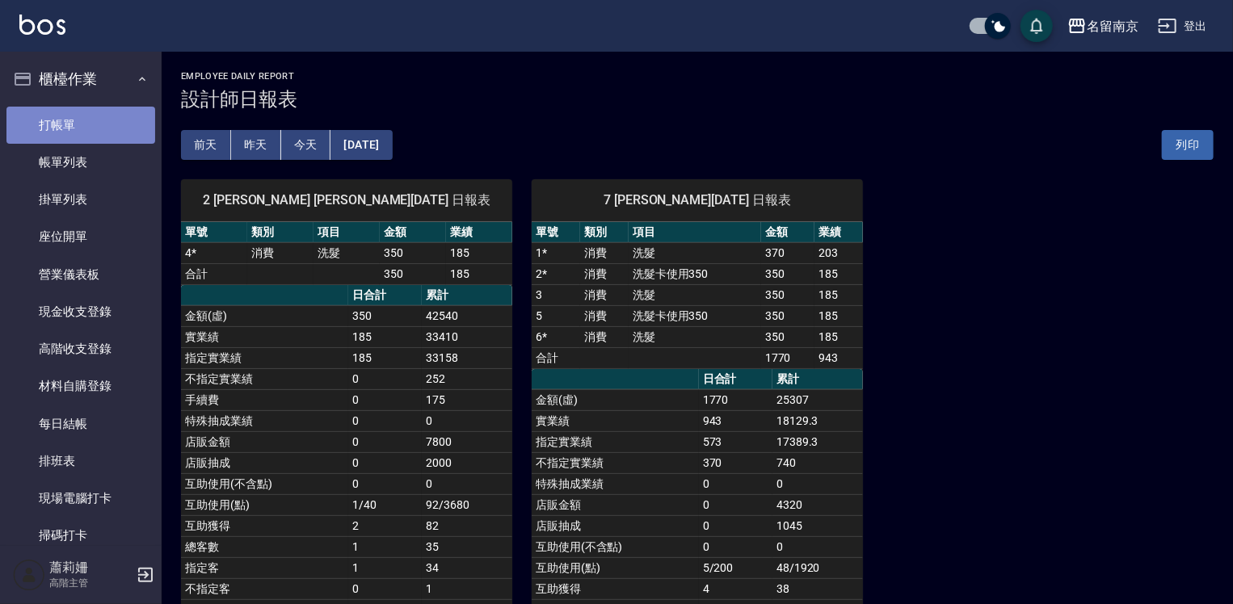
click at [84, 120] on link "打帳單" at bounding box center [80, 125] width 149 height 37
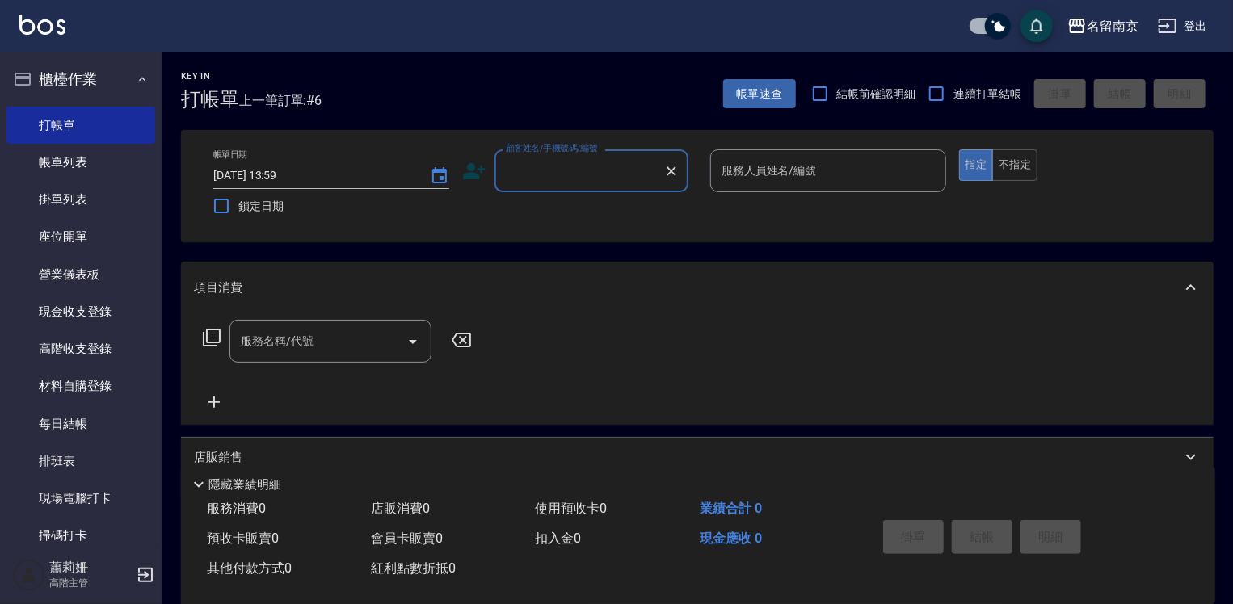
scroll to position [162, 0]
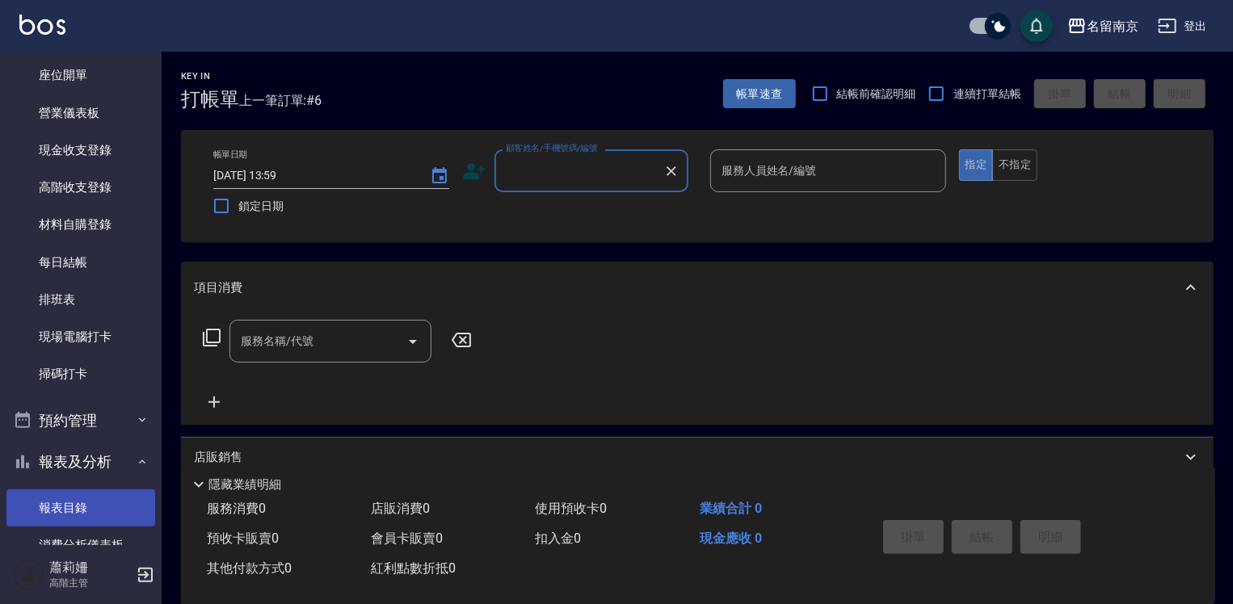
click at [99, 499] on link "報表目錄" at bounding box center [80, 508] width 149 height 37
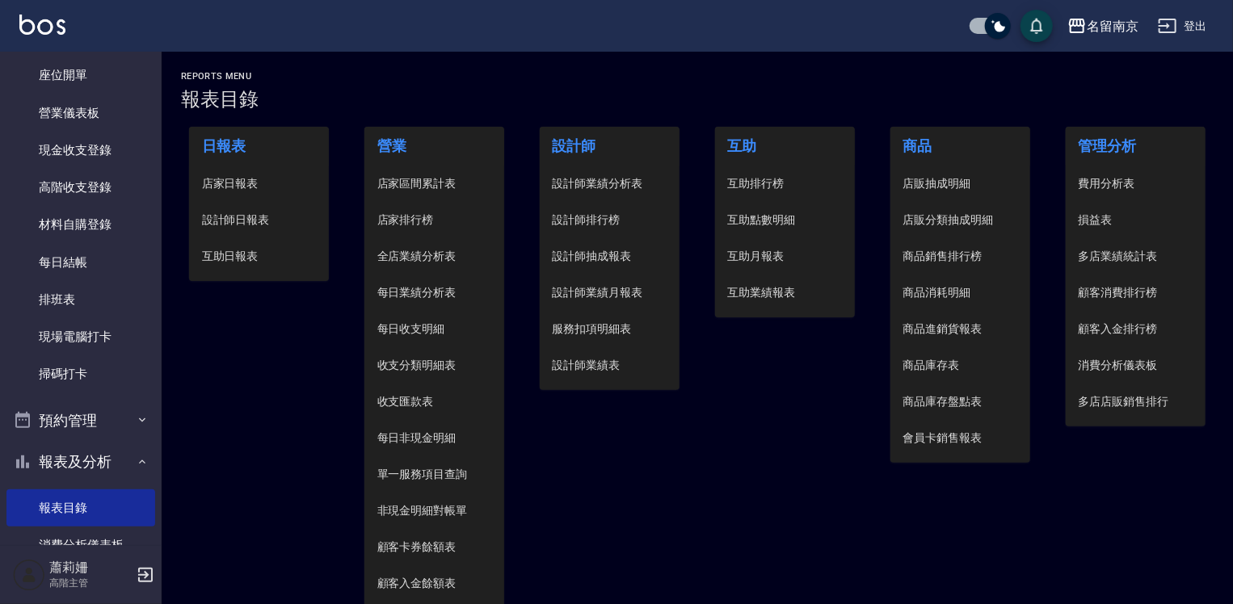
click at [263, 215] on span "設計師日報表" at bounding box center [259, 220] width 115 height 17
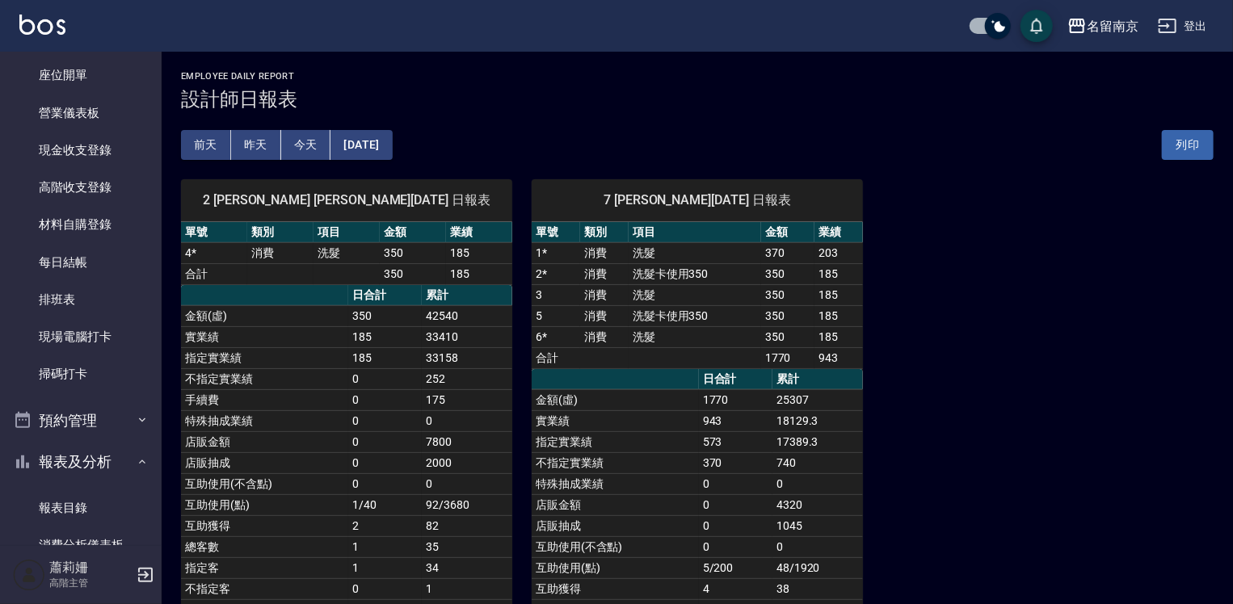
click at [380, 149] on button "[DATE]" at bounding box center [361, 145] width 61 height 30
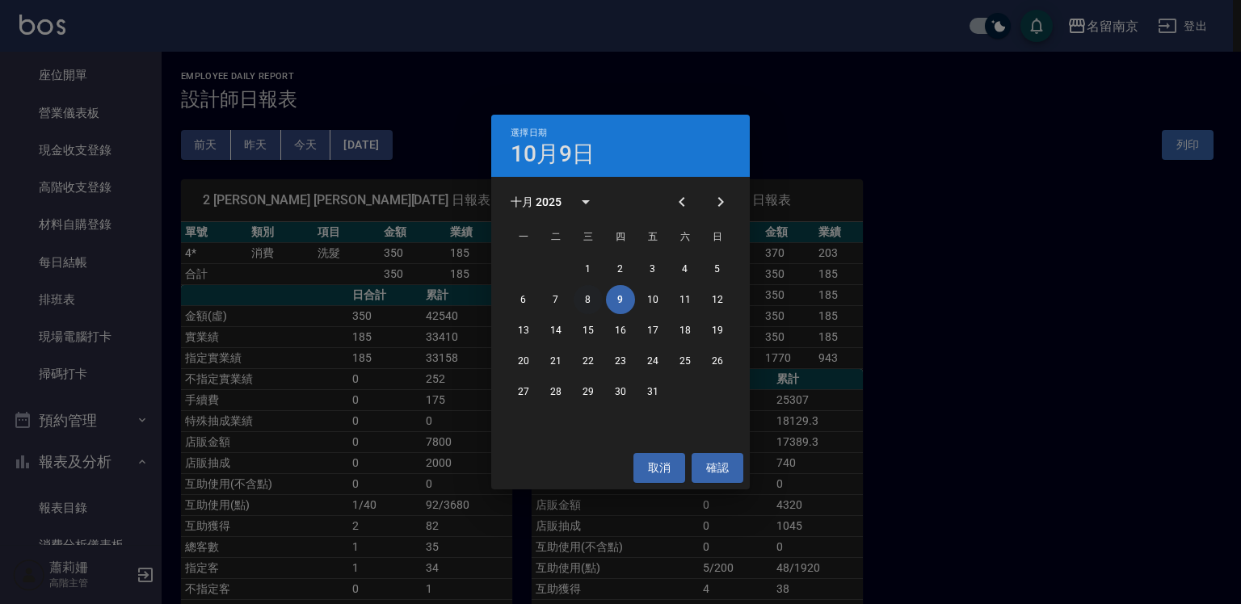
click at [588, 295] on button "8" at bounding box center [588, 299] width 29 height 29
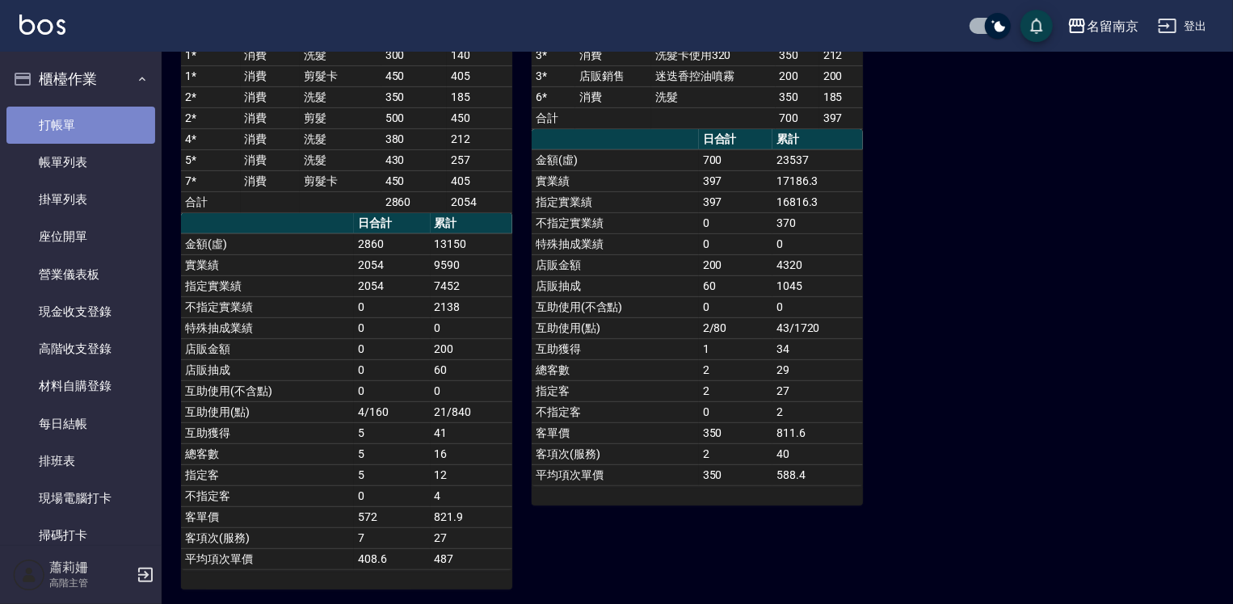
click at [99, 124] on link "打帳單" at bounding box center [80, 125] width 149 height 37
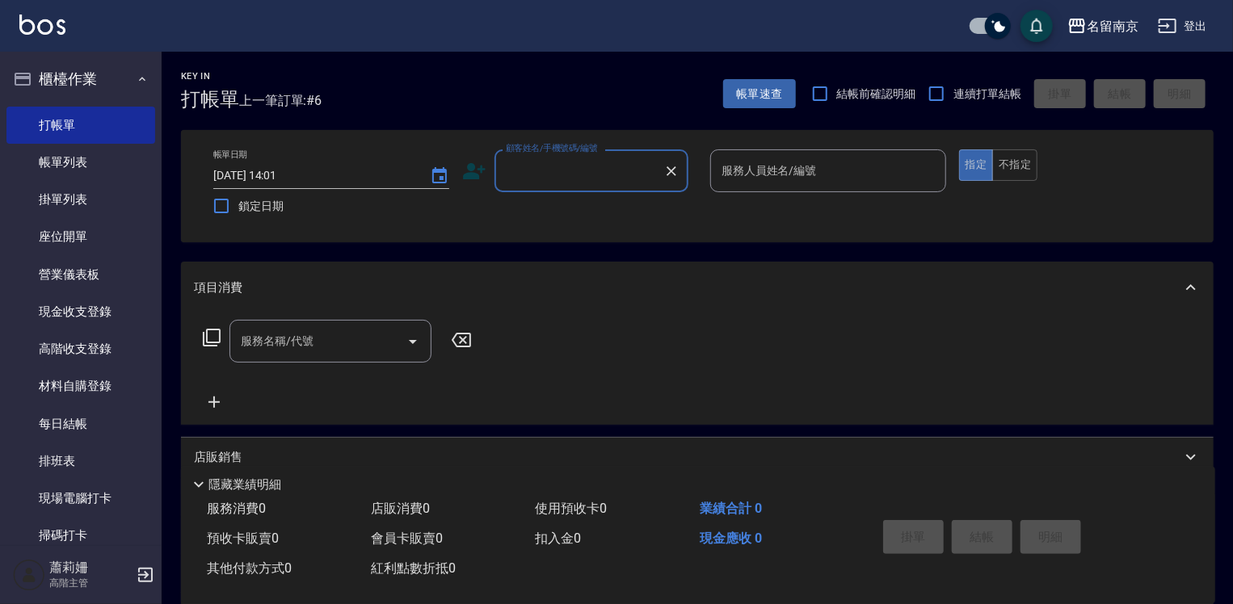
scroll to position [323, 0]
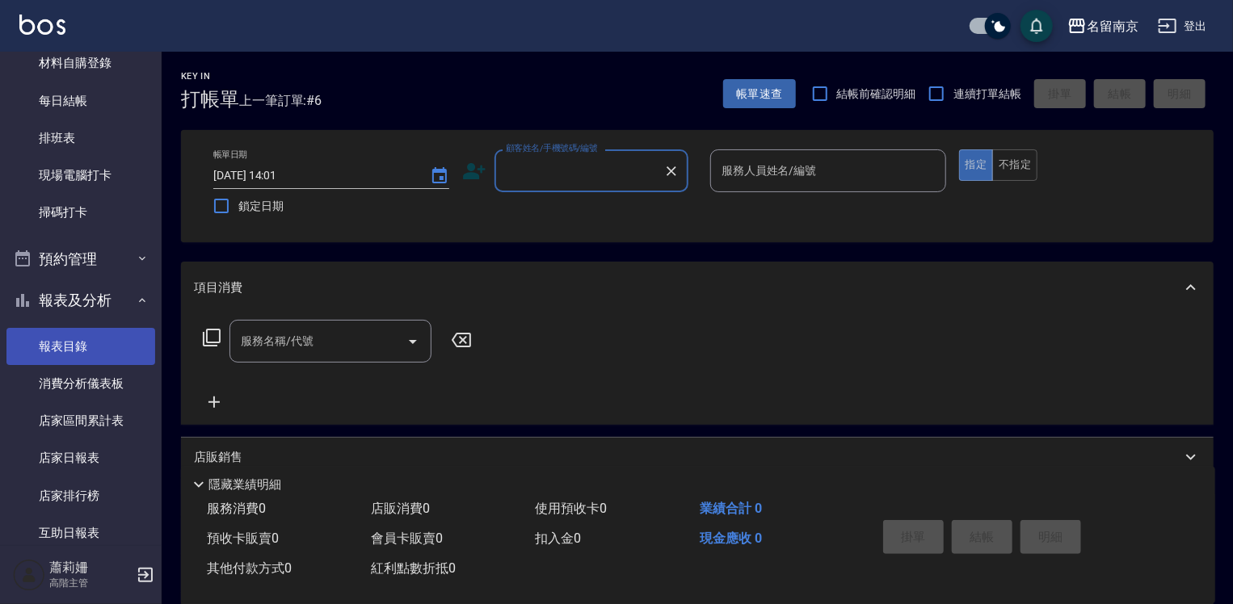
click at [94, 339] on link "報表目錄" at bounding box center [80, 346] width 149 height 37
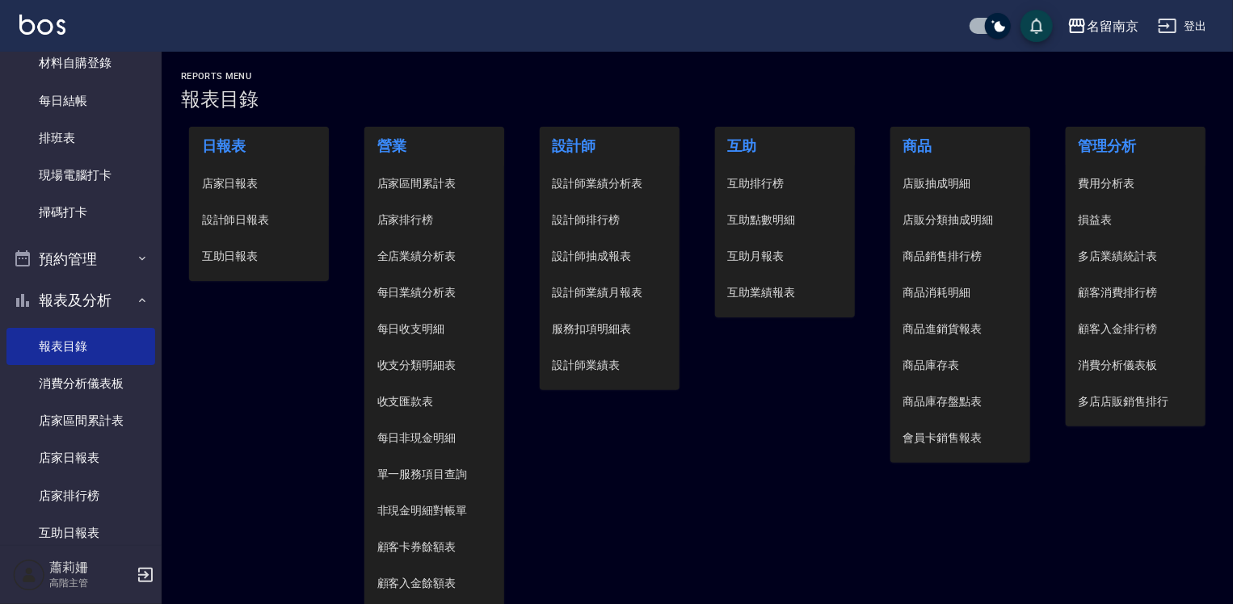
click at [253, 215] on span "設計師日報表" at bounding box center [259, 220] width 115 height 17
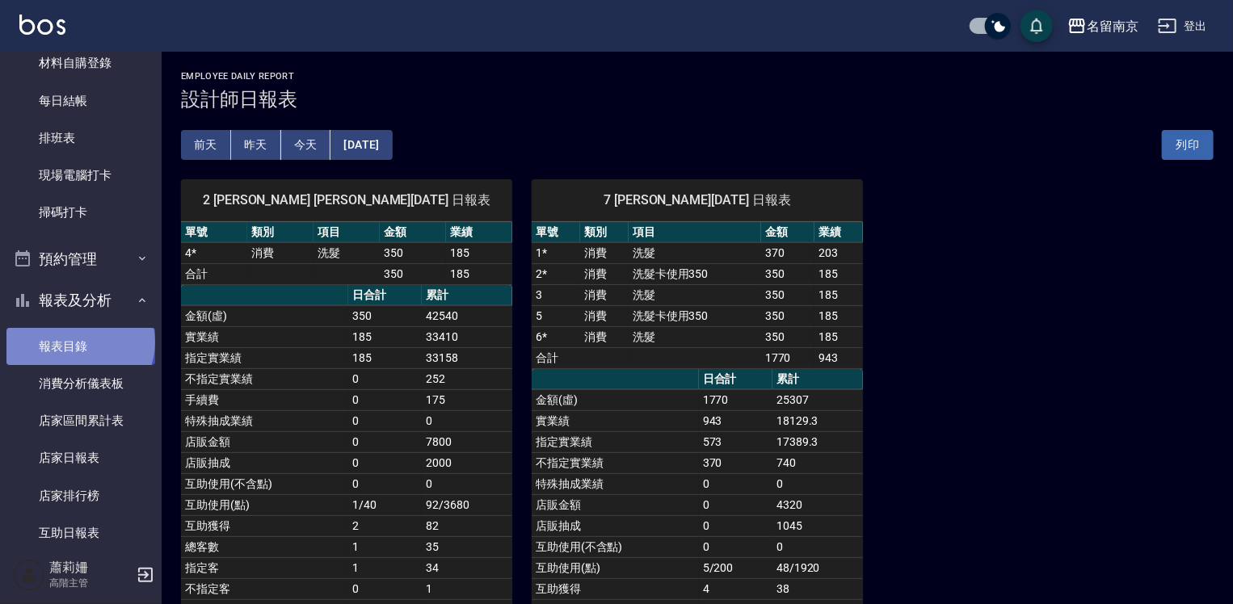
click at [78, 342] on link "報表目錄" at bounding box center [80, 346] width 149 height 37
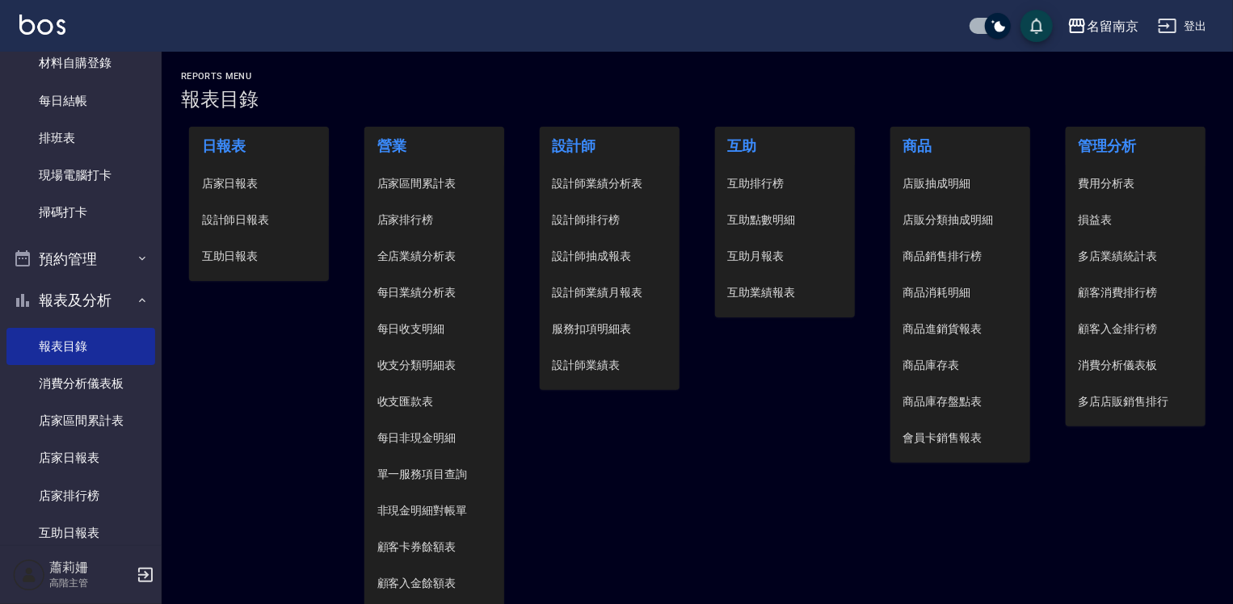
click at [229, 215] on span "設計師日報表" at bounding box center [259, 220] width 115 height 17
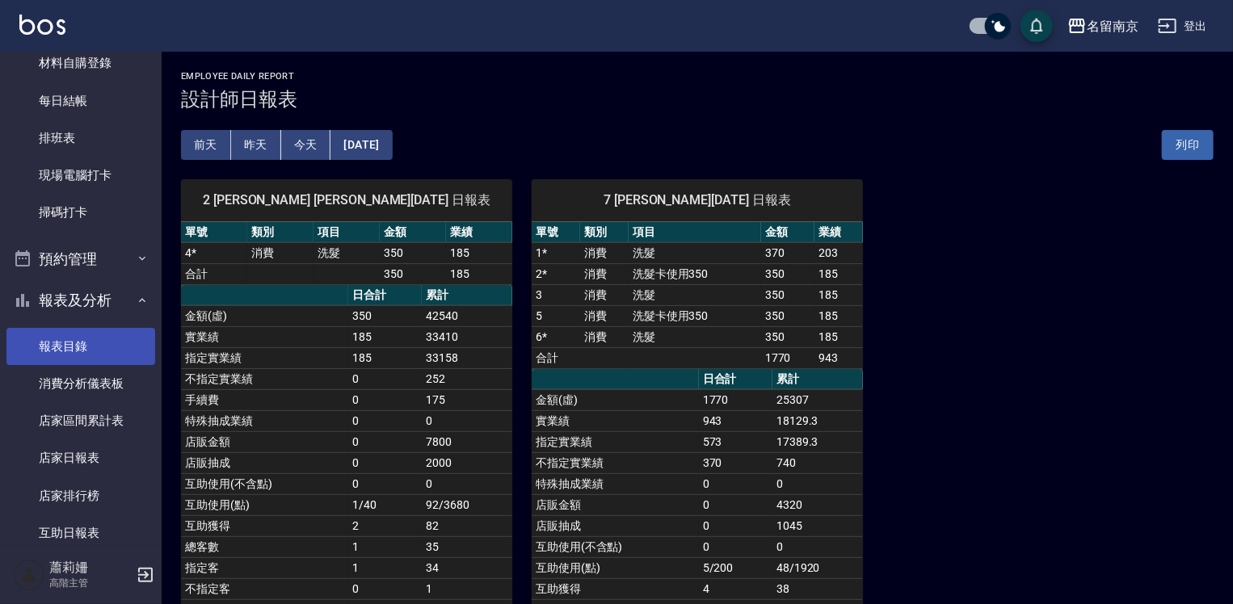
click at [131, 349] on link "報表目錄" at bounding box center [80, 346] width 149 height 37
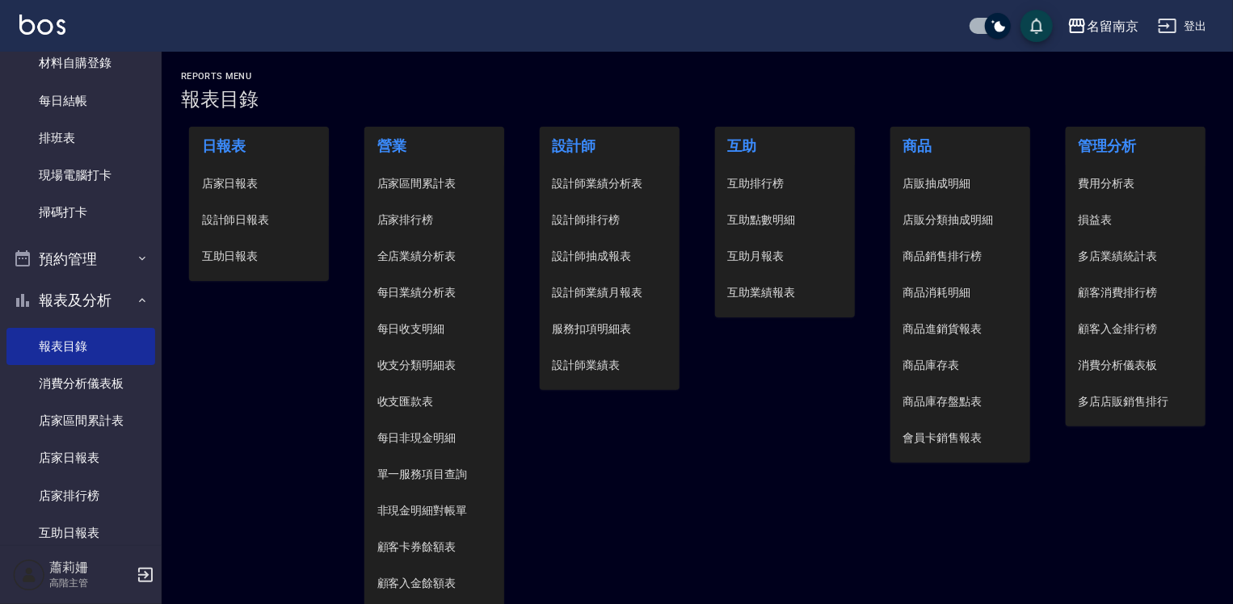
click at [246, 175] on span "店家日報表" at bounding box center [259, 183] width 115 height 17
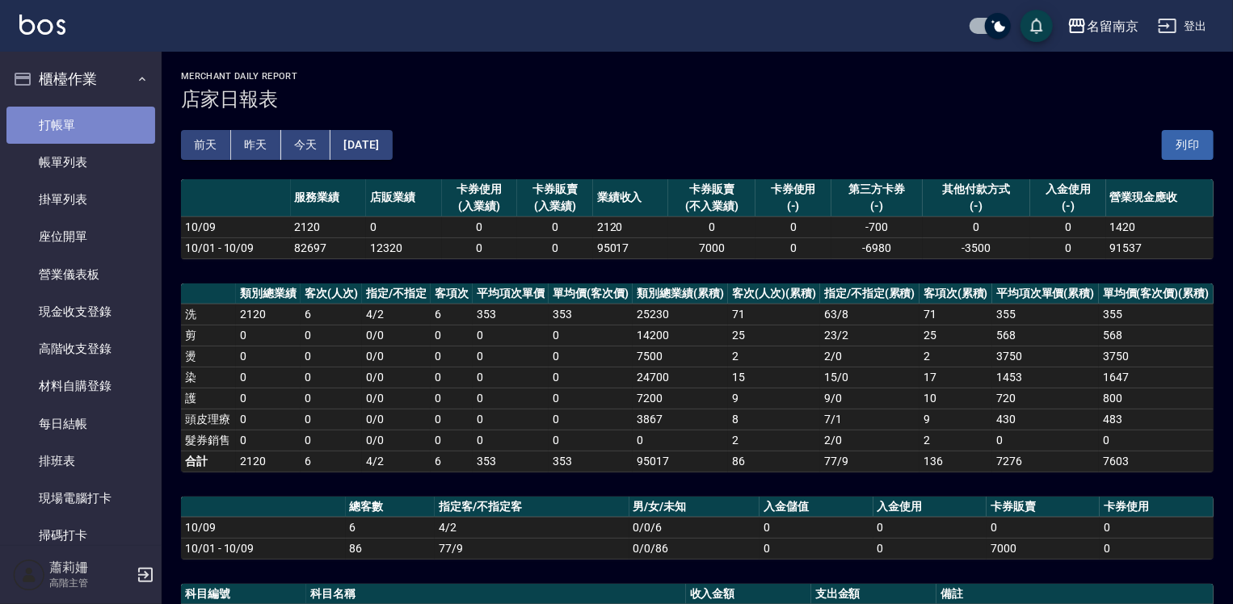
click at [100, 118] on link "打帳單" at bounding box center [80, 125] width 149 height 37
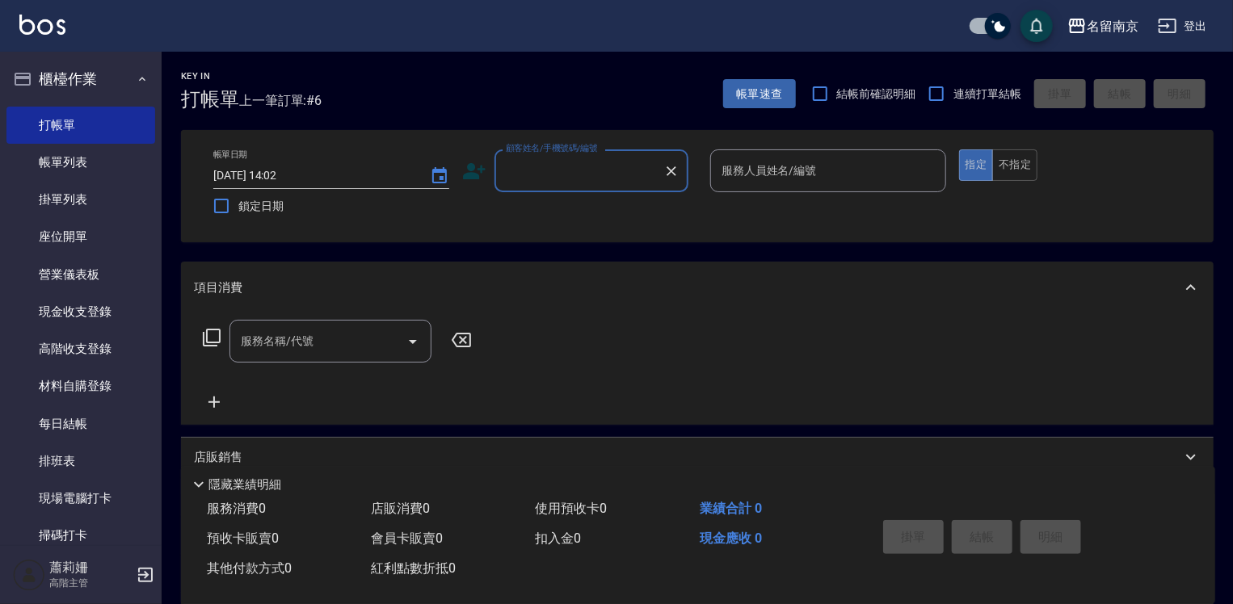
scroll to position [242, 0]
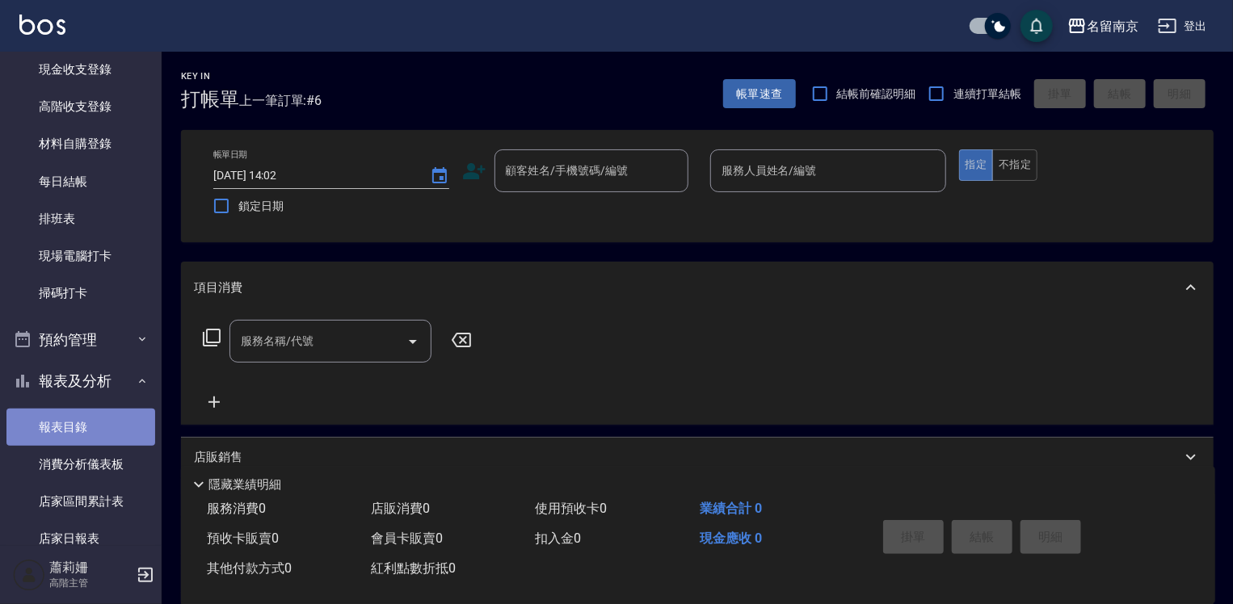
click at [85, 421] on link "報表目錄" at bounding box center [80, 427] width 149 height 37
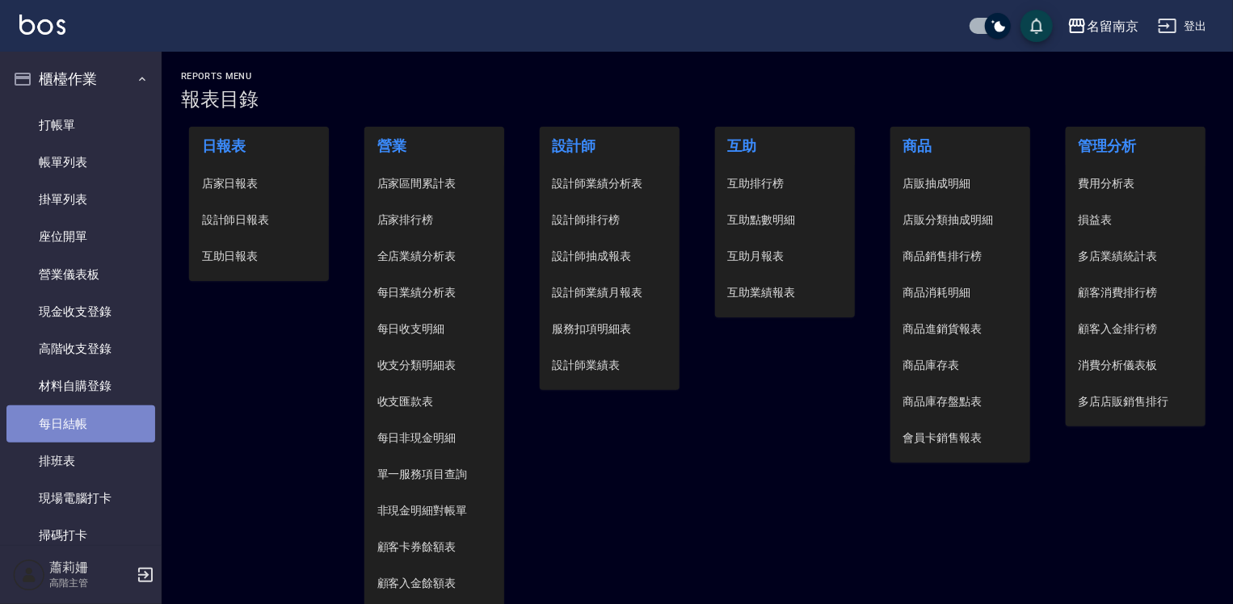
click at [108, 422] on link "每日結帳" at bounding box center [80, 424] width 149 height 37
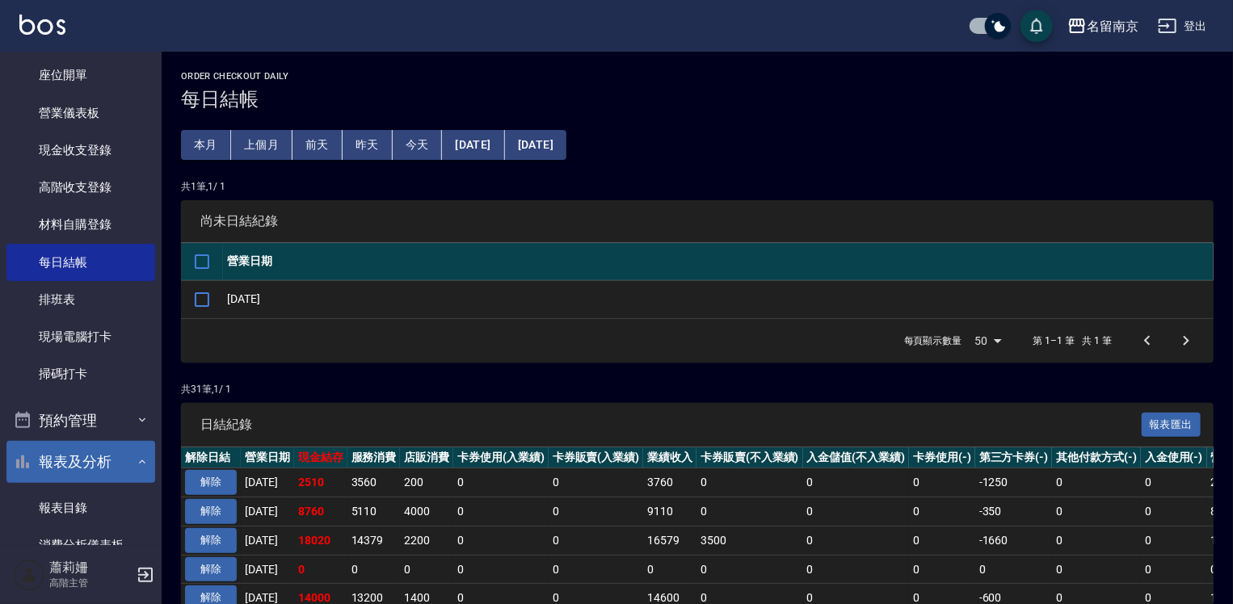
scroll to position [323, 0]
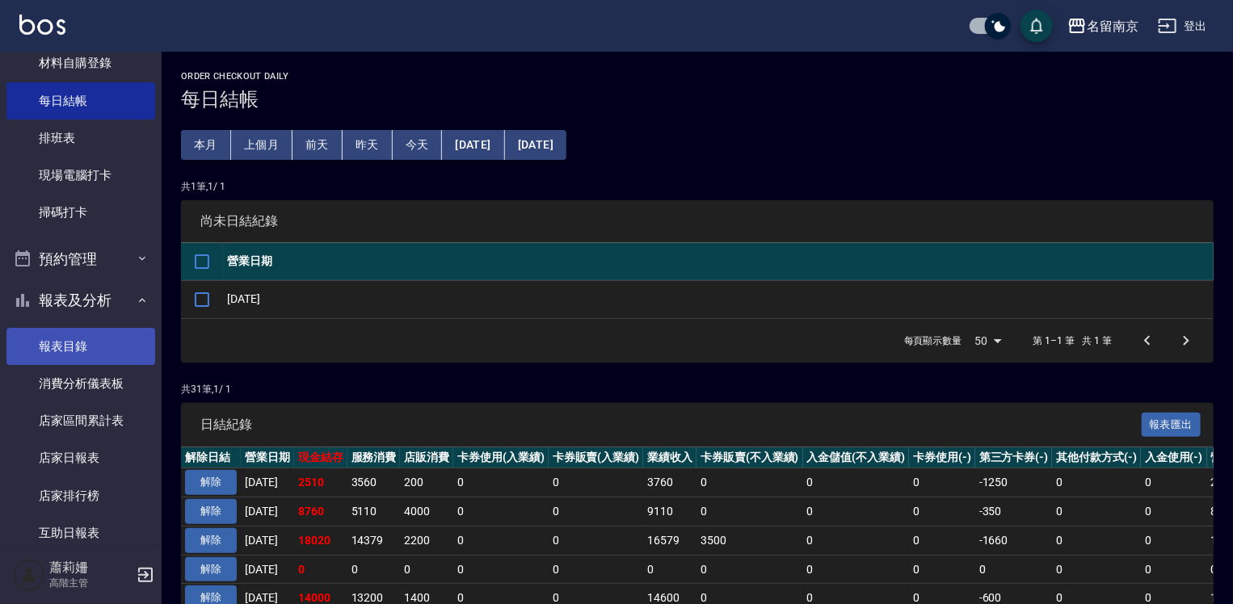
click at [102, 345] on link "報表目錄" at bounding box center [80, 346] width 149 height 37
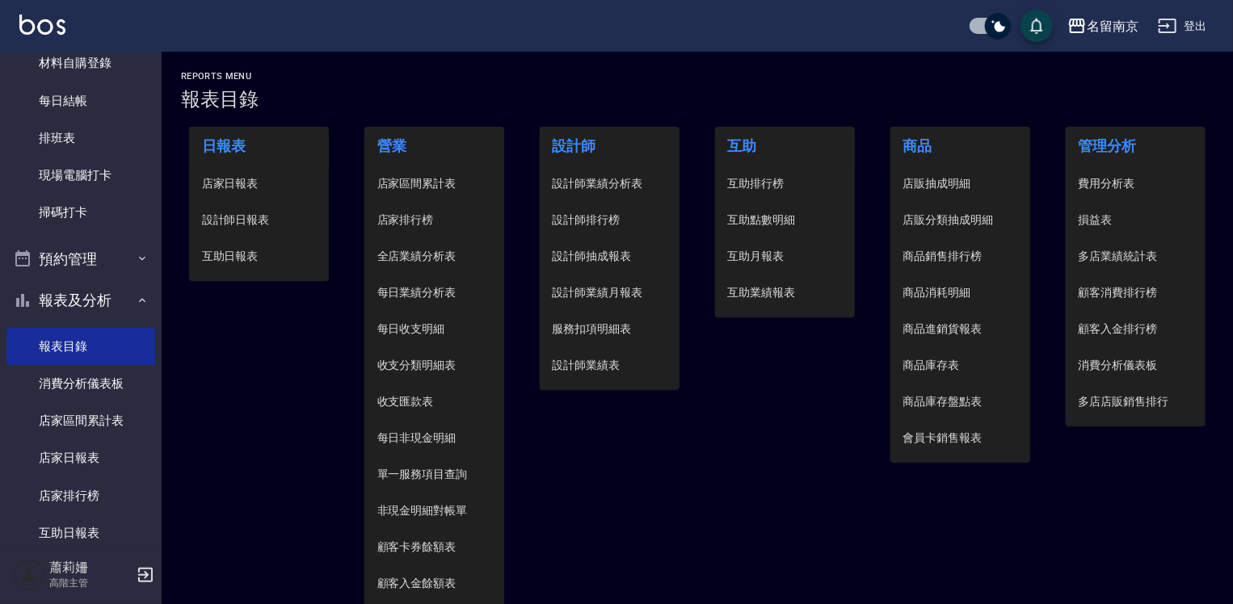
click at [245, 226] on span "設計師日報表" at bounding box center [259, 220] width 115 height 17
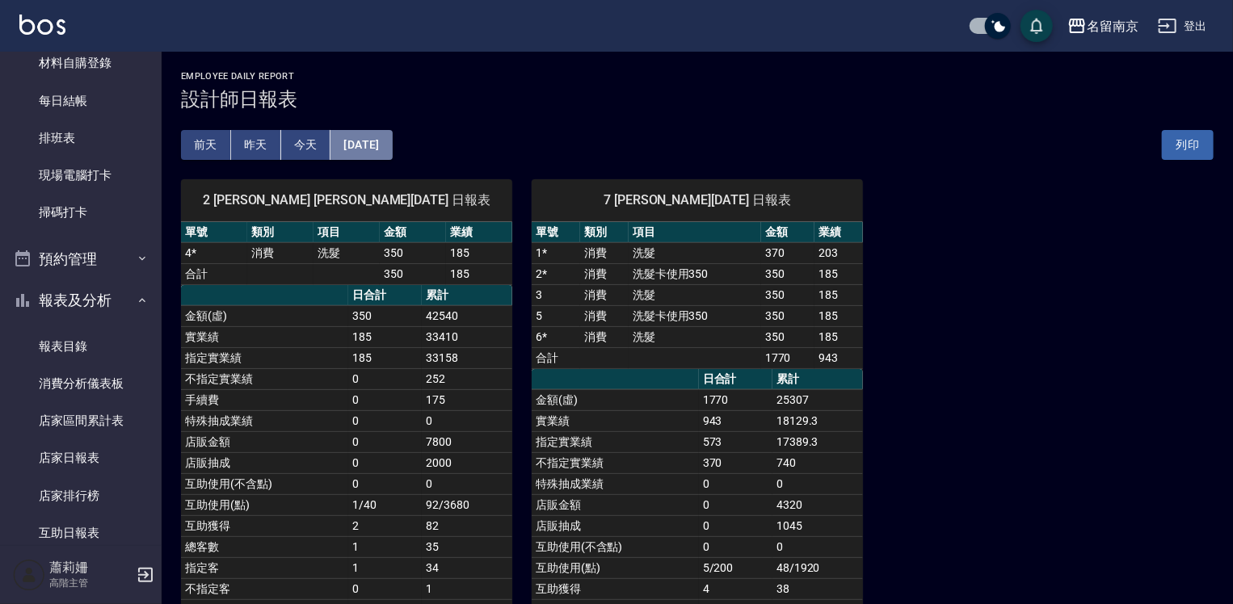
click at [392, 149] on button "[DATE]" at bounding box center [361, 145] width 61 height 30
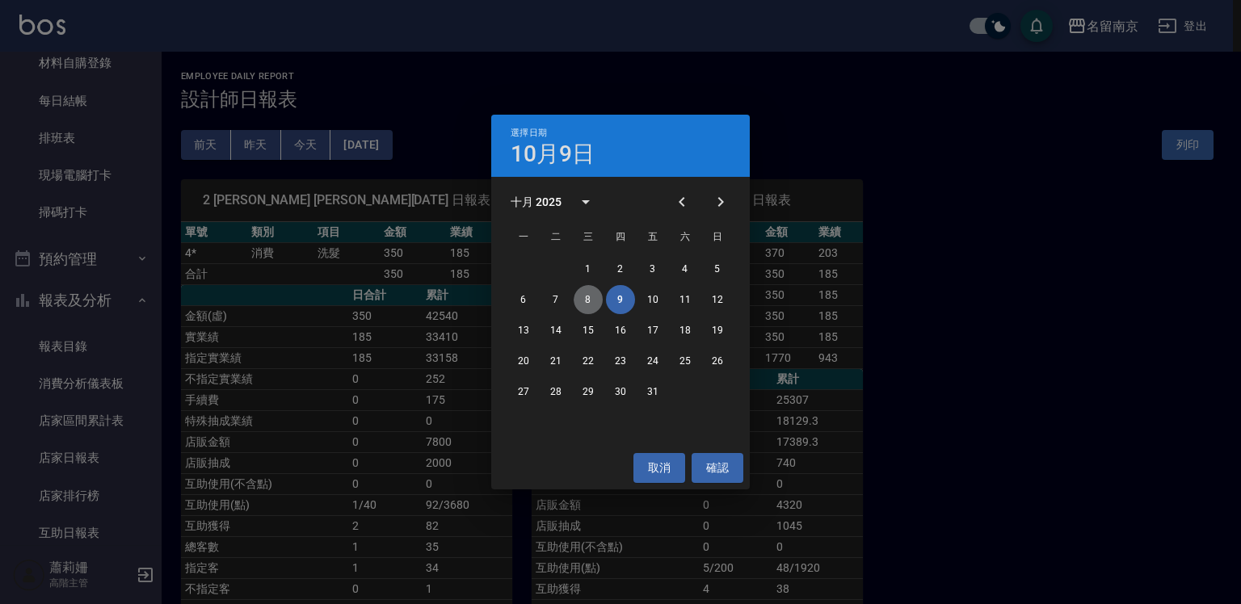
click at [587, 294] on button "8" at bounding box center [588, 299] width 29 height 29
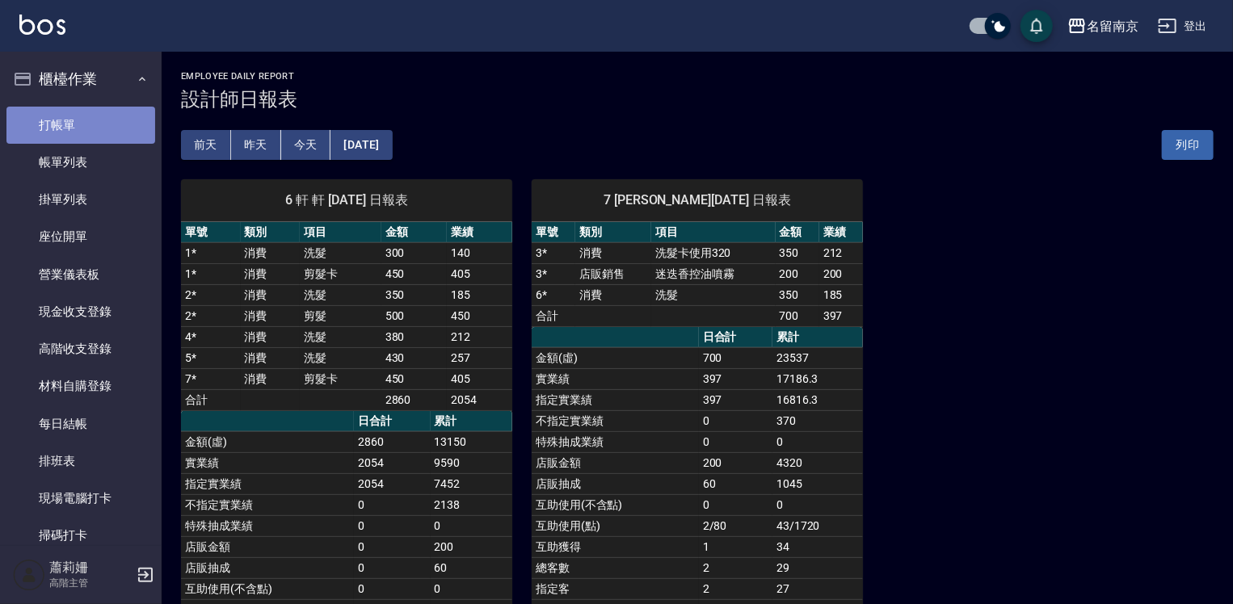
click at [119, 132] on link "打帳單" at bounding box center [80, 125] width 149 height 37
